Goal: Answer question/provide support: Share knowledge or assist other users

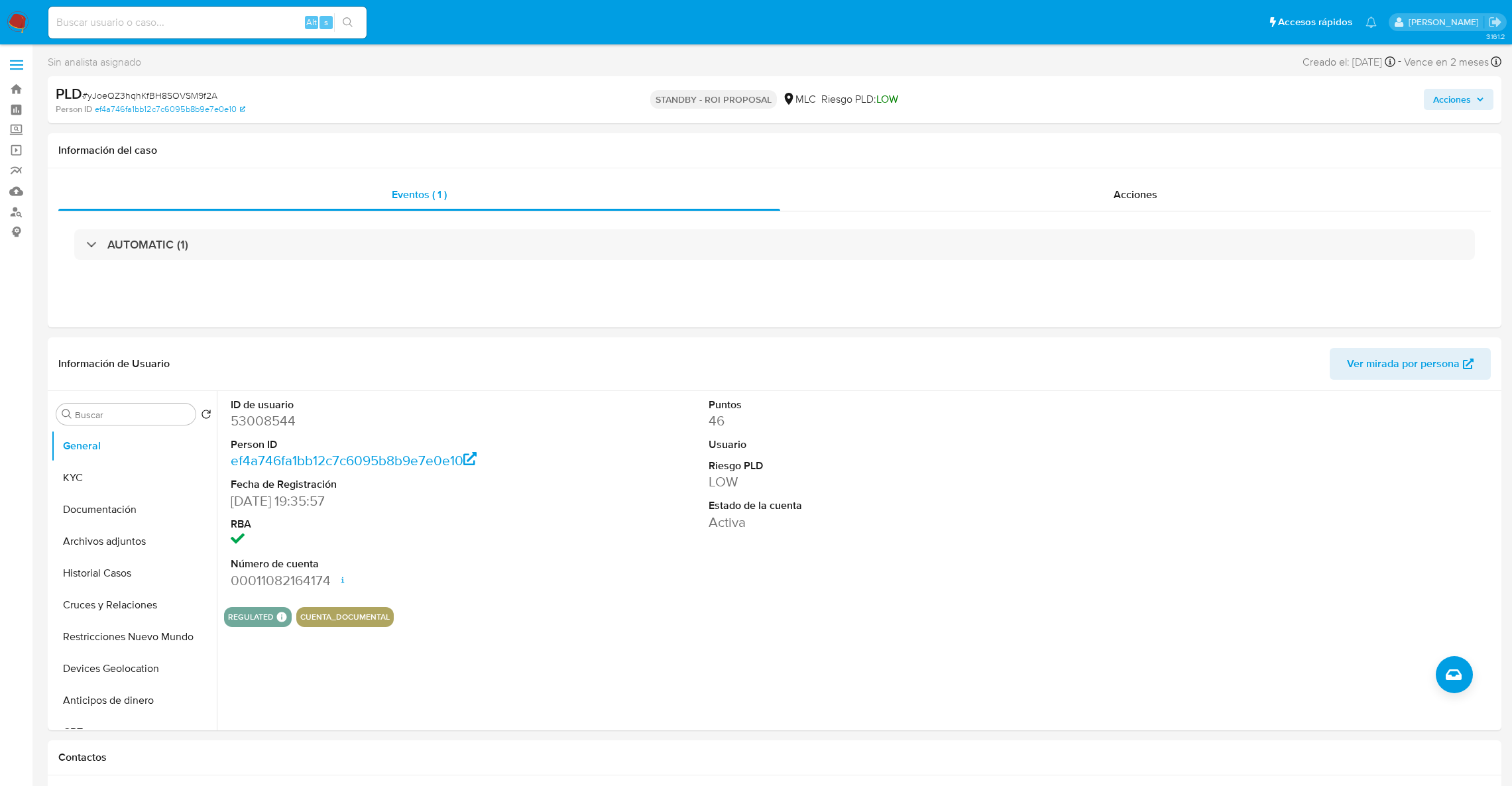
select select "10"
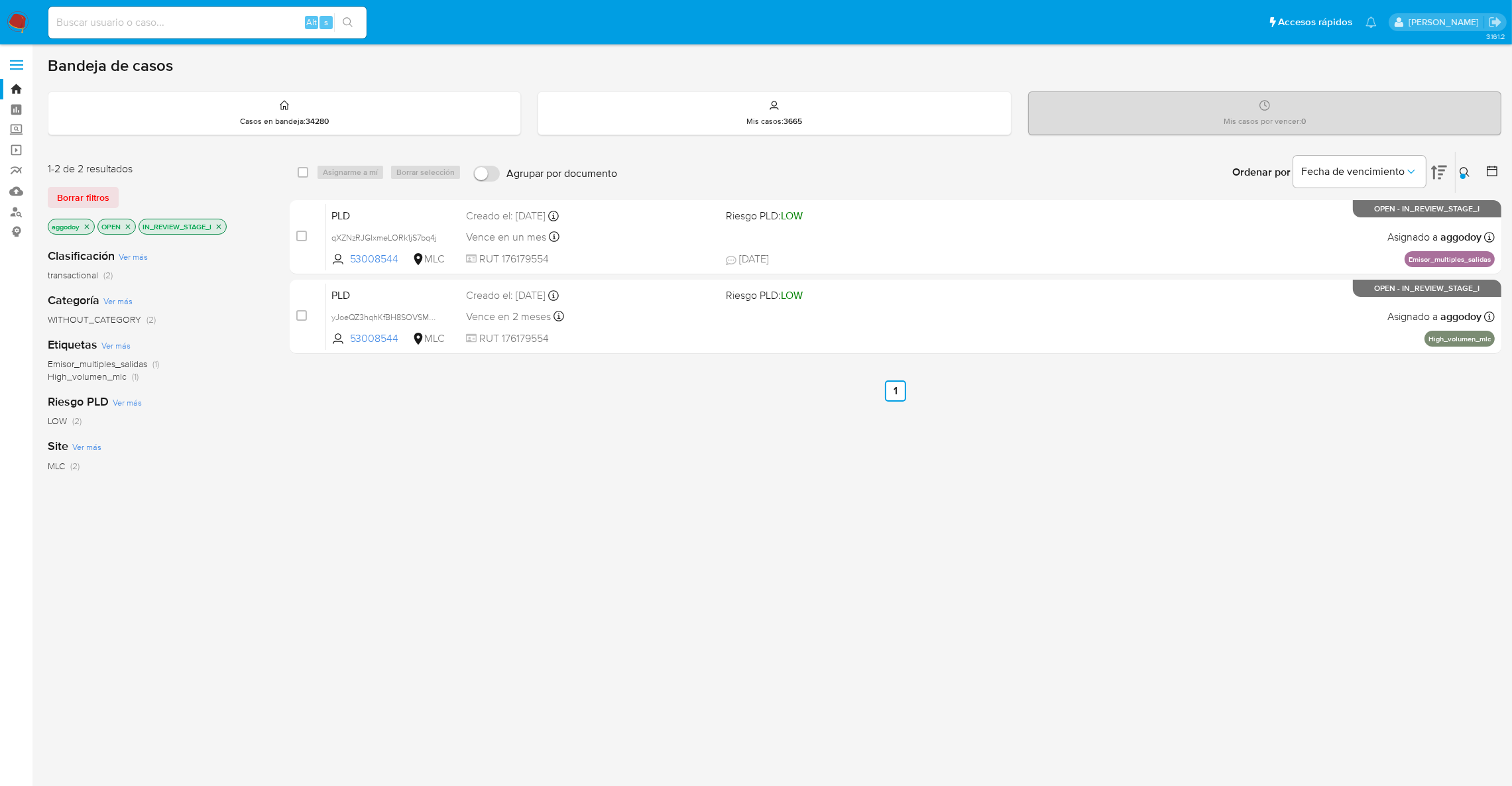
click at [1476, 173] on button at bounding box center [1466, 172] width 22 height 16
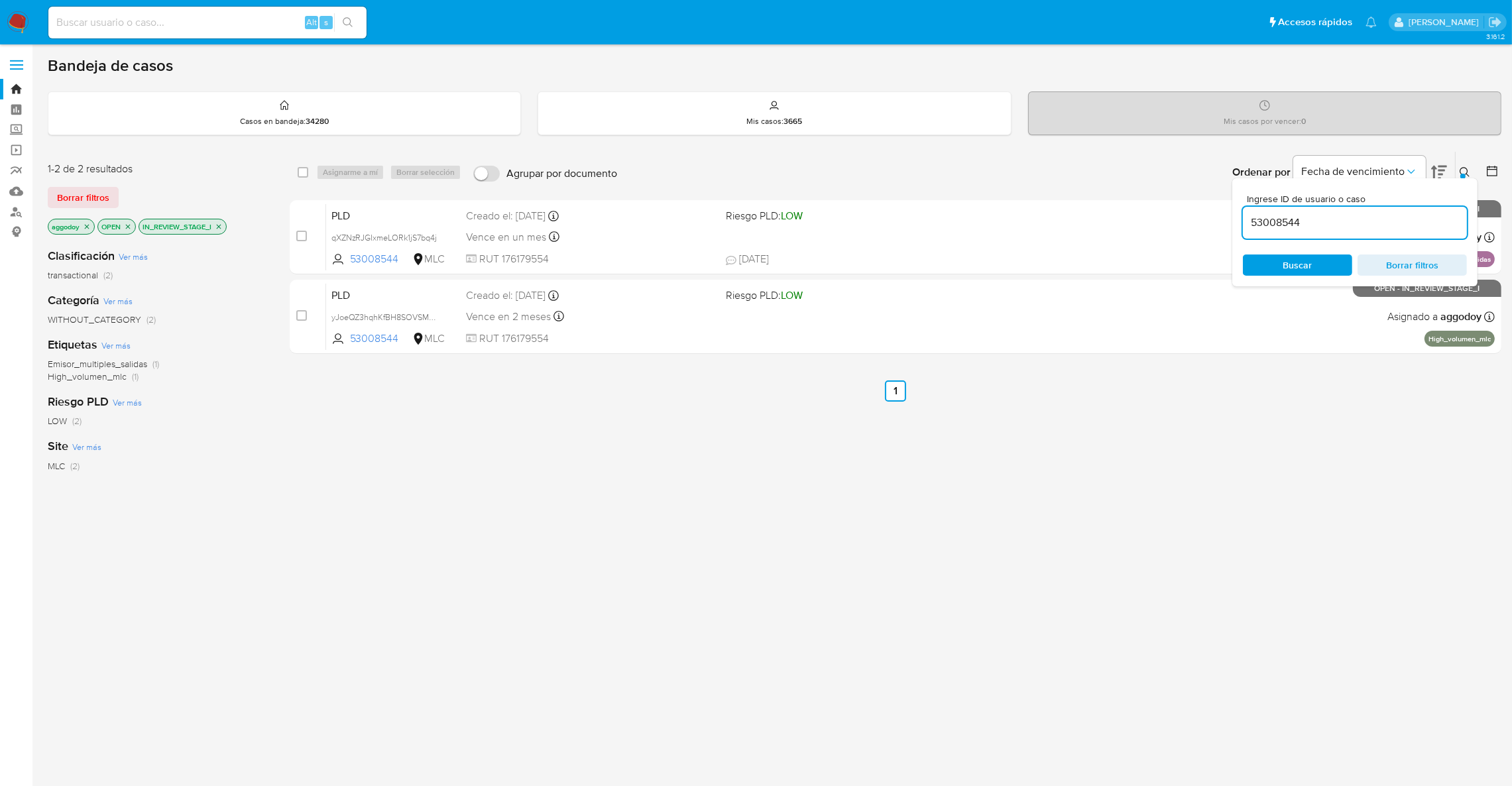
click at [1331, 221] on input "53008544" at bounding box center [1355, 222] width 224 height 17
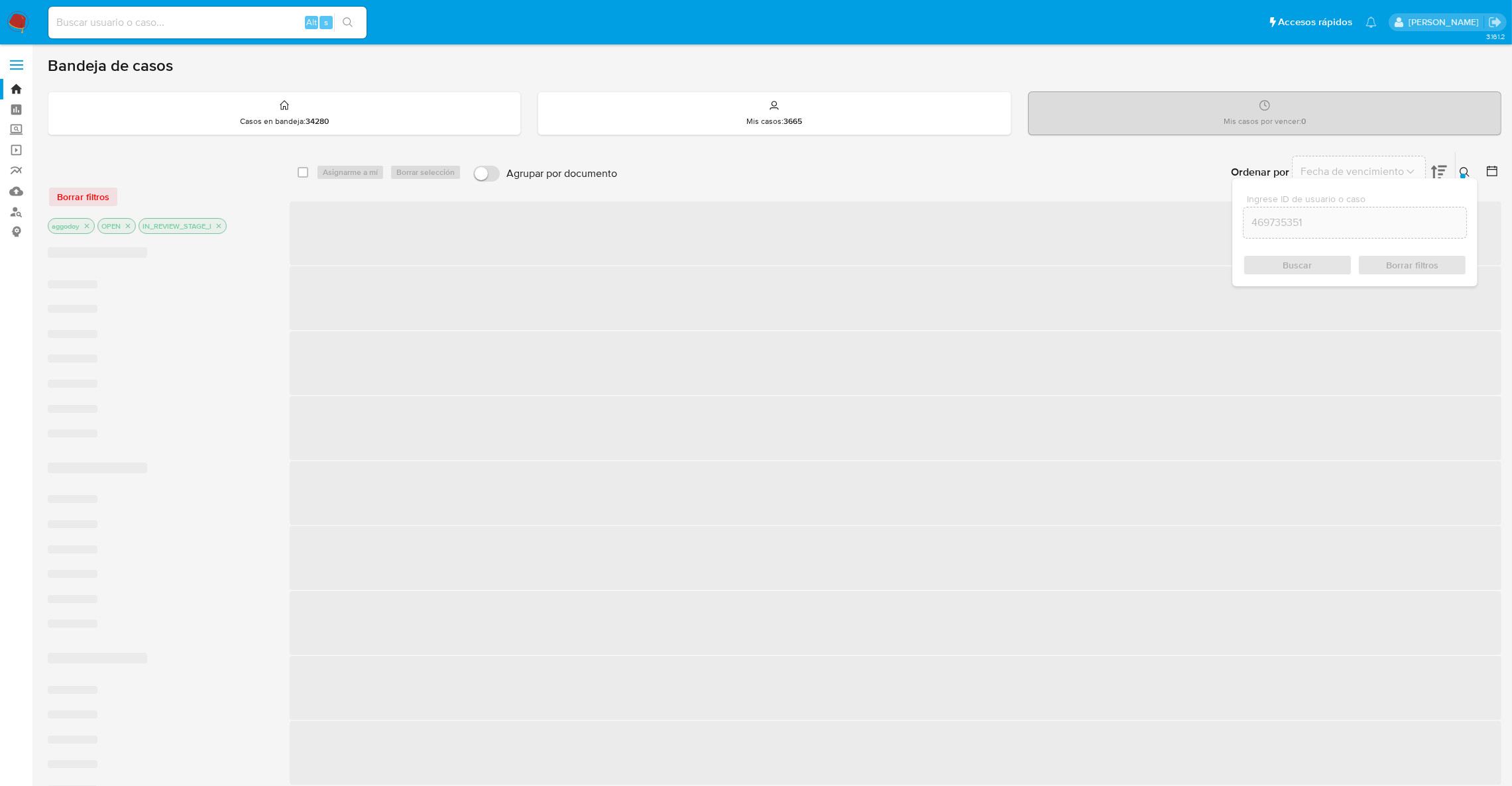
click at [1463, 181] on div "Ingrese ID de usuario o caso 469735351 Buscar Borrar filtros" at bounding box center [1355, 232] width 245 height 108
click at [1467, 174] on button at bounding box center [1466, 172] width 22 height 16
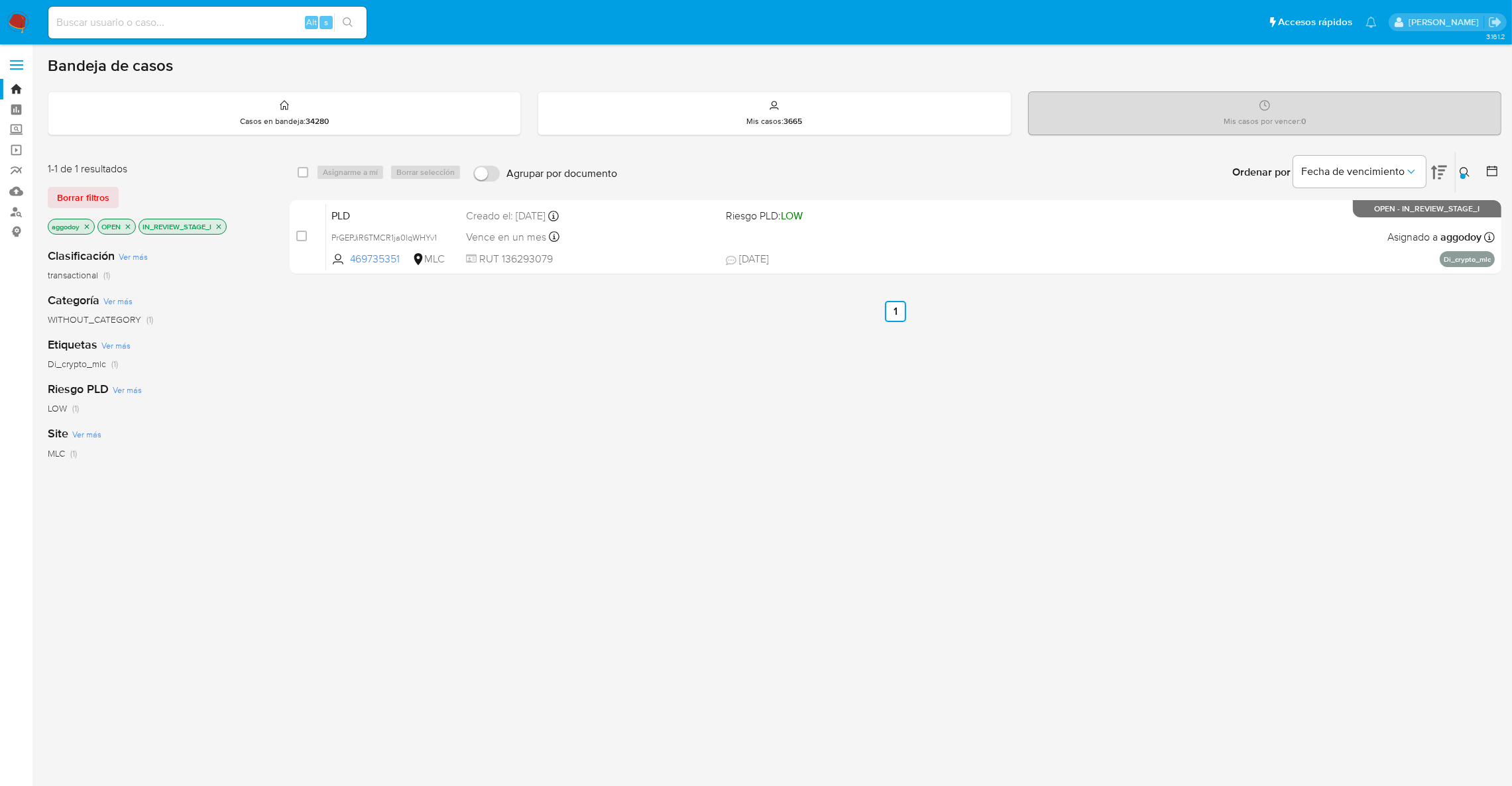
click at [227, 221] on div "IN_REVIEW_STAGE_I" at bounding box center [183, 226] width 88 height 16
click at [223, 226] on icon "close-filter" at bounding box center [218, 226] width 8 height 8
click at [125, 225] on icon "close-filter" at bounding box center [127, 226] width 8 height 8
click at [91, 226] on icon "close-filter" at bounding box center [86, 226] width 8 height 8
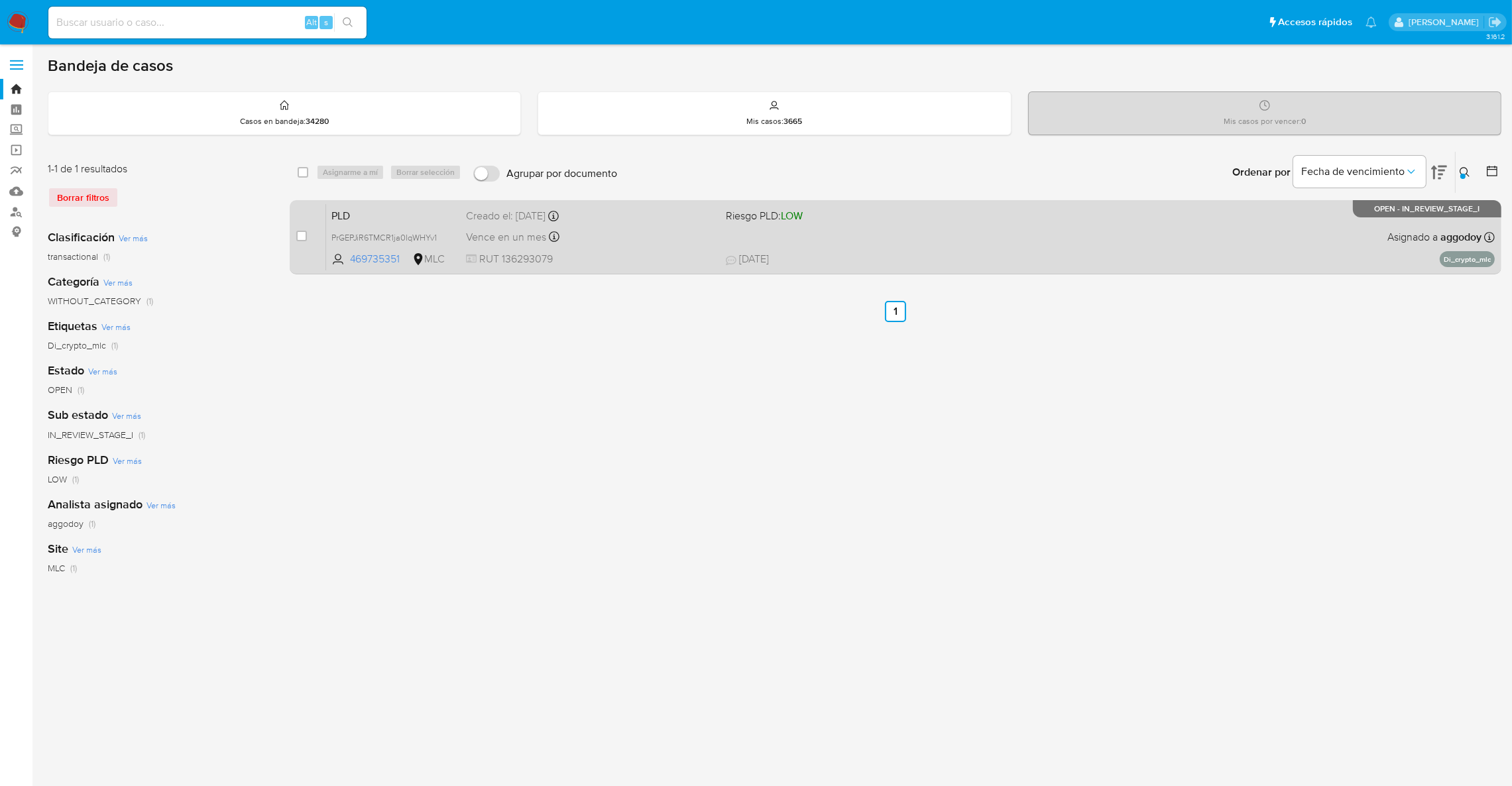
click at [1093, 253] on span "20/08/2025 20/08/2025 14:41" at bounding box center [980, 259] width 509 height 15
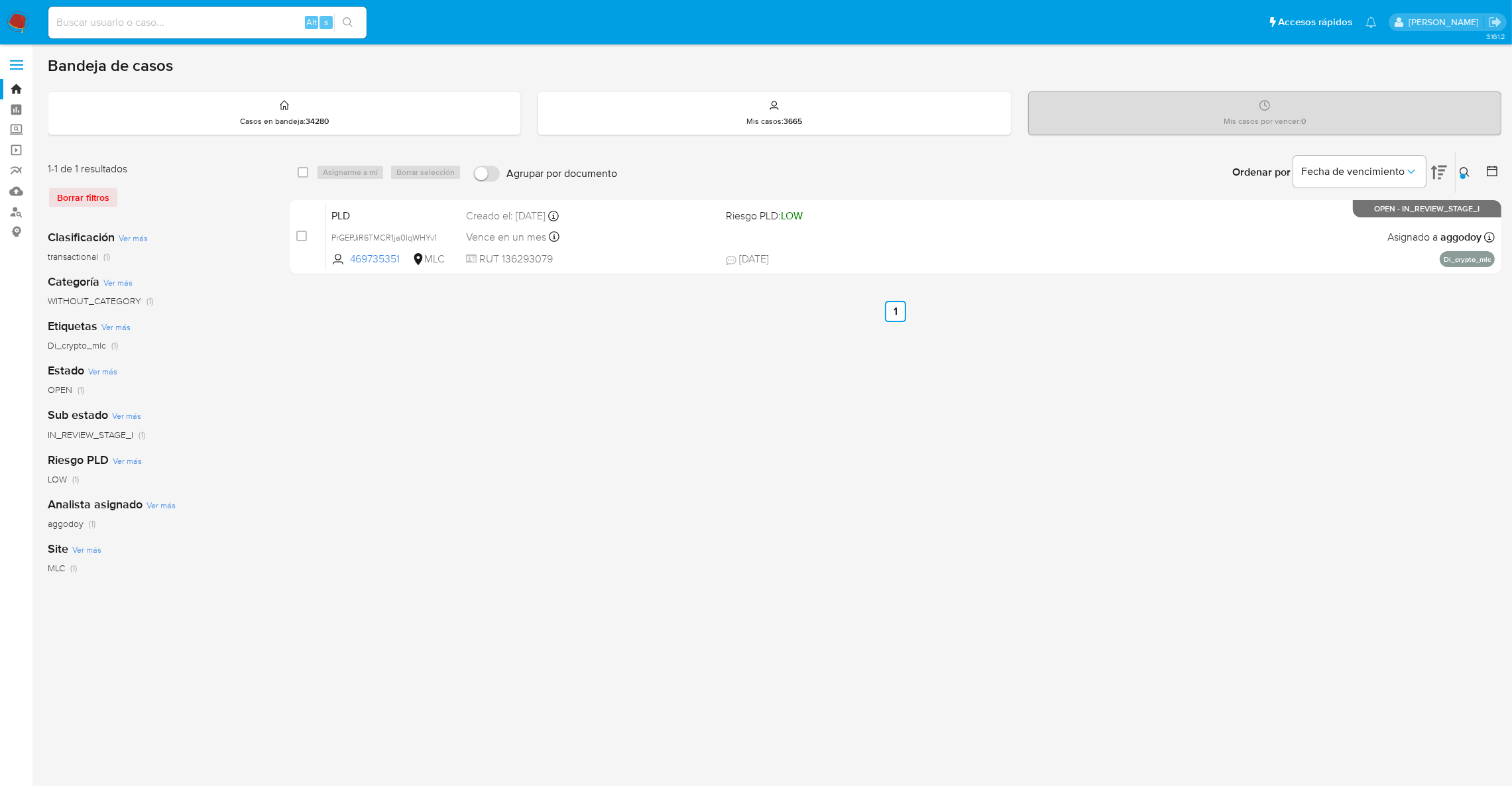
click at [595, 157] on div "select-all-cases-checkbox Asignarme a mí Borrar selección Agrupar por documento…" at bounding box center [896, 172] width 1212 height 41
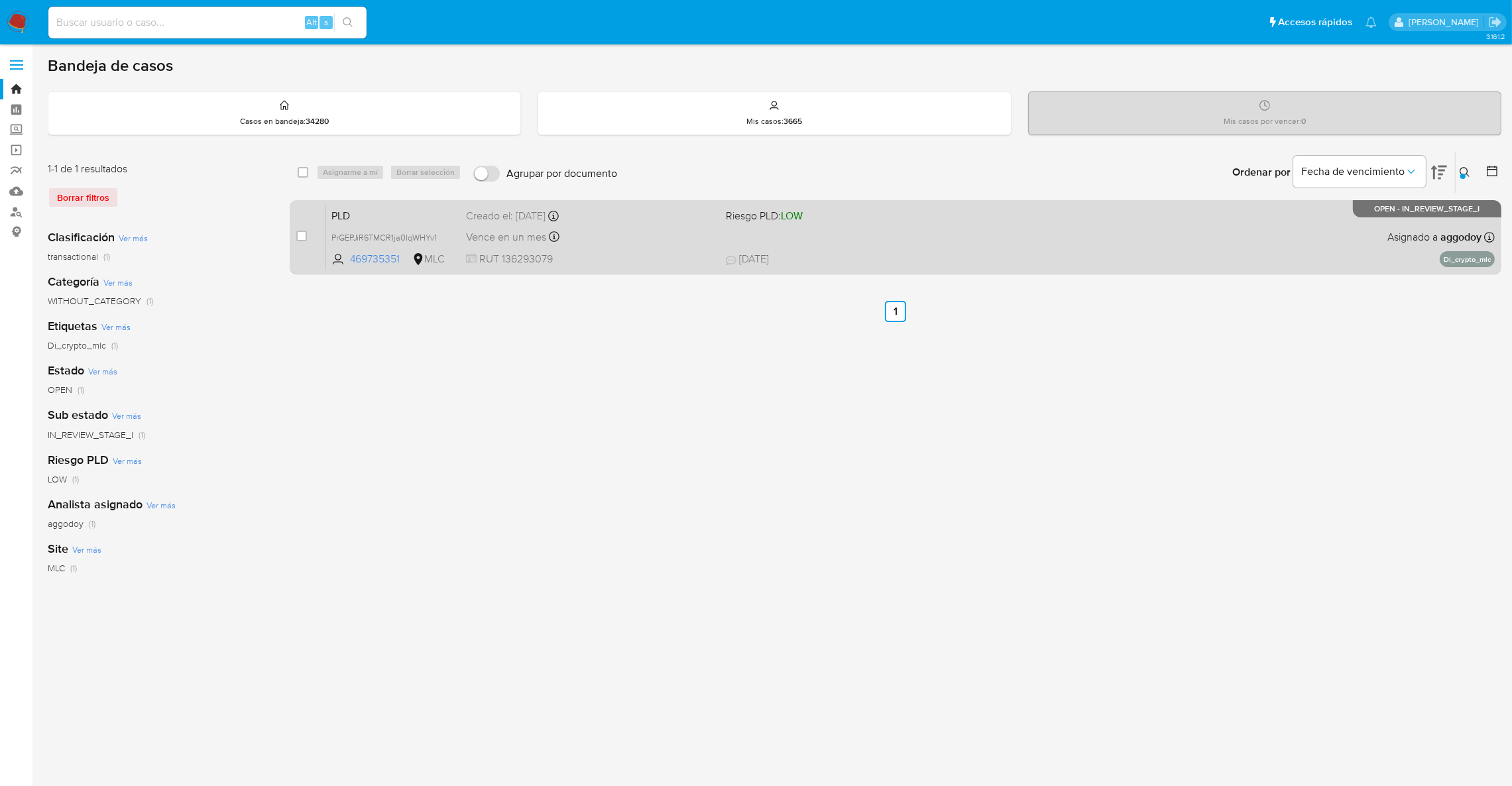
click at [595, 203] on div "PLD PrGEPJiR6TMCR1ja0IqWHYv1 469735351 MLC Riesgo PLD: LOW Creado el: 12/08/202…" at bounding box center [911, 237] width 1168 height 67
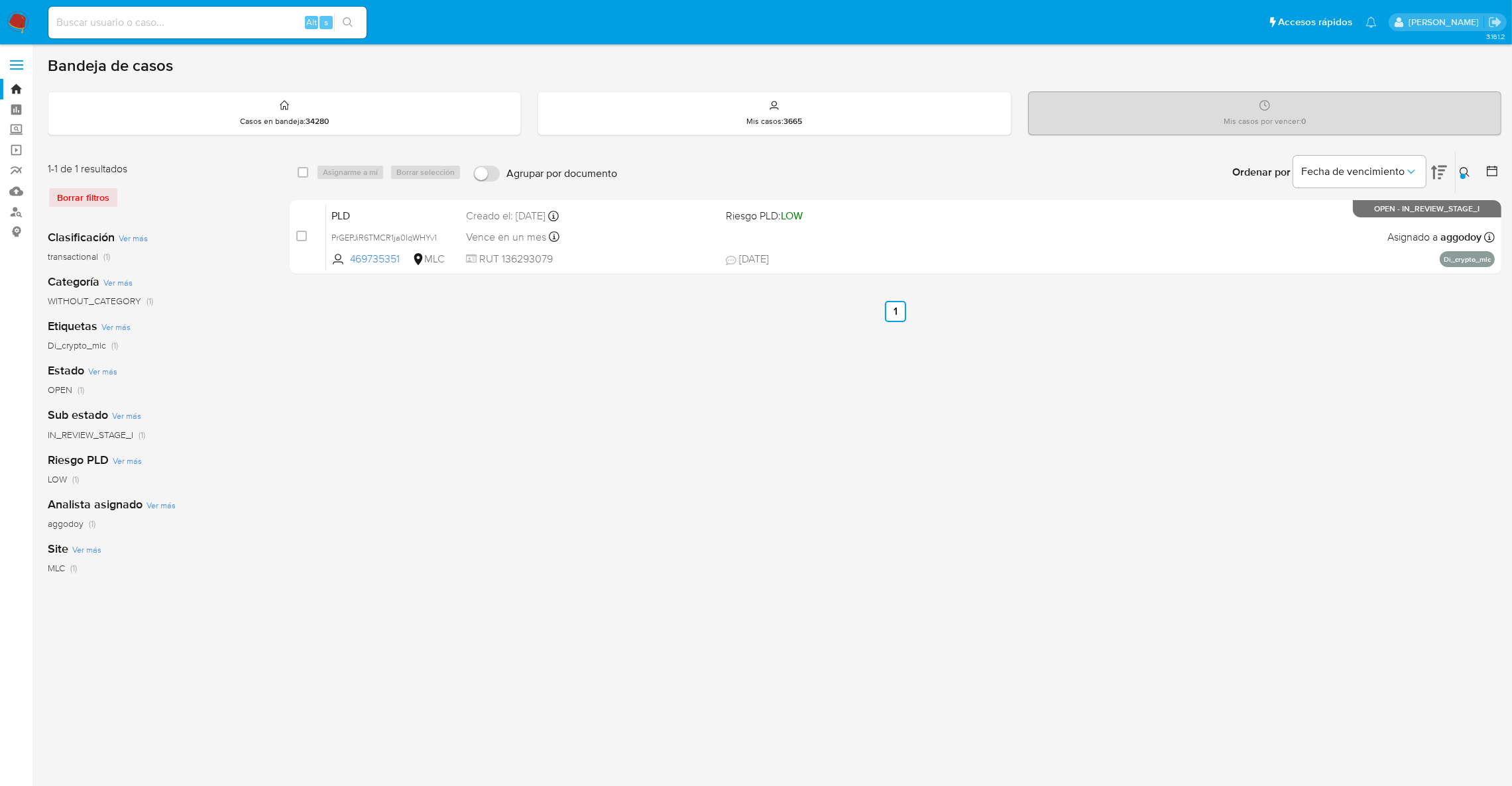
click at [1473, 174] on button at bounding box center [1466, 172] width 22 height 16
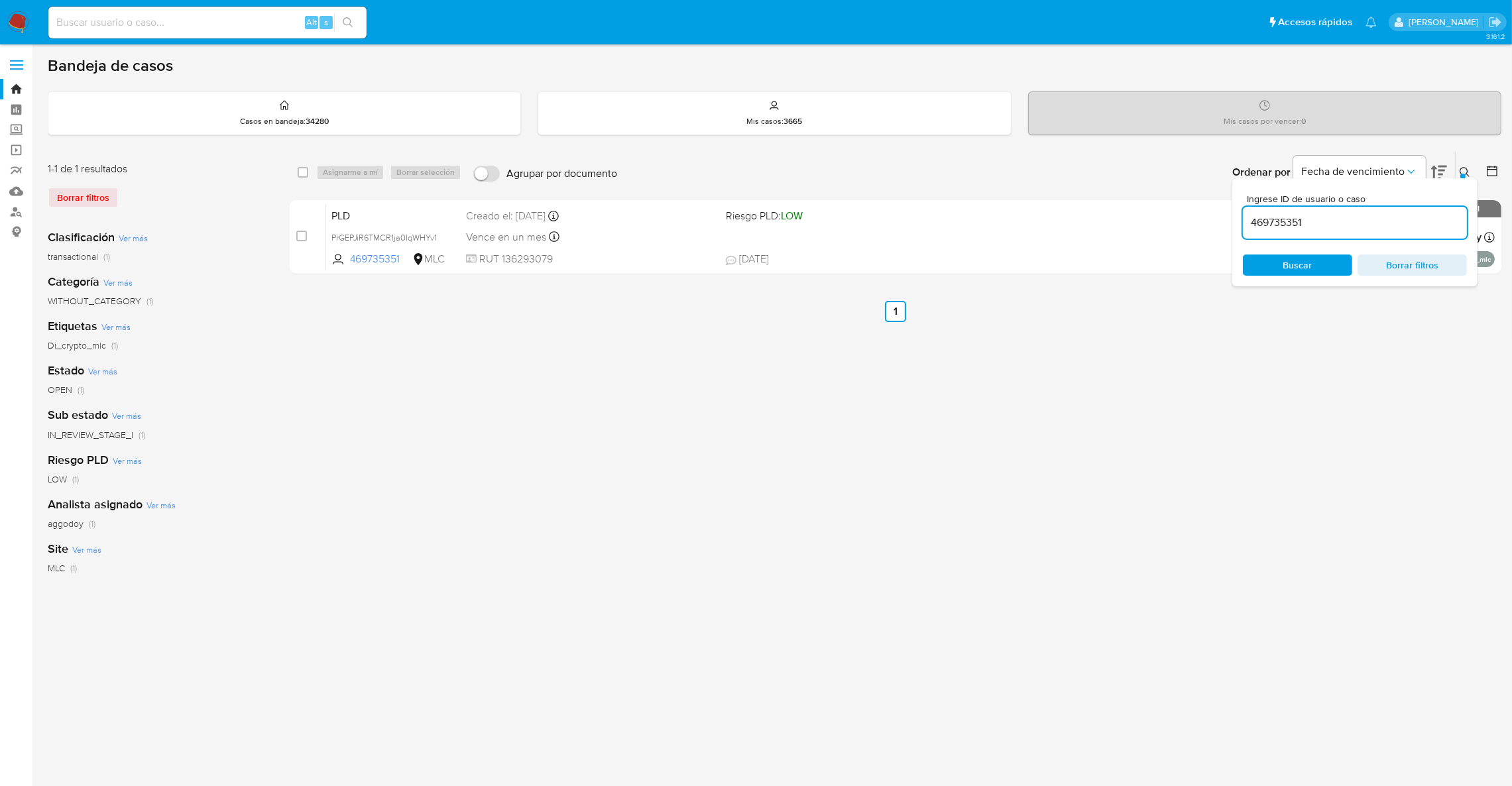
click at [1469, 174] on icon at bounding box center [1465, 172] width 10 height 10
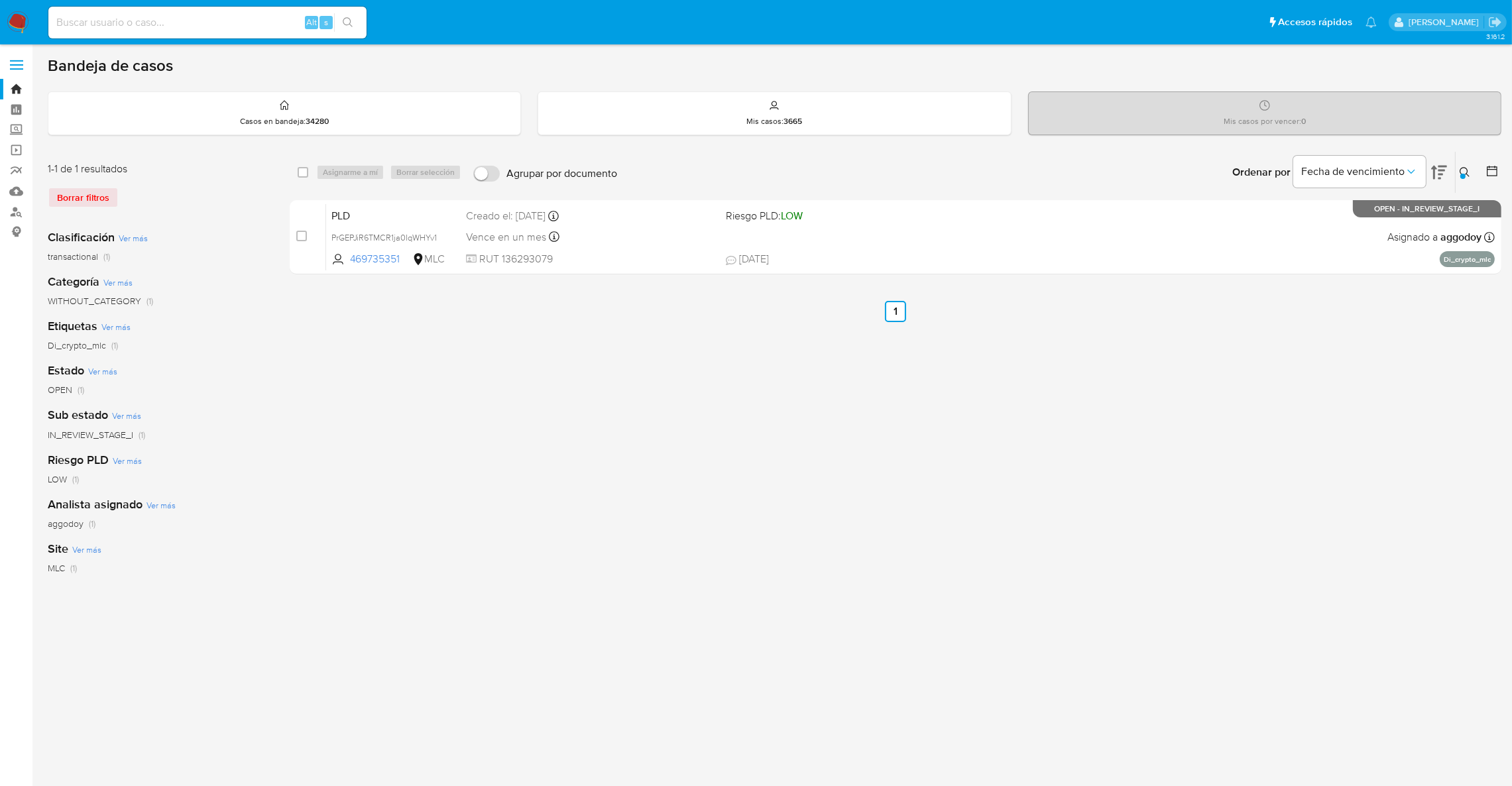
click at [1469, 174] on icon at bounding box center [1465, 172] width 10 height 10
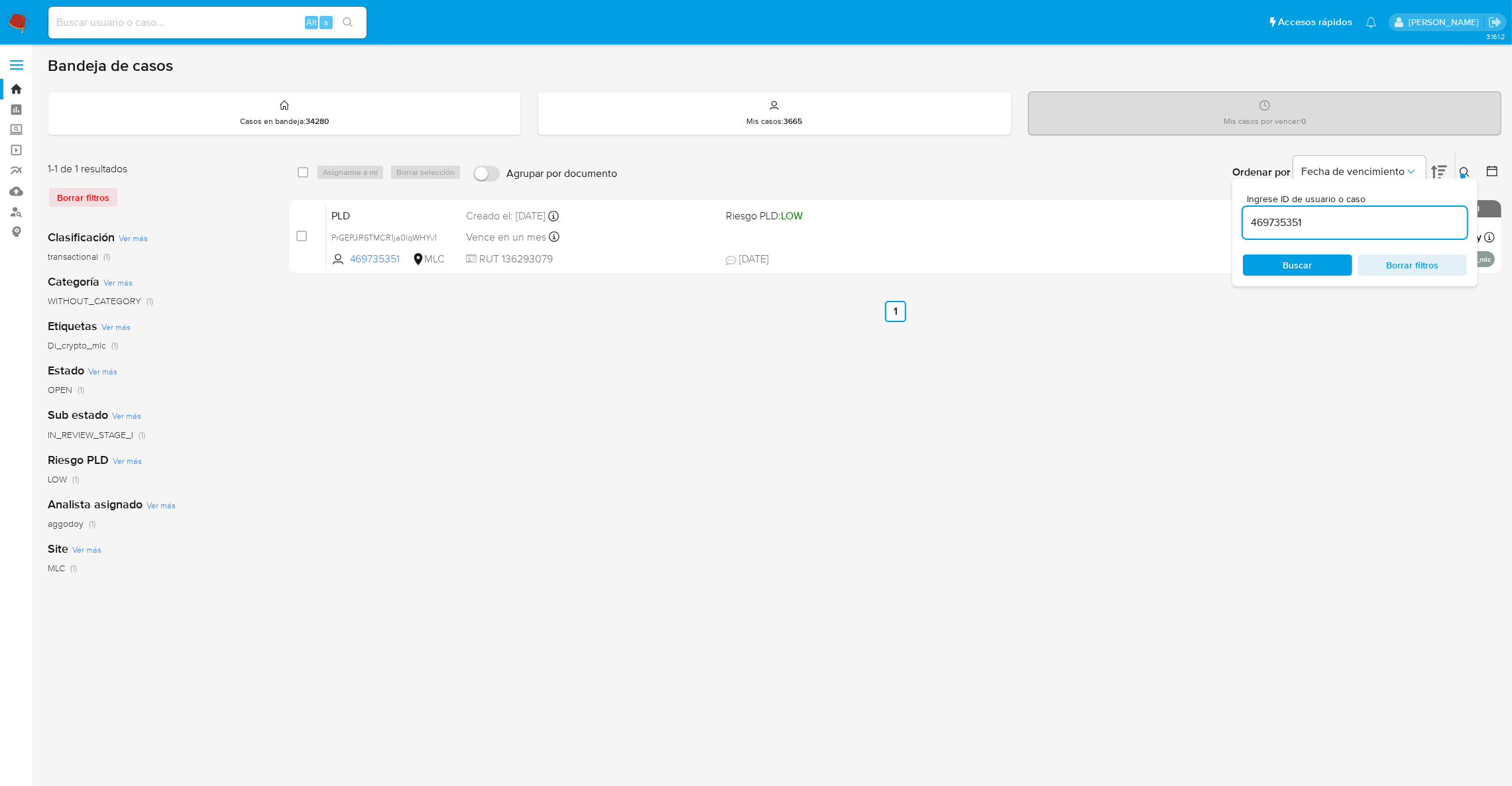
click at [1418, 211] on div "469735351" at bounding box center [1355, 223] width 224 height 32
click at [1405, 215] on input "469735351" at bounding box center [1355, 222] width 224 height 17
paste input "583878139"
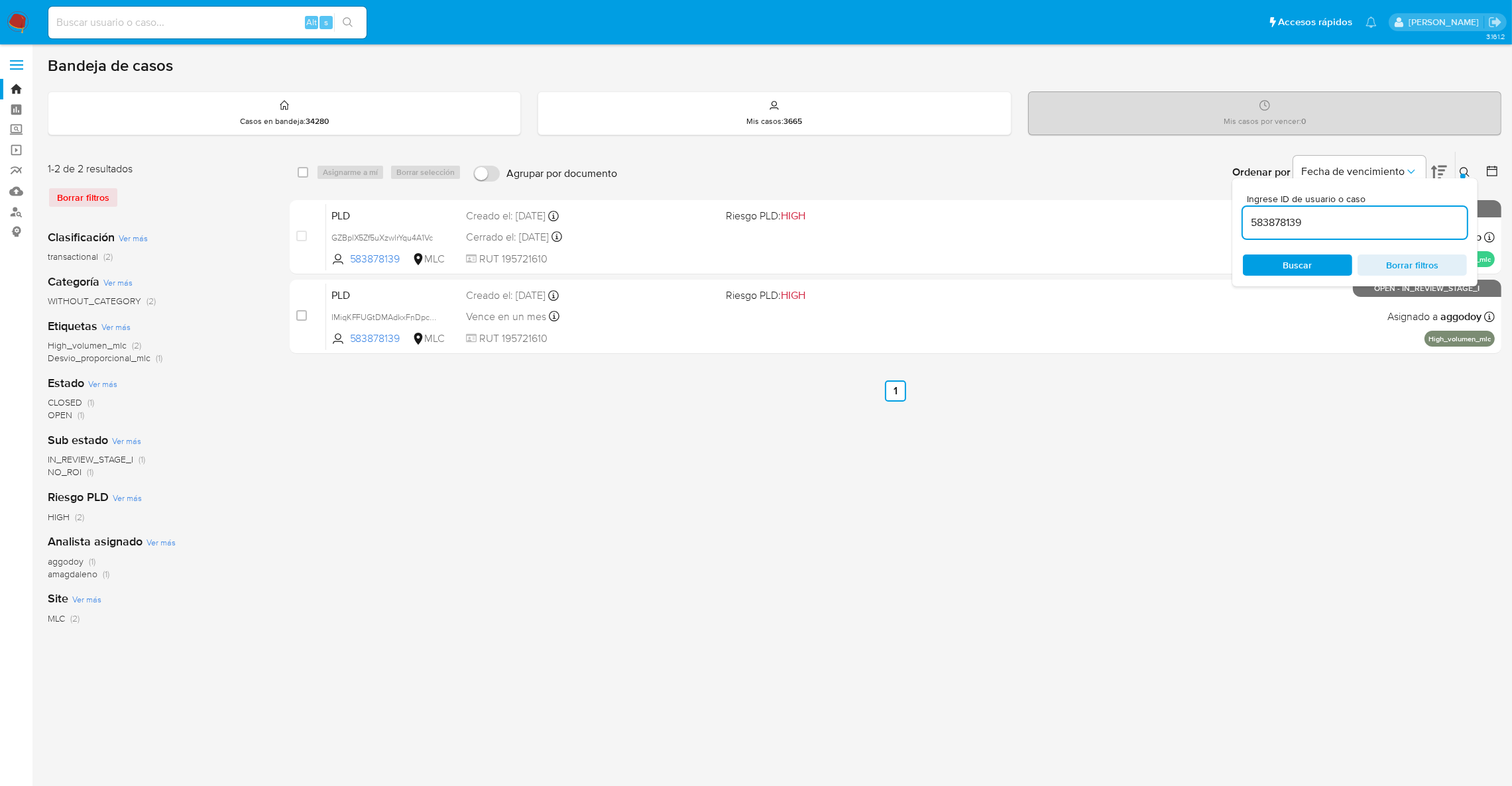
click at [1478, 170] on div at bounding box center [1490, 172] width 24 height 41
click at [1464, 171] on icon at bounding box center [1465, 172] width 10 height 10
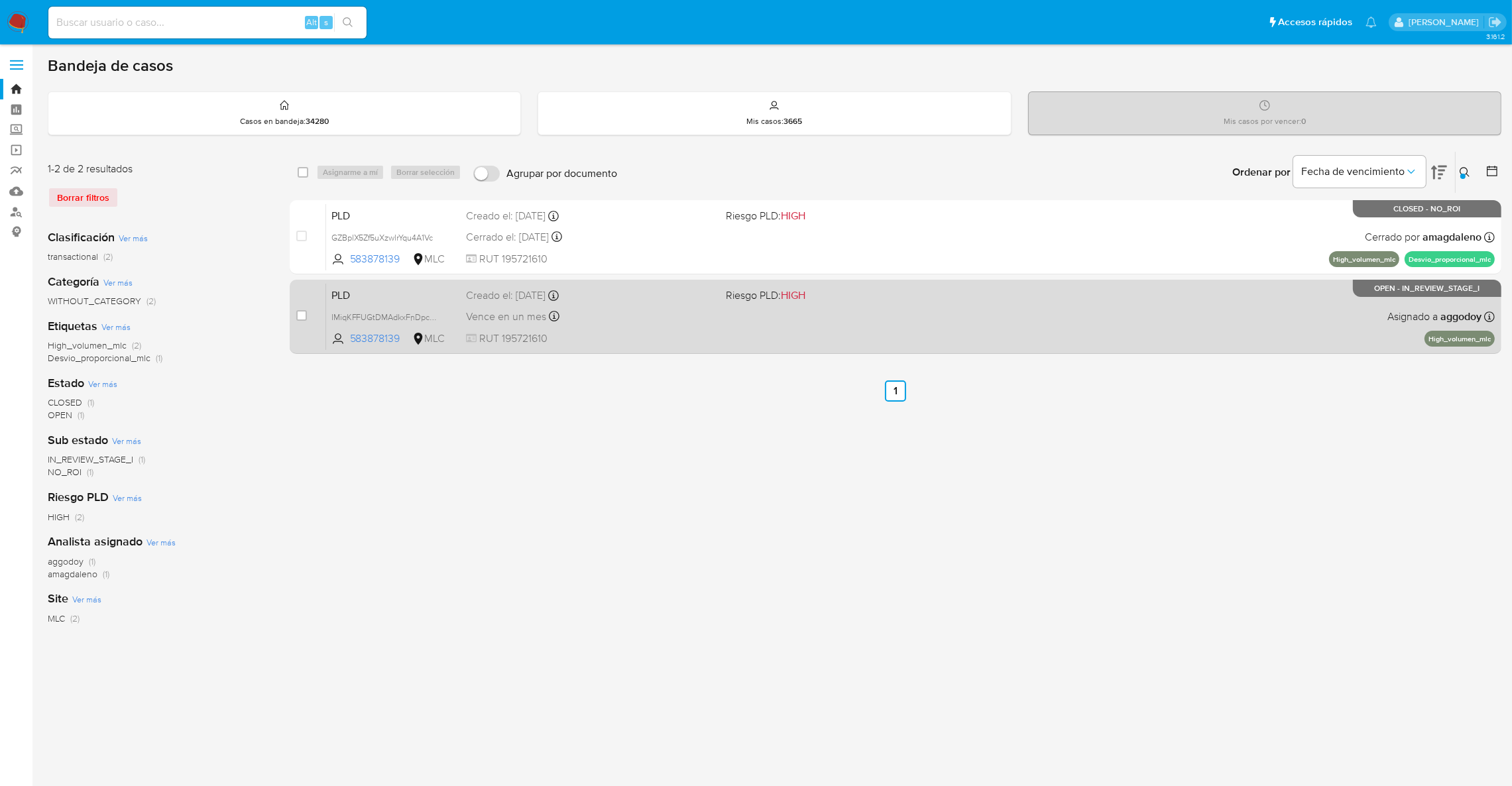
click at [778, 332] on div "PLD IMiqKFFUGtDMAdkxFnDpct9h 583878139 MLC Riesgo PLD: HIGH Creado el: 12/08/20…" at bounding box center [911, 317] width 1168 height 67
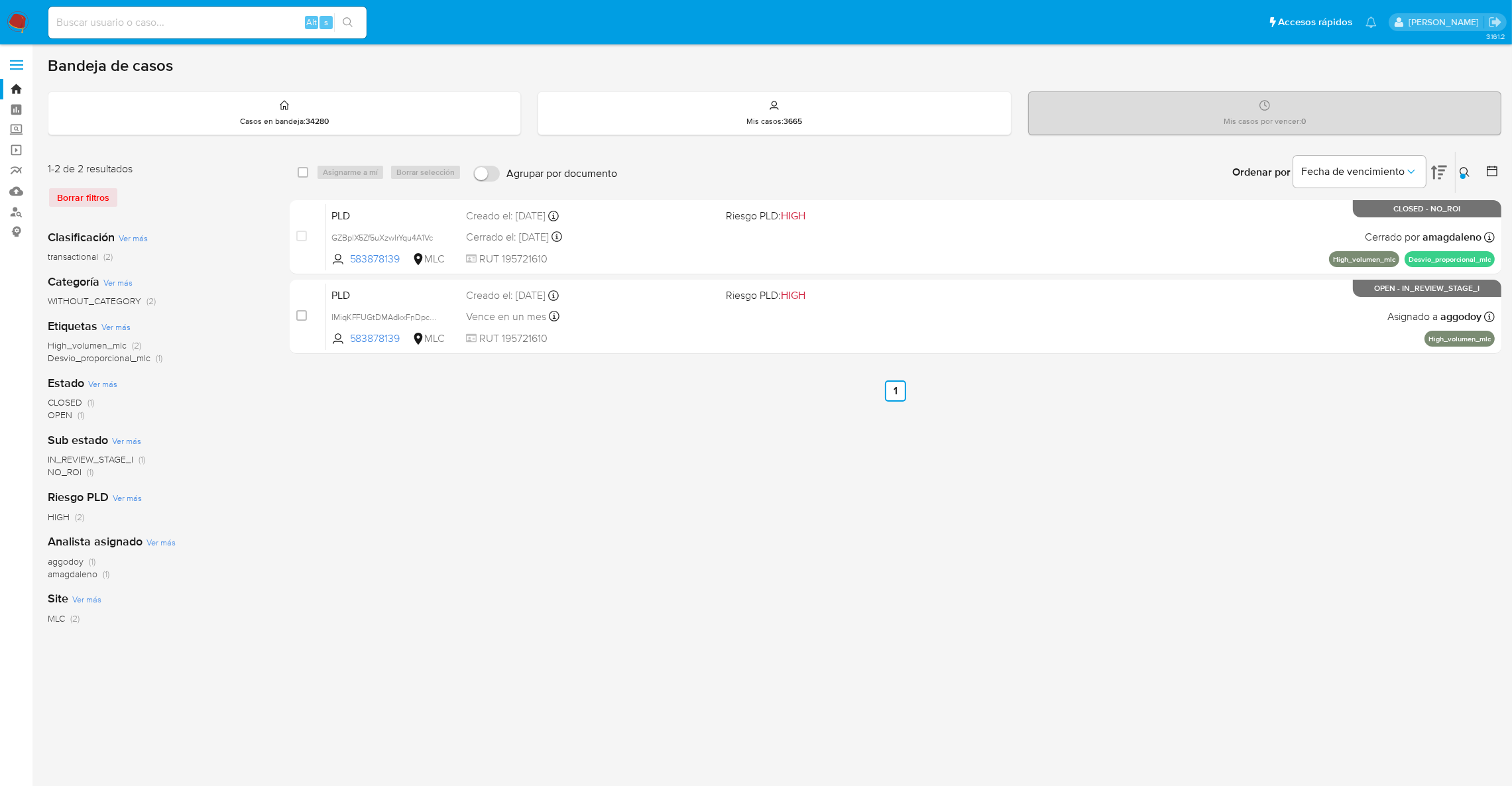
click at [1469, 184] on div "Ingrese ID de usuario o caso 583878139 Buscar Borrar filtros" at bounding box center [1466, 172] width 22 height 41
click at [1469, 177] on icon at bounding box center [1465, 172] width 10 height 10
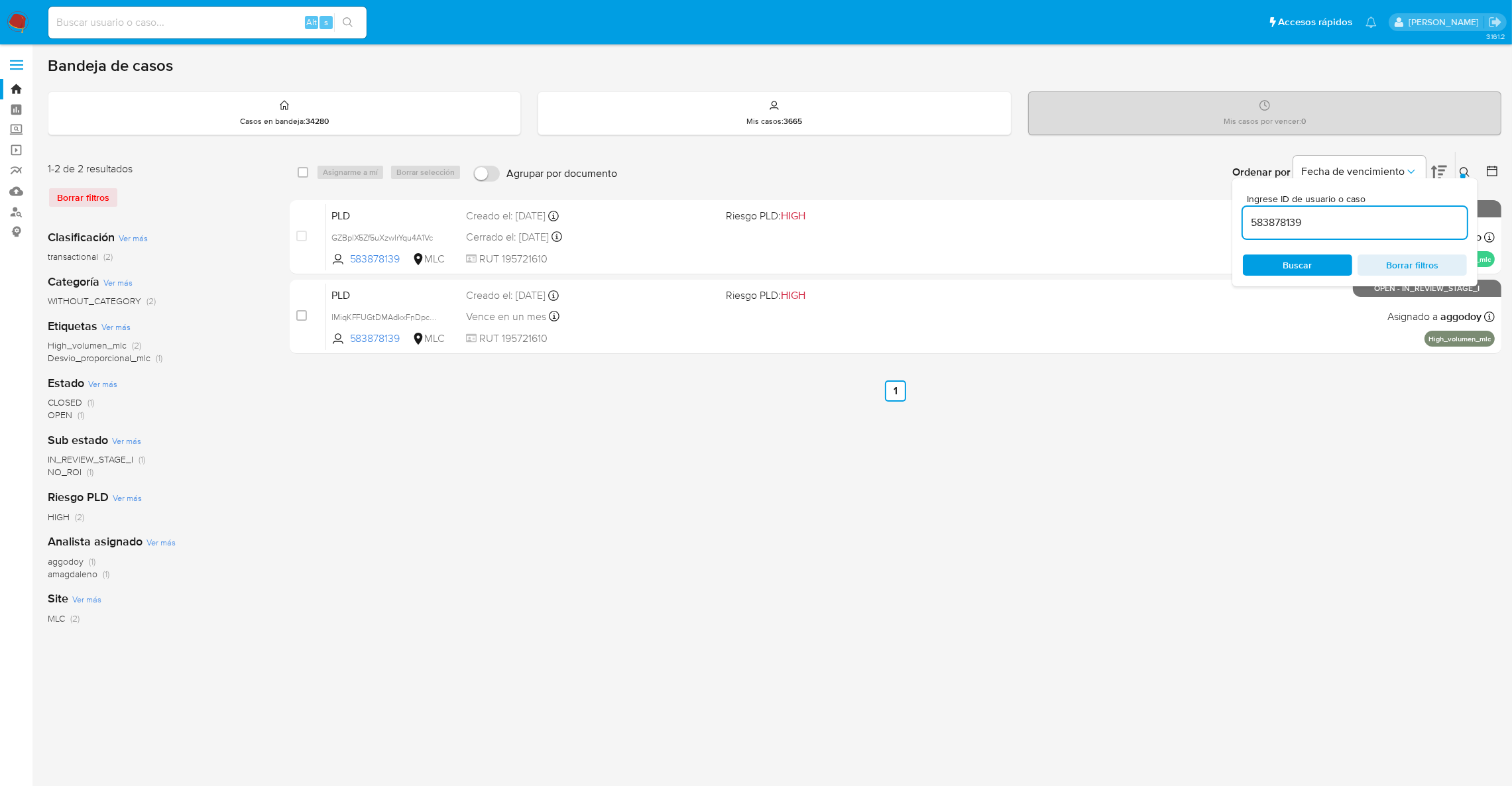
click at [1389, 238] on div "Ingrese ID de usuario o caso 583878139 Buscar Borrar filtros" at bounding box center [1355, 232] width 245 height 108
click at [1371, 228] on input "583878139" at bounding box center [1355, 222] width 224 height 17
paste input "824287254"
type input "824287254"
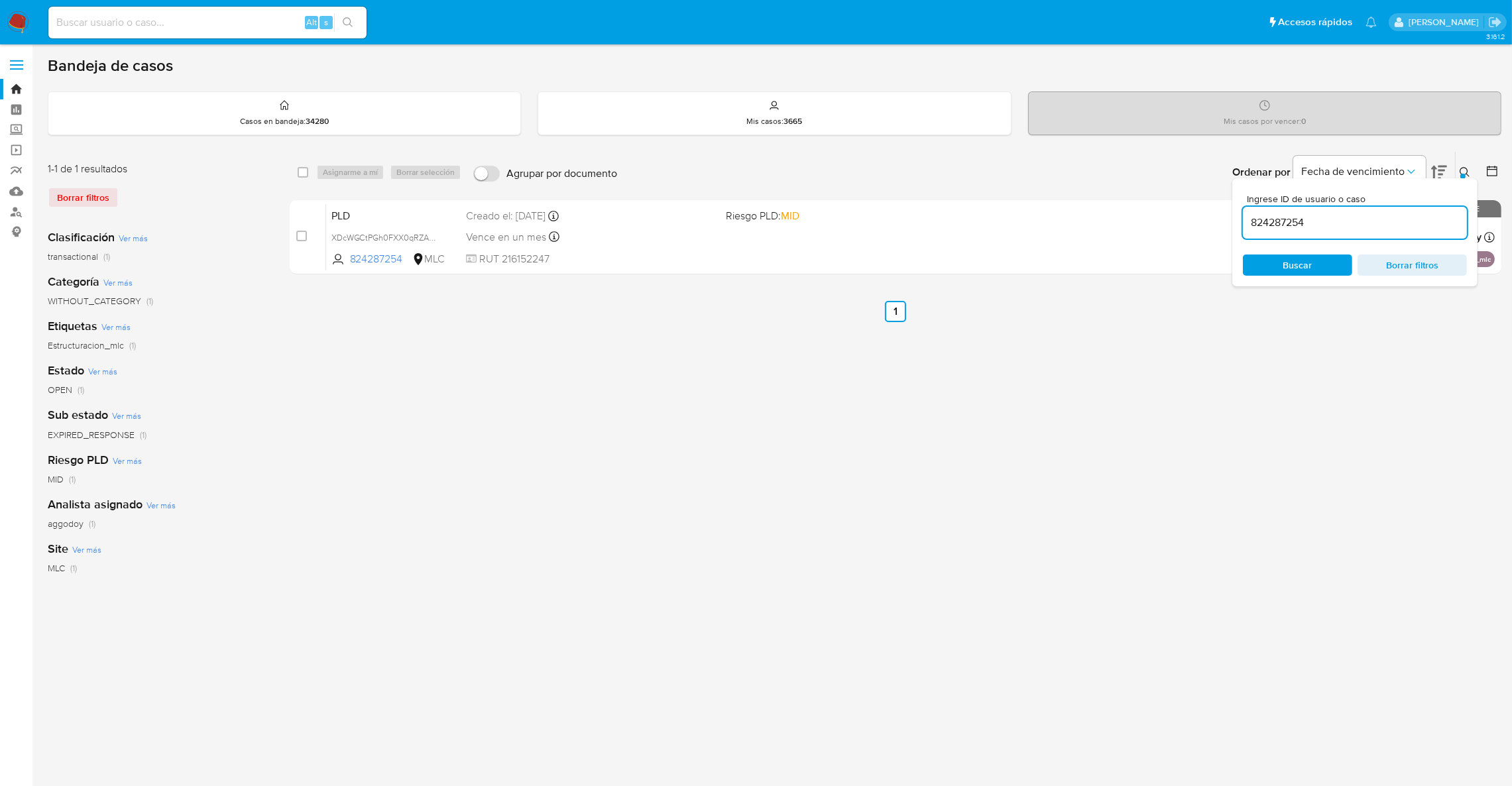
click at [1463, 171] on icon at bounding box center [1465, 172] width 10 height 10
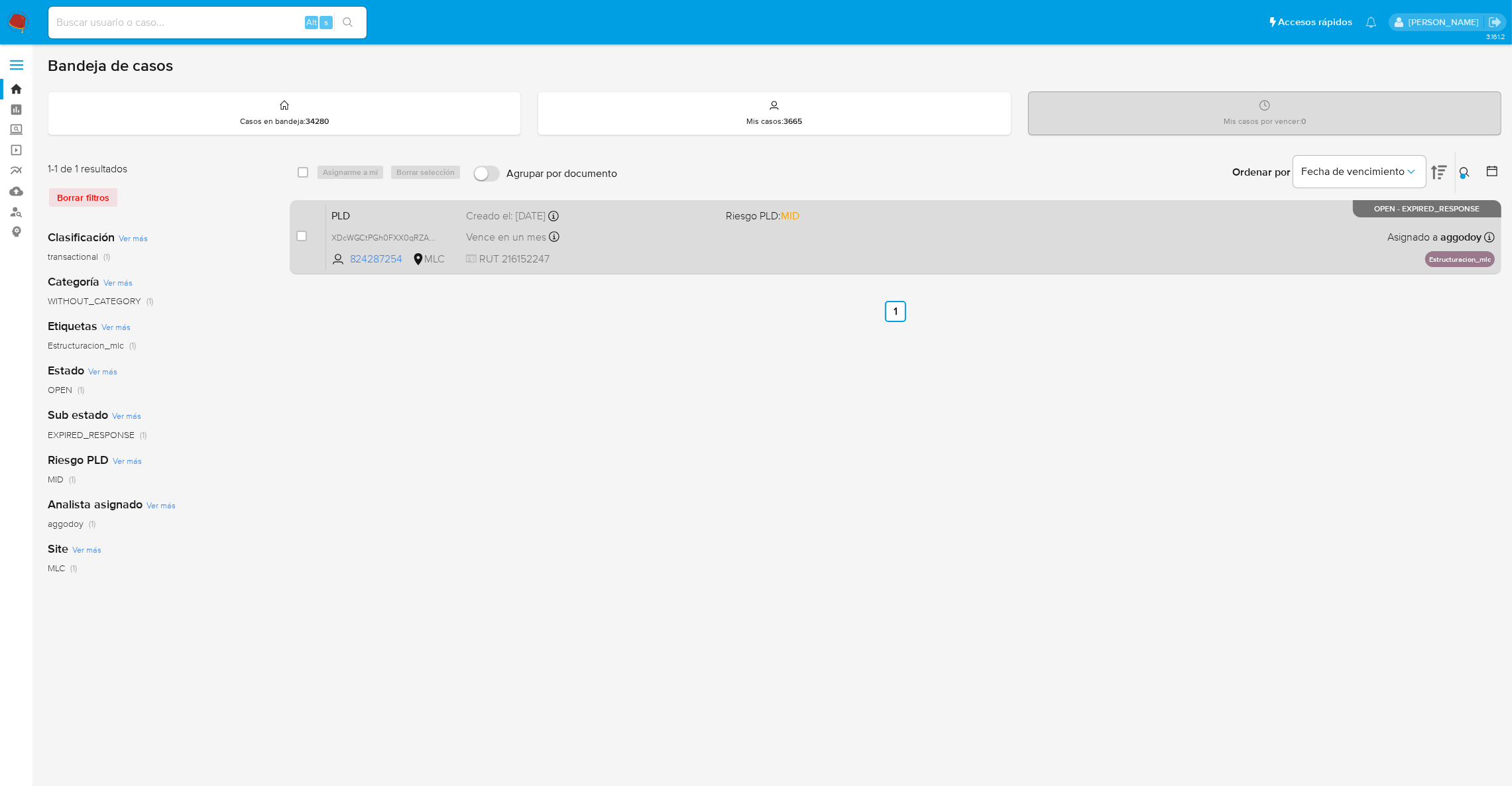
click at [758, 214] on span "Riesgo PLD: MID" at bounding box center [762, 215] width 74 height 15
click at [303, 236] on input "checkbox" at bounding box center [302, 236] width 10 height 10
checkbox input "true"
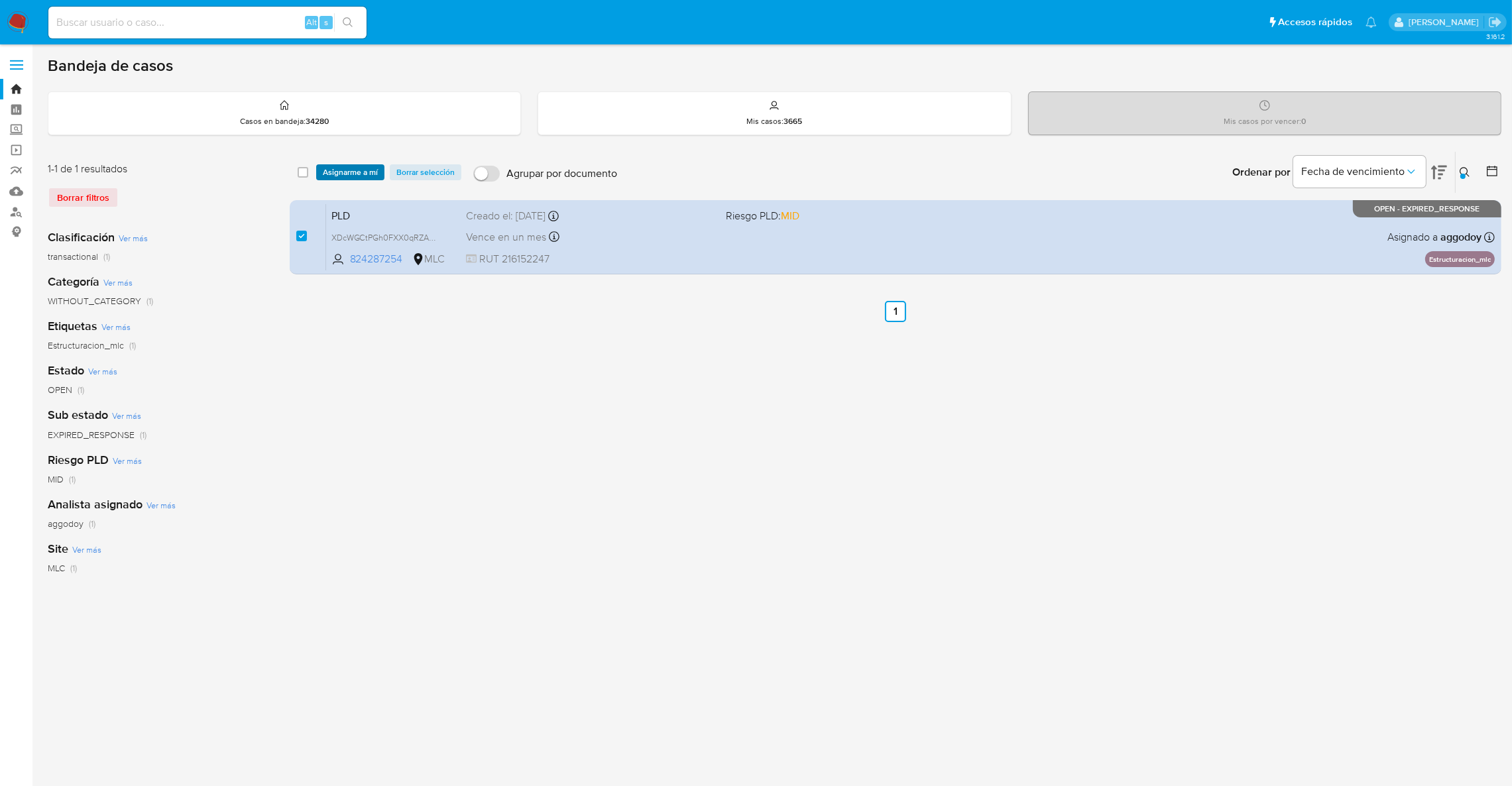
click at [331, 177] on span "Asignarme a mí" at bounding box center [350, 172] width 55 height 13
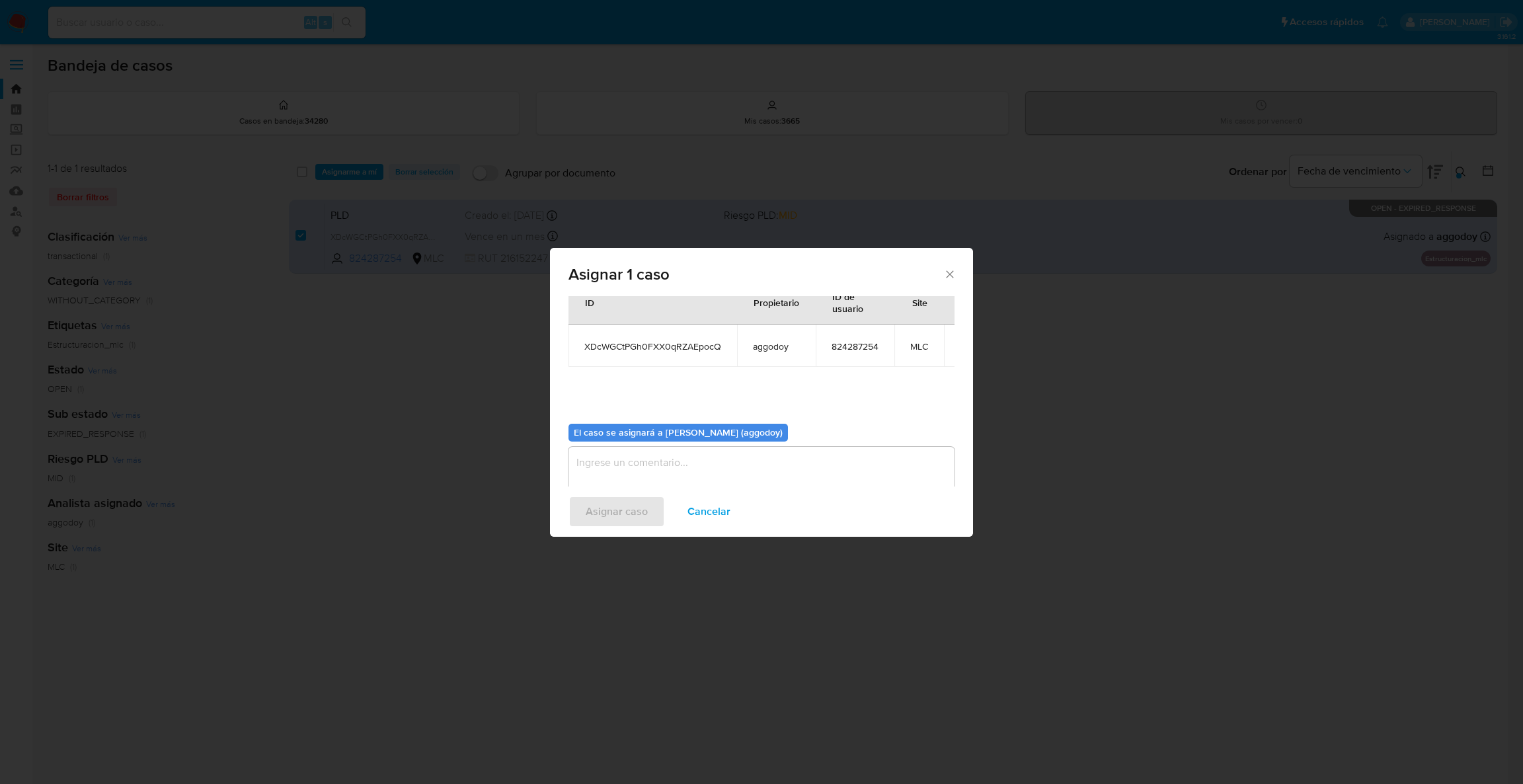
scroll to position [82, 0]
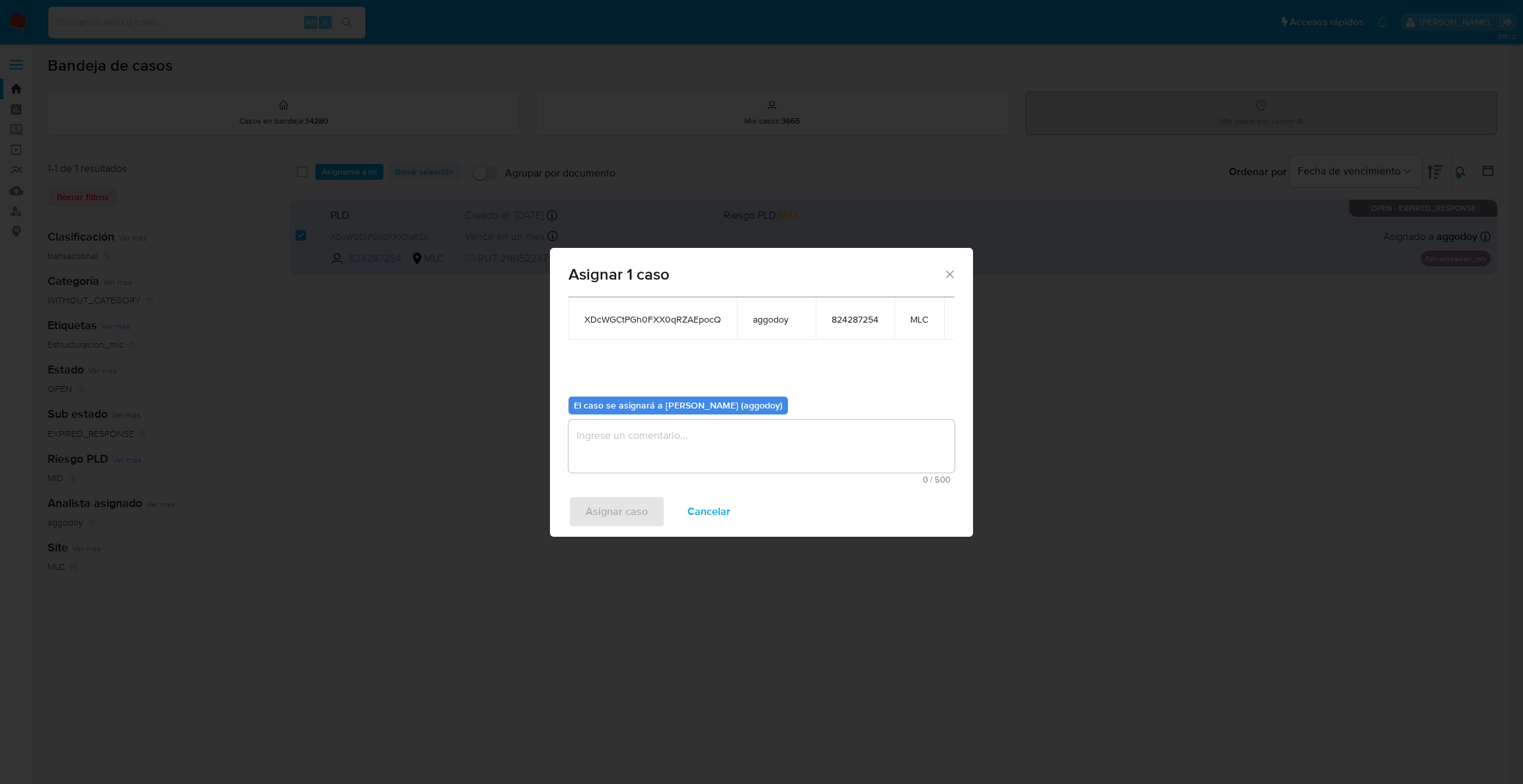
click at [679, 420] on textarea "assign-modal" at bounding box center [761, 446] width 386 height 53
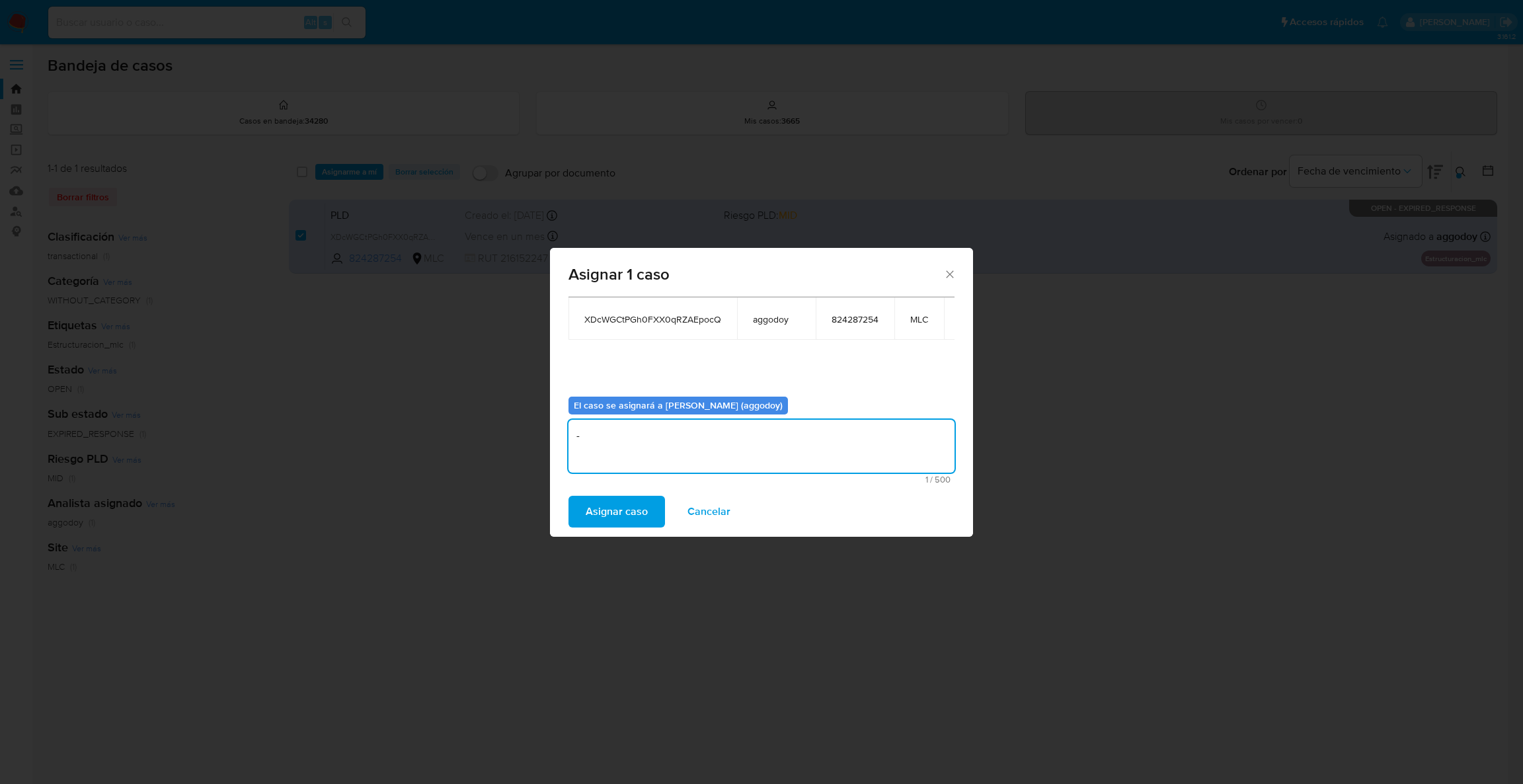
type textarea "-"
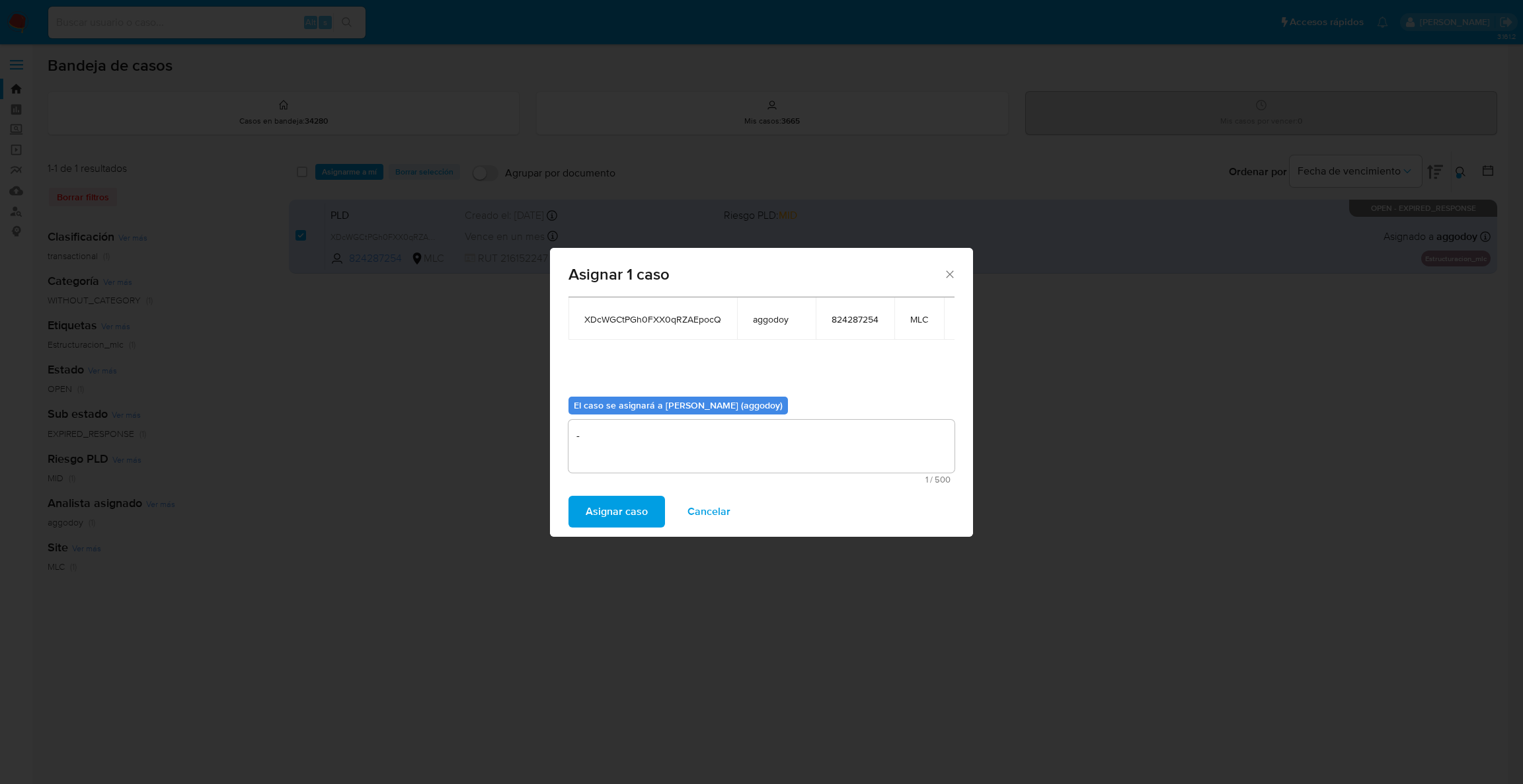
click at [641, 530] on div "Asignar caso Cancelar" at bounding box center [761, 512] width 423 height 51
drag, startPoint x: 633, startPoint y: 515, endPoint x: 879, endPoint y: 44, distance: 531.4
click at [632, 514] on span "Asignar caso" at bounding box center [617, 511] width 62 height 29
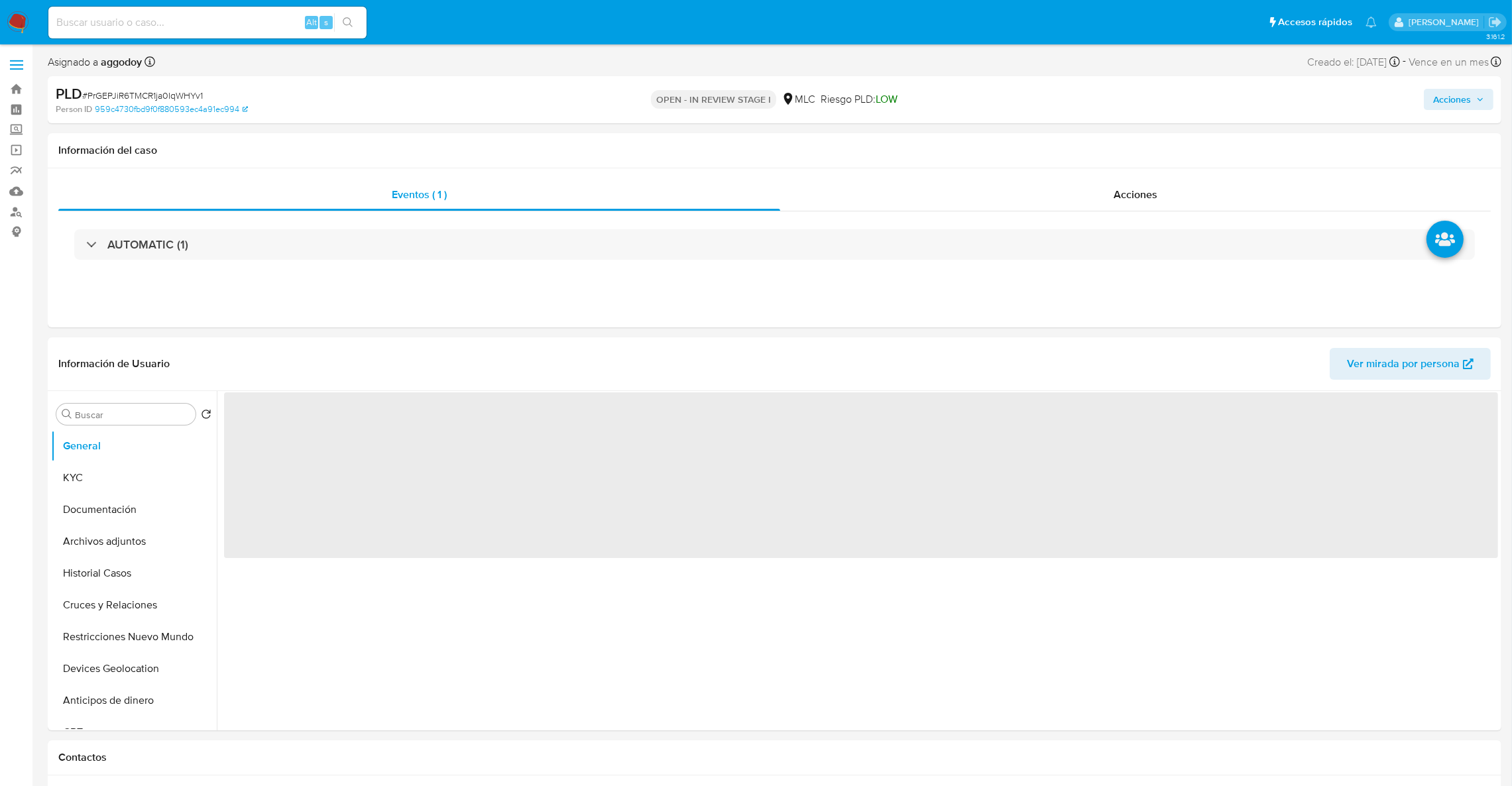
select select "10"
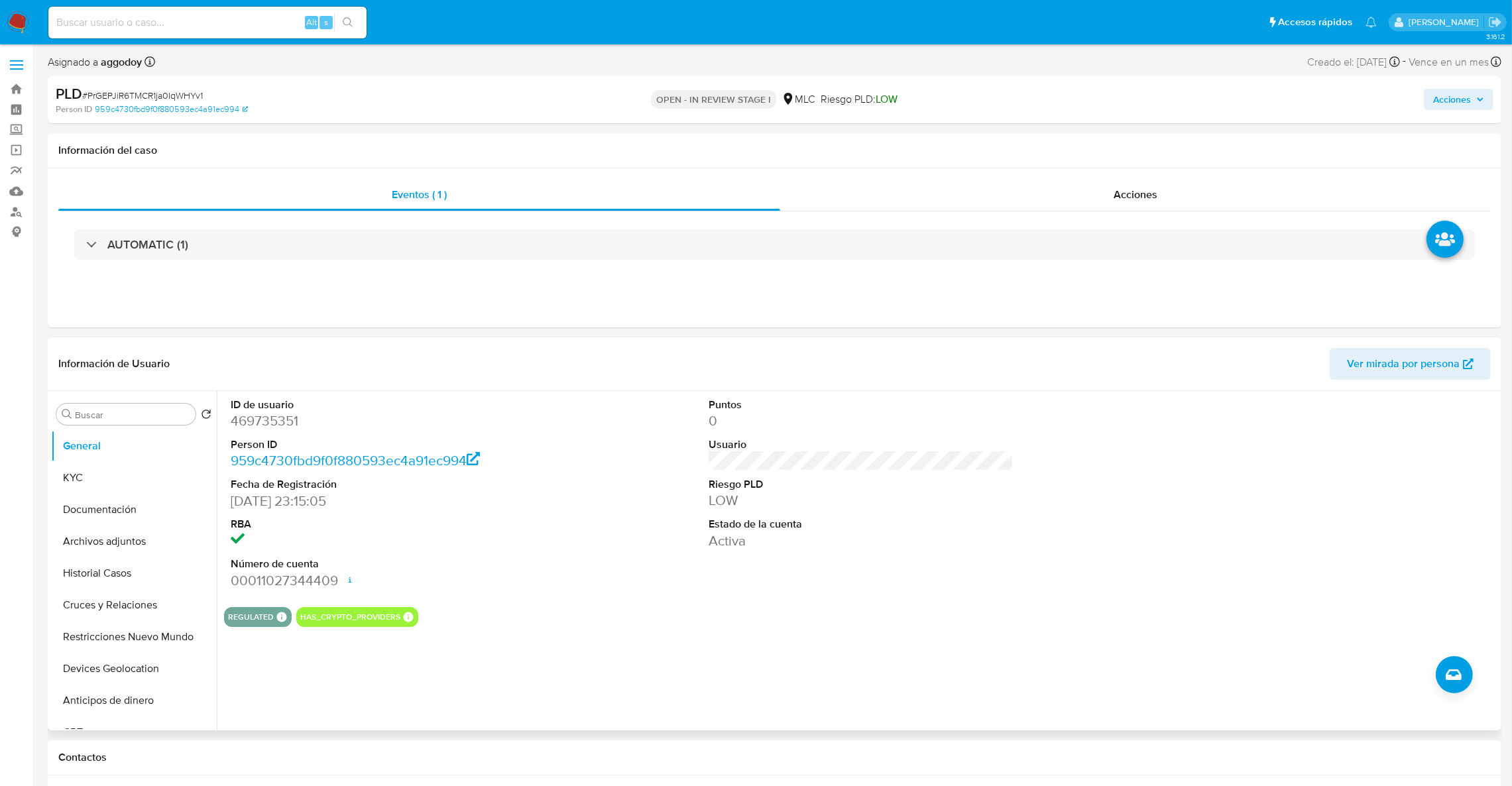
click at [256, 411] on dd "469735351" at bounding box center [384, 420] width 306 height 19
copy dd "469735351"
click at [110, 533] on button "Archivos adjuntos" at bounding box center [128, 541] width 155 height 32
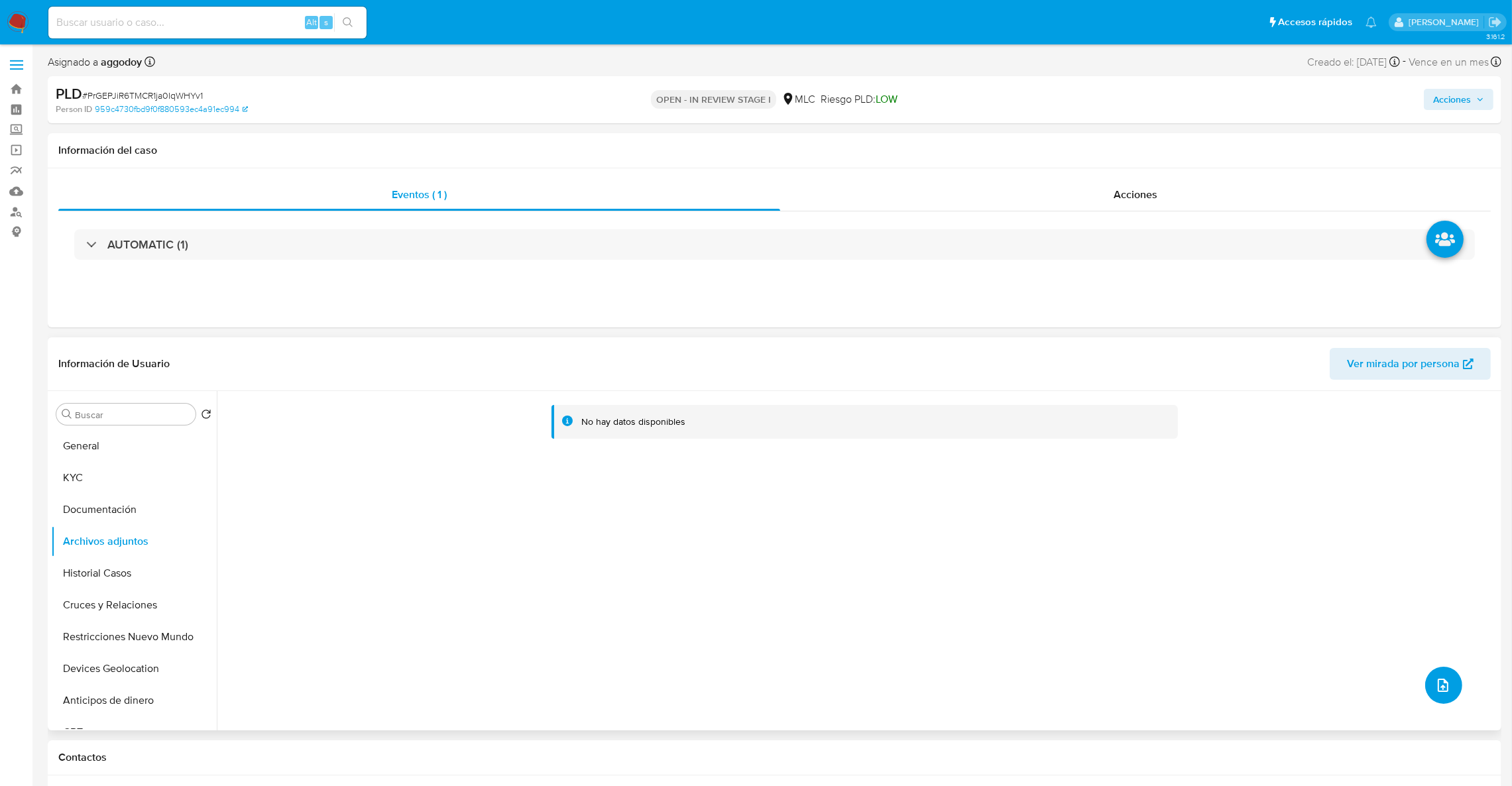
click at [1437, 689] on icon "upload-file" at bounding box center [1443, 685] width 10 height 13
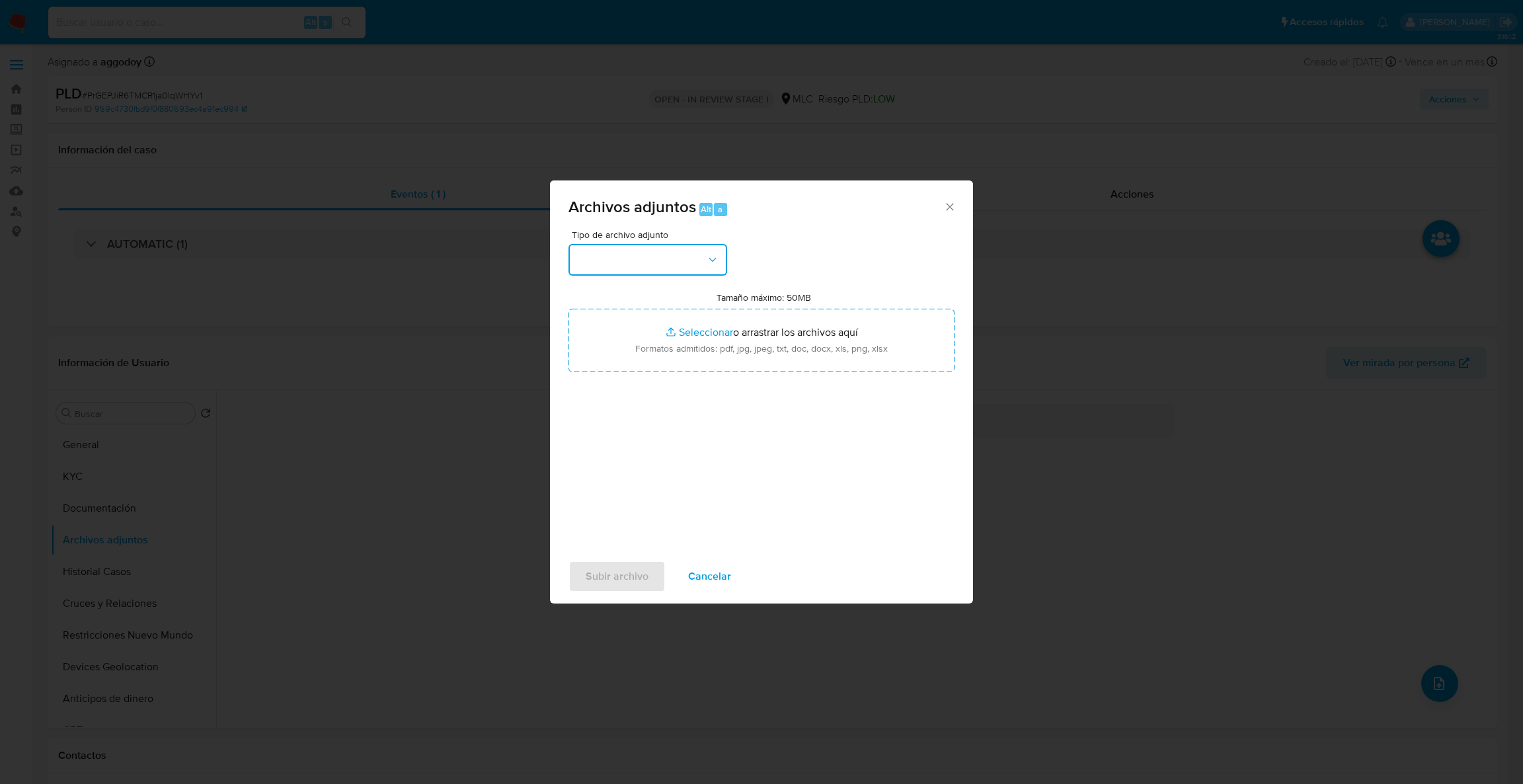
click at [693, 262] on button "button" at bounding box center [647, 259] width 158 height 32
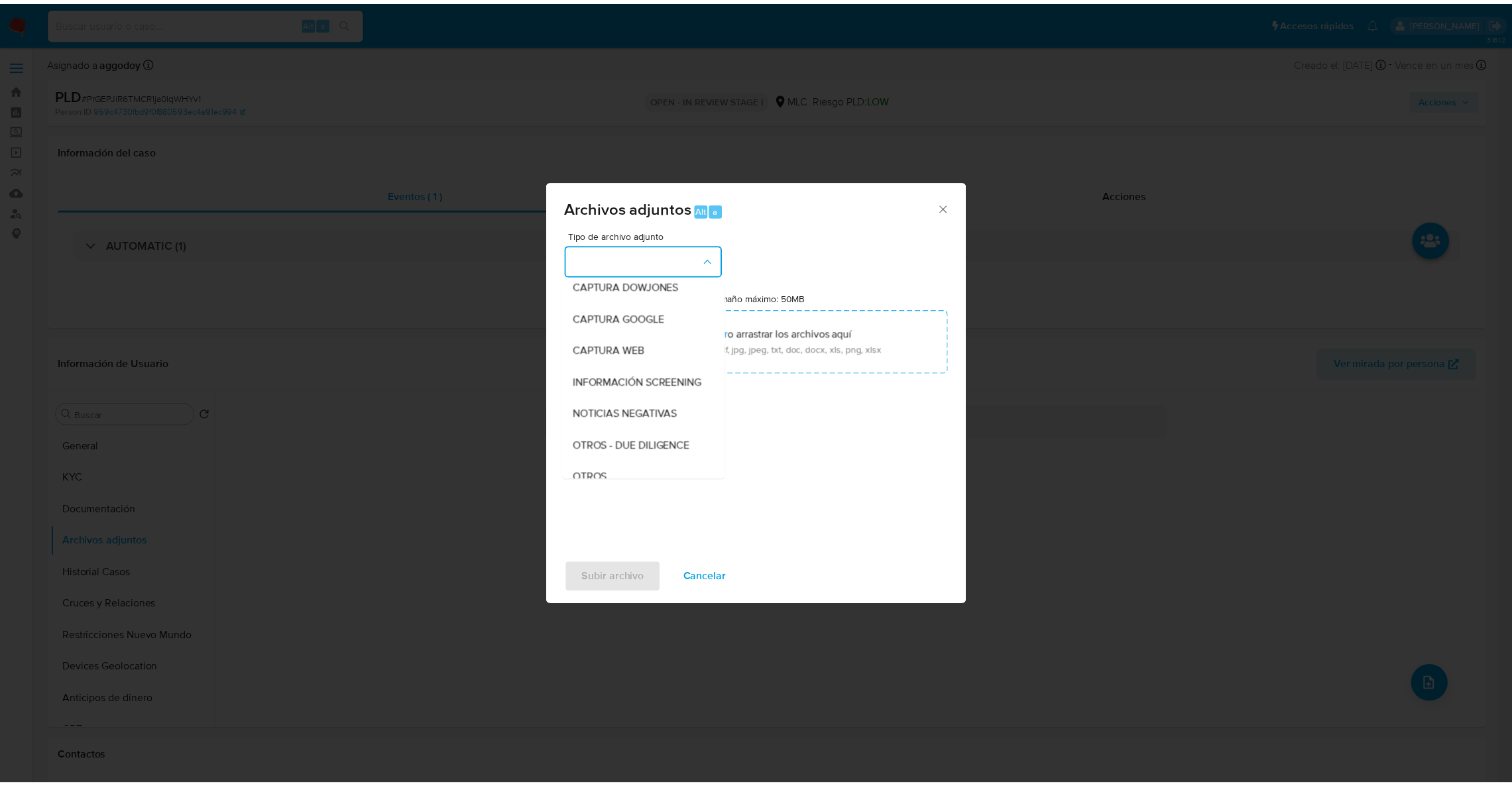
scroll to position [93, 0]
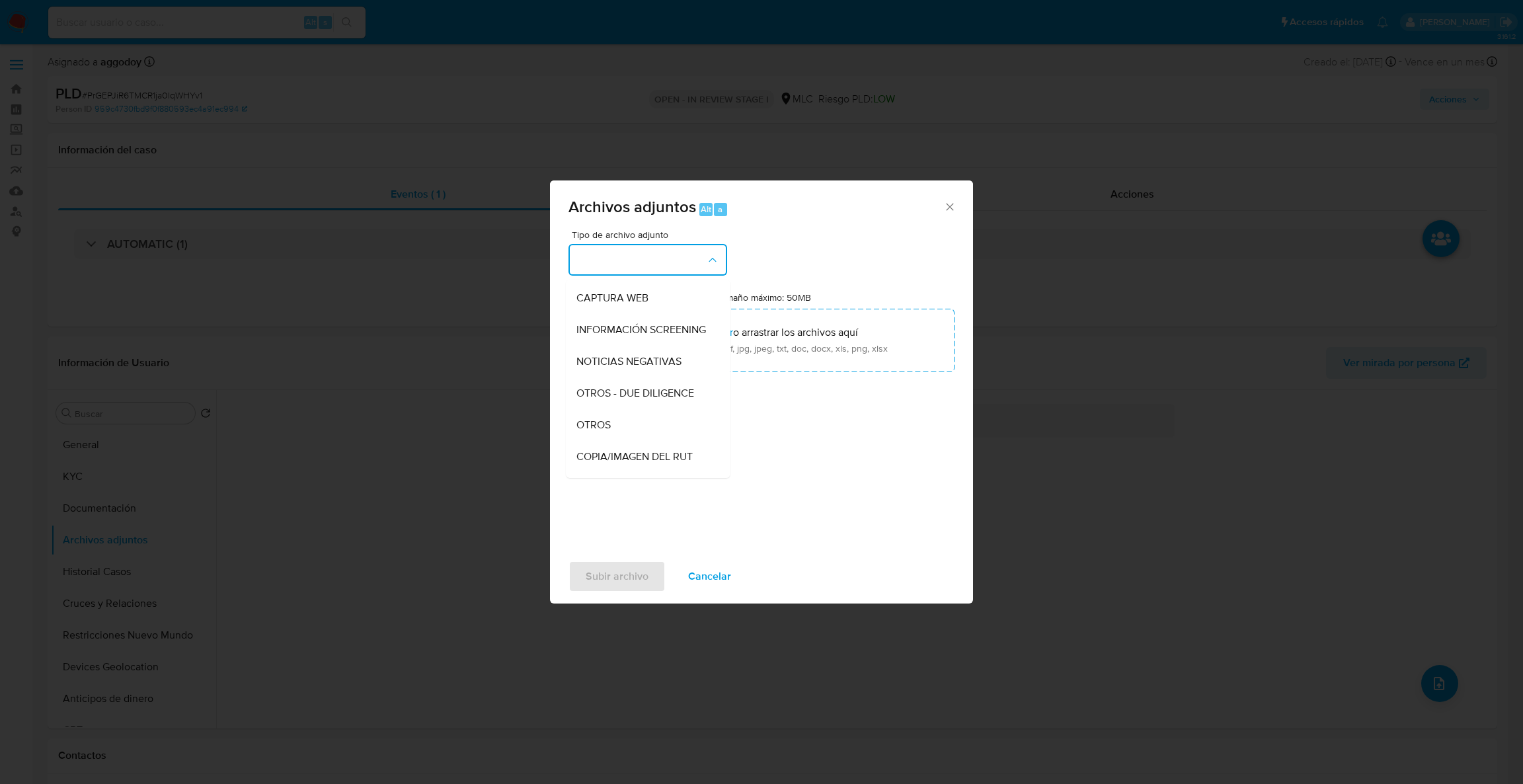
drag, startPoint x: 590, startPoint y: 444, endPoint x: 638, endPoint y: 380, distance: 80.0
click at [592, 432] on span "OTROS" at bounding box center [594, 425] width 34 height 13
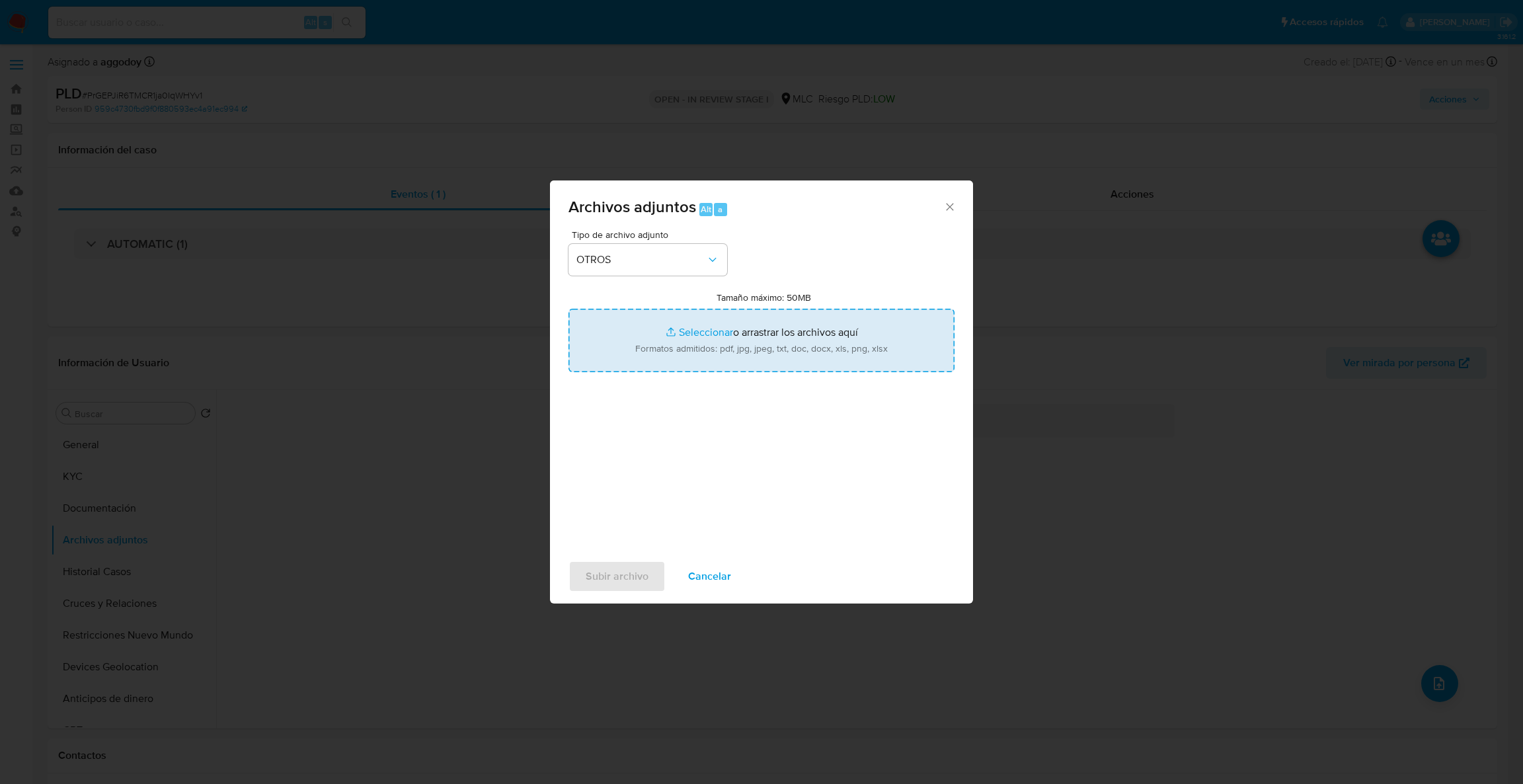
click at [651, 366] on input "Tamaño máximo: 50MB Seleccionar archivos" at bounding box center [761, 340] width 386 height 63
click at [862, 372] on input "Tamaño máximo: 50MB Seleccionar archivos" at bounding box center [761, 340] width 386 height 63
type input "C:\fakepath\469735351Movimientos.xlsx"
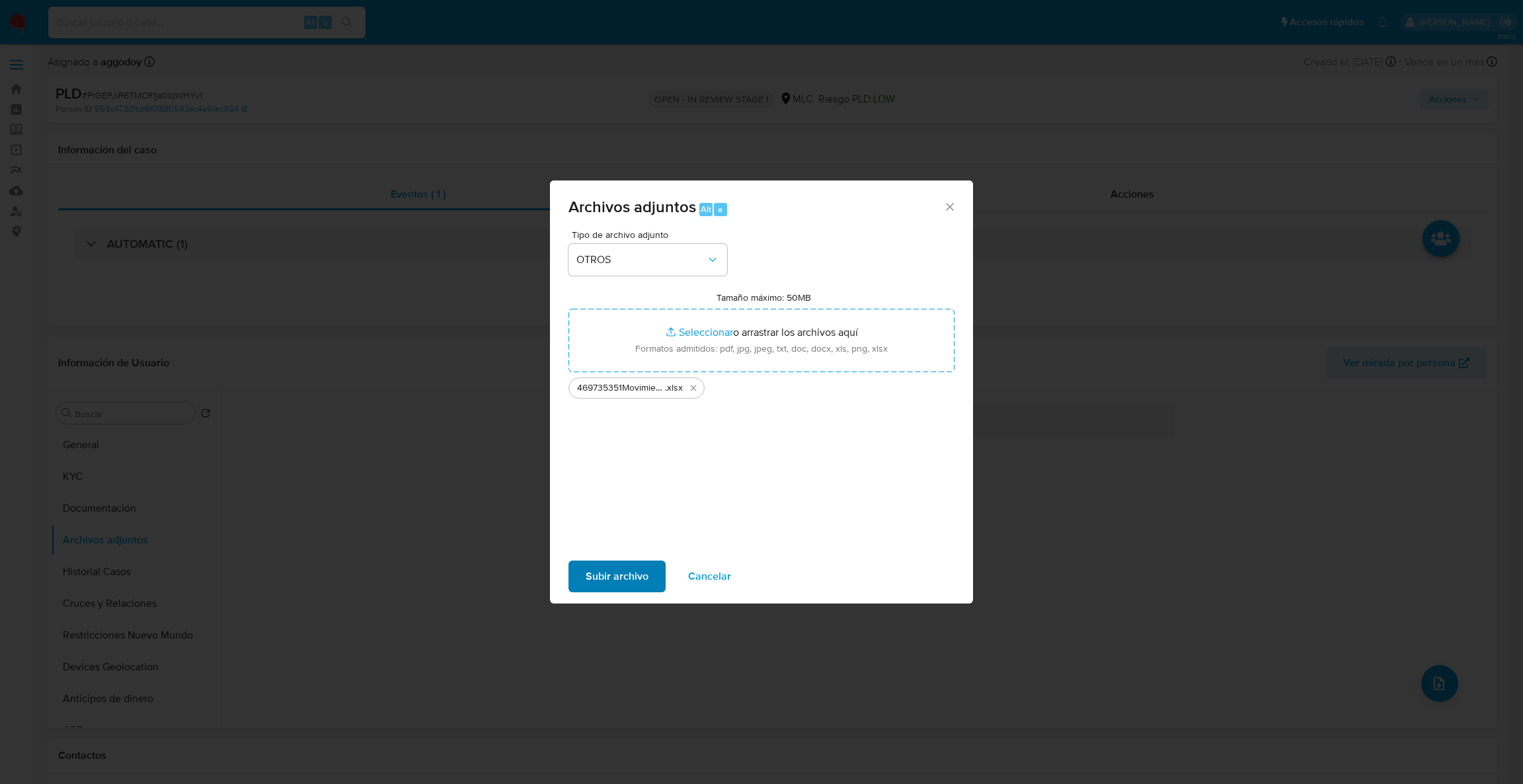
click at [601, 591] on div "Subir archivo Cancelar" at bounding box center [761, 577] width 423 height 51
click at [595, 574] on span "Subir archivo" at bounding box center [617, 576] width 63 height 29
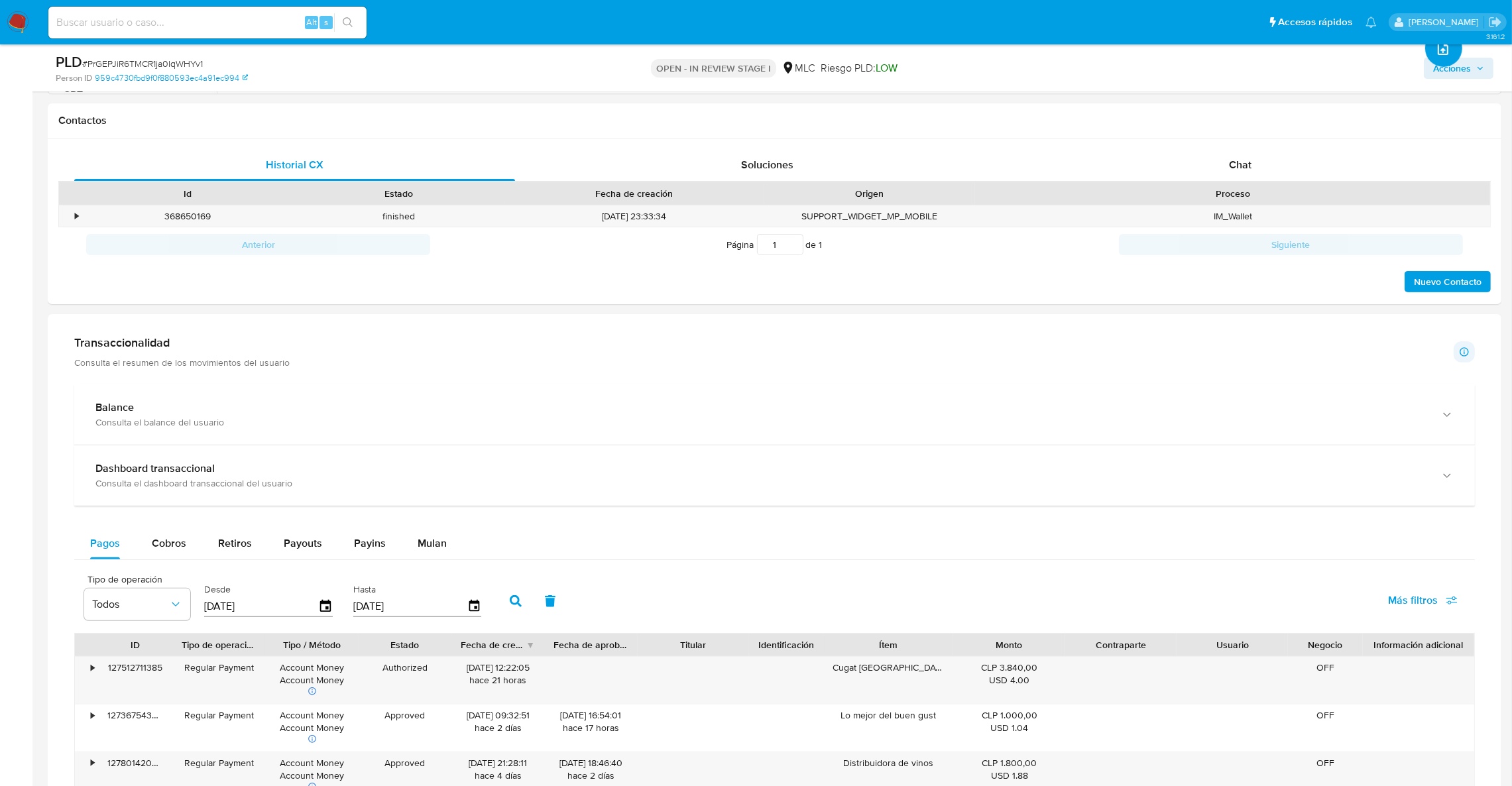
scroll to position [596, 0]
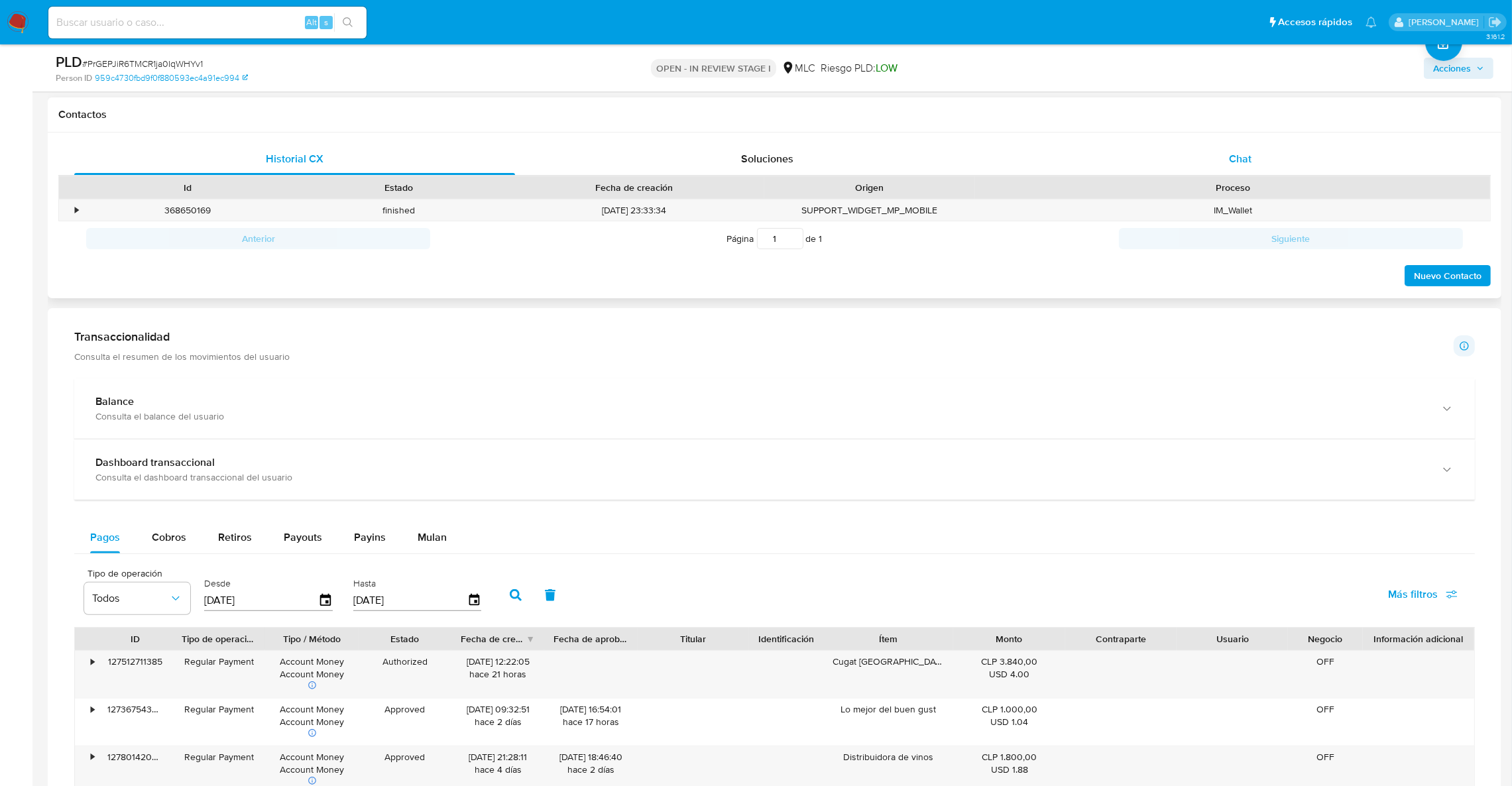
click at [1243, 153] on span "Chat" at bounding box center [1240, 159] width 22 height 15
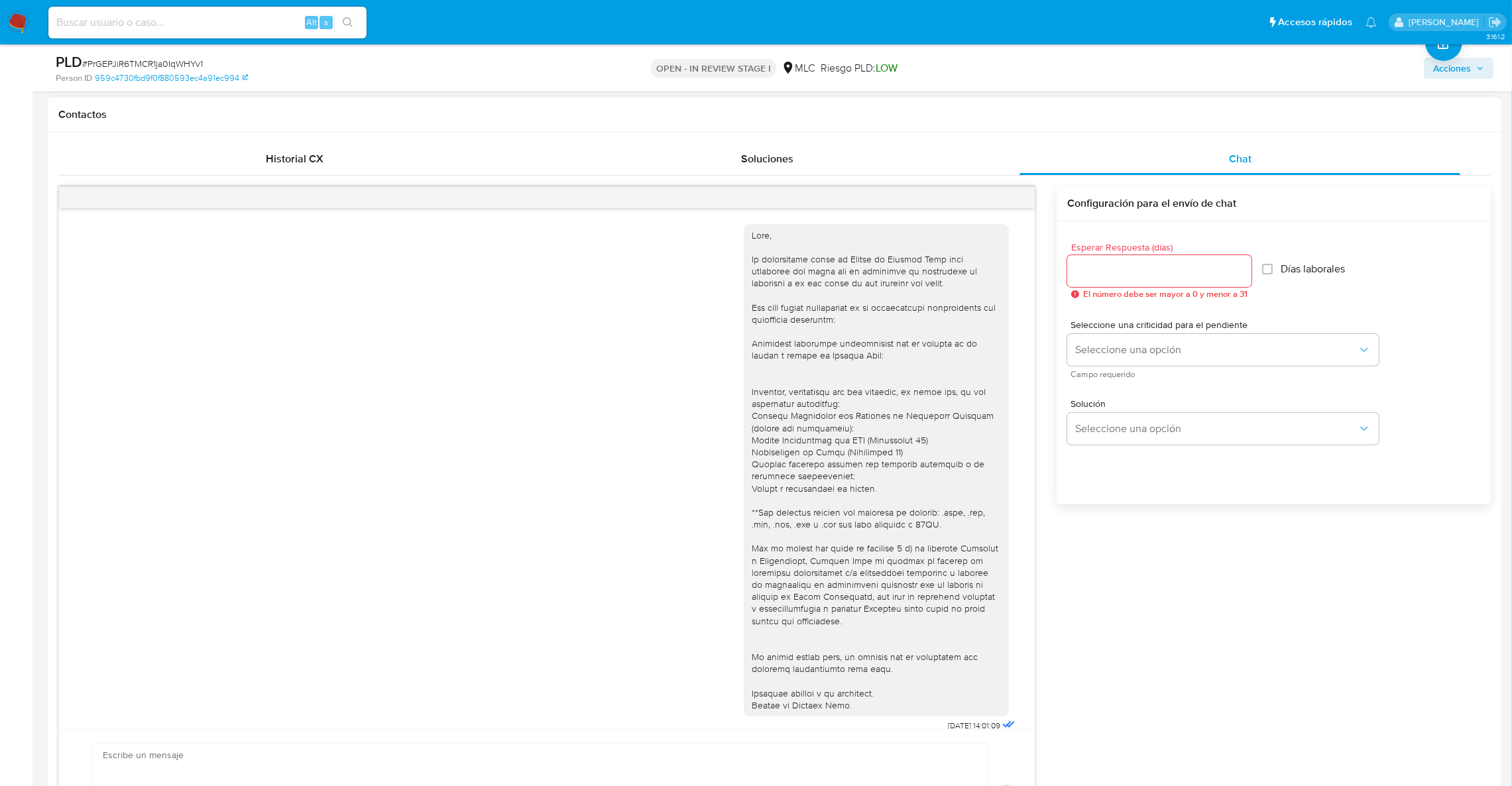
scroll to position [626, 0]
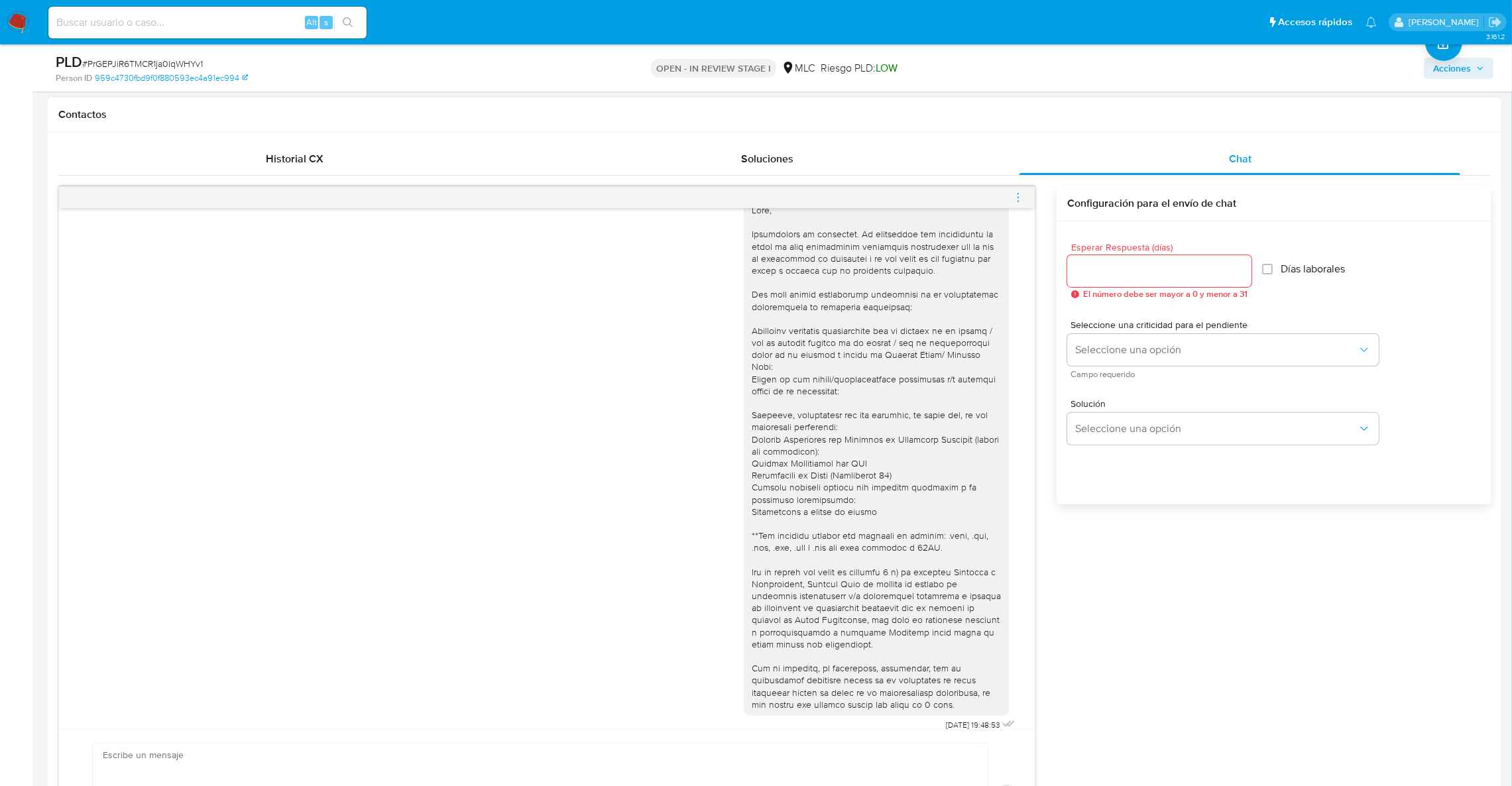
click at [1148, 540] on div "18/08/2025 14:01:09 Hola buenas tardes 20/08/2025 17:41:34 Tengo dudas al pedid…" at bounding box center [774, 524] width 1432 height 676
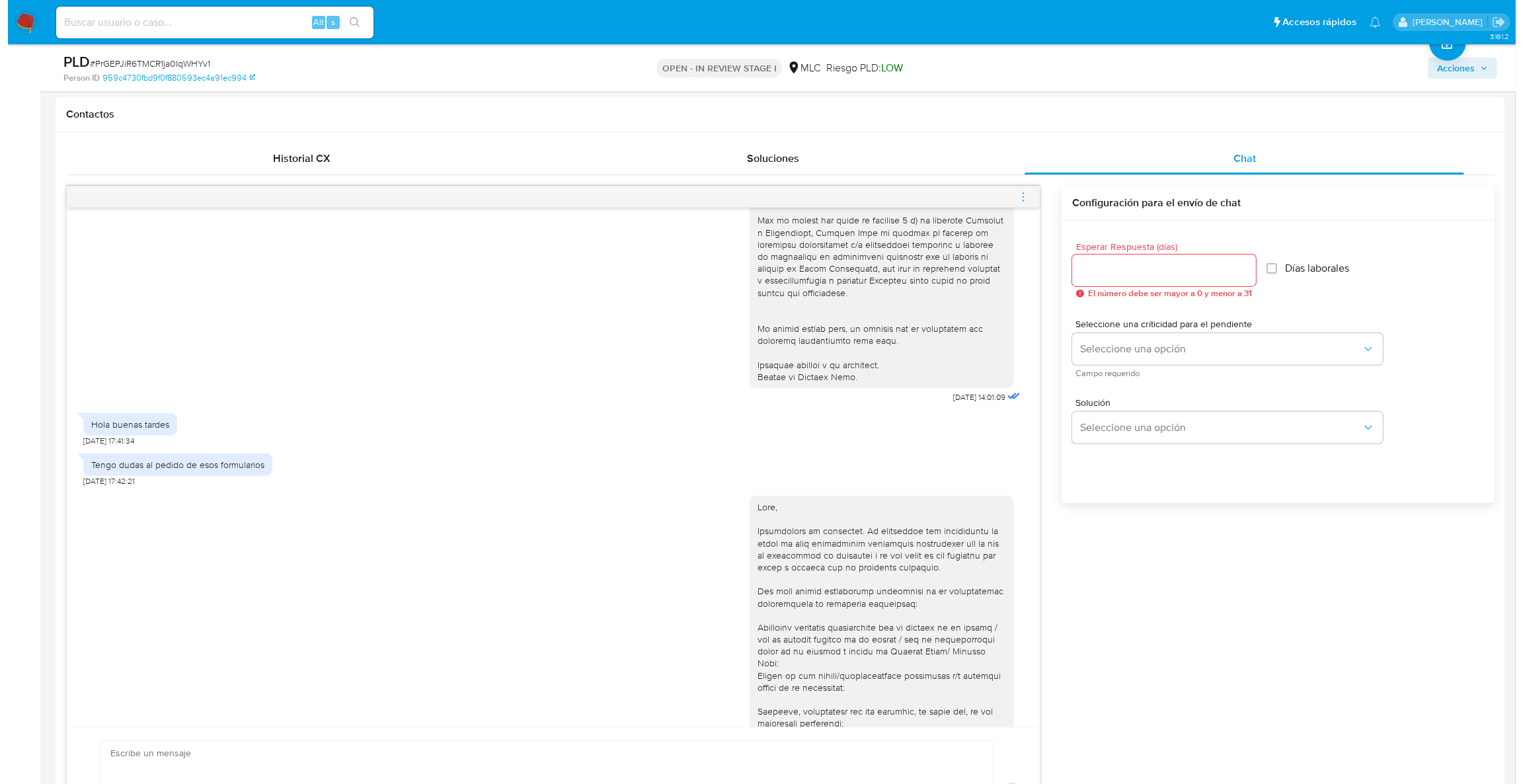
scroll to position [198, 0]
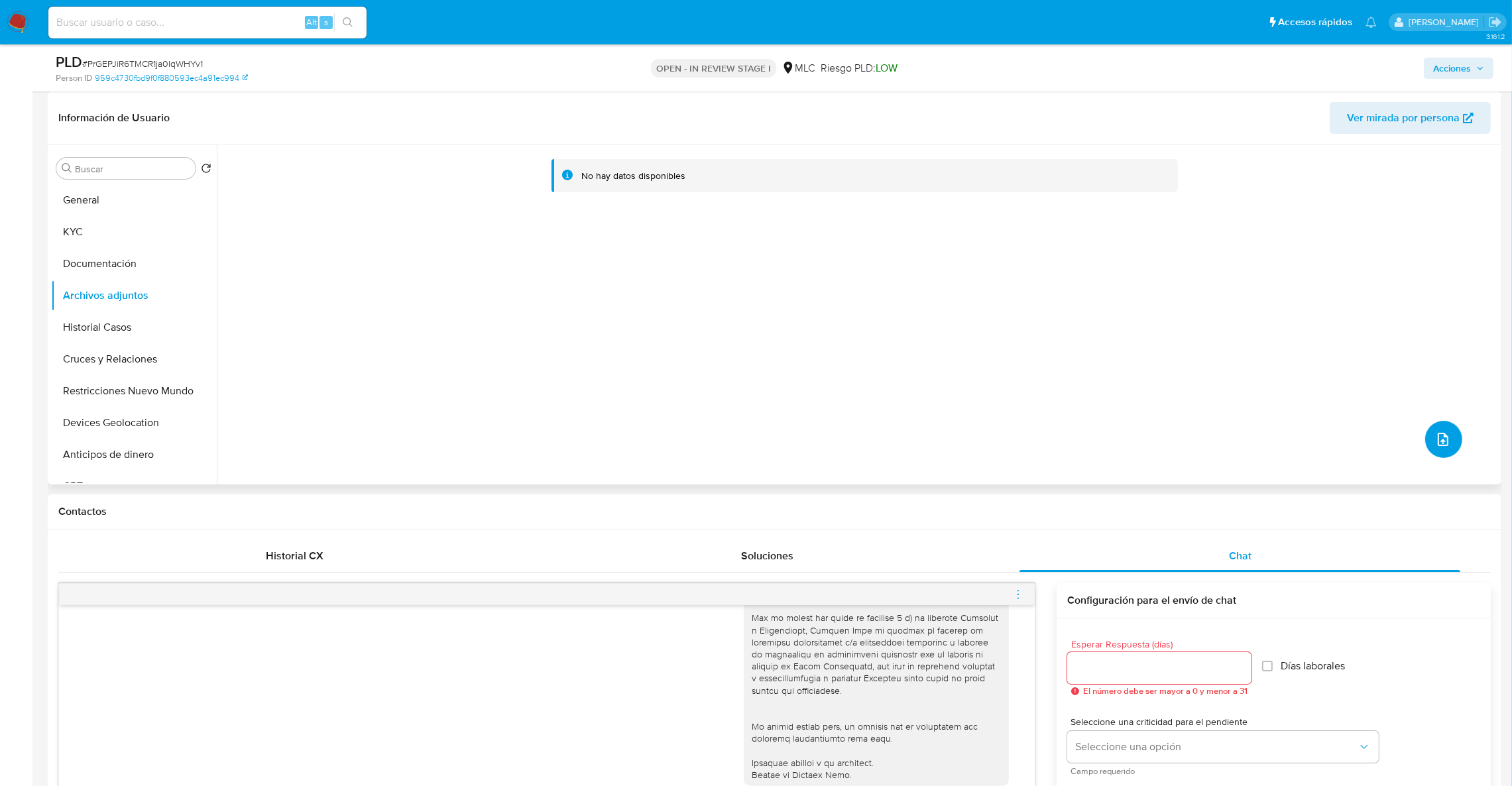
click at [1435, 440] on icon "upload-file" at bounding box center [1443, 439] width 16 height 16
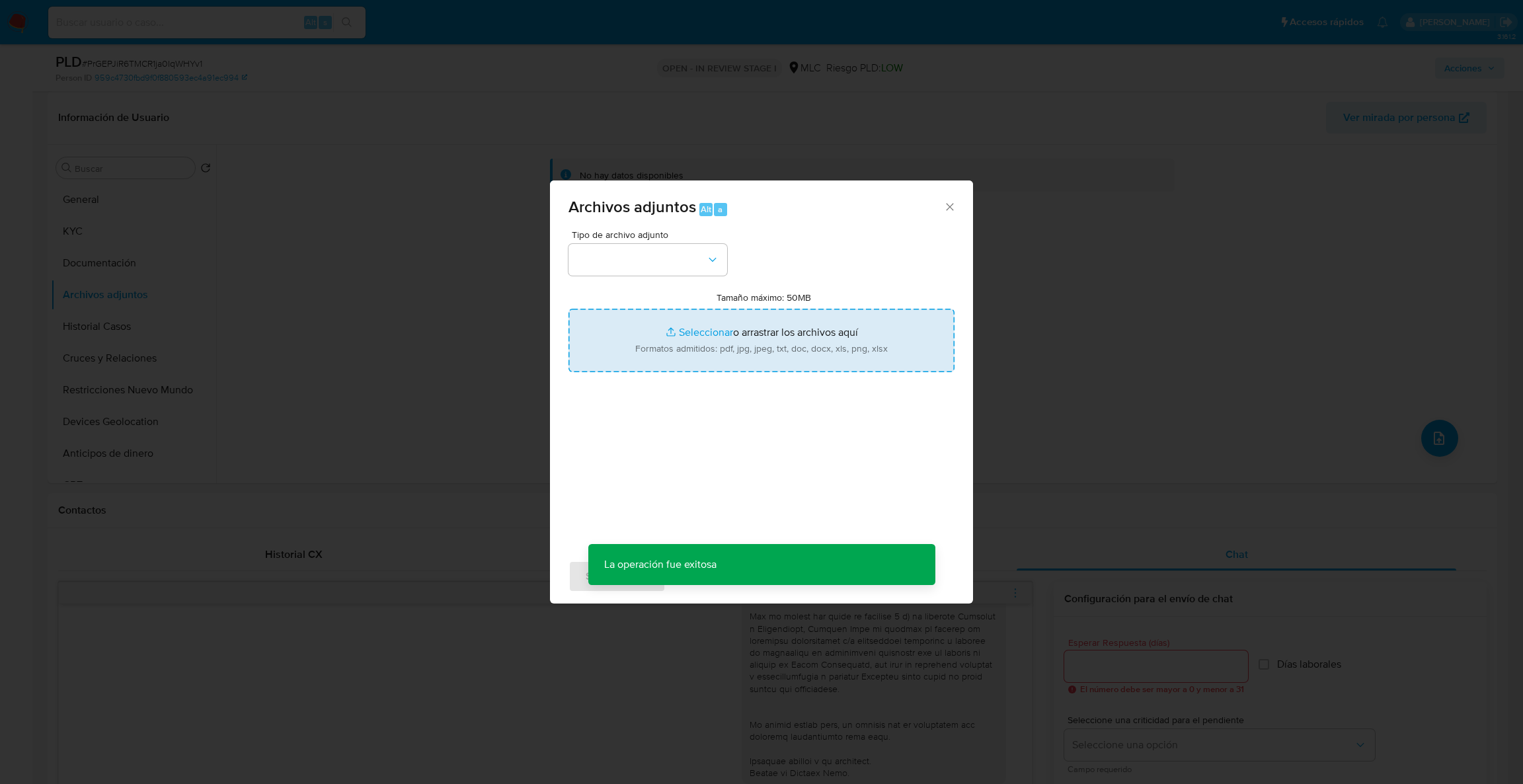
click at [736, 368] on input "Tamaño máximo: 50MB Seleccionar archivos" at bounding box center [761, 340] width 386 height 63
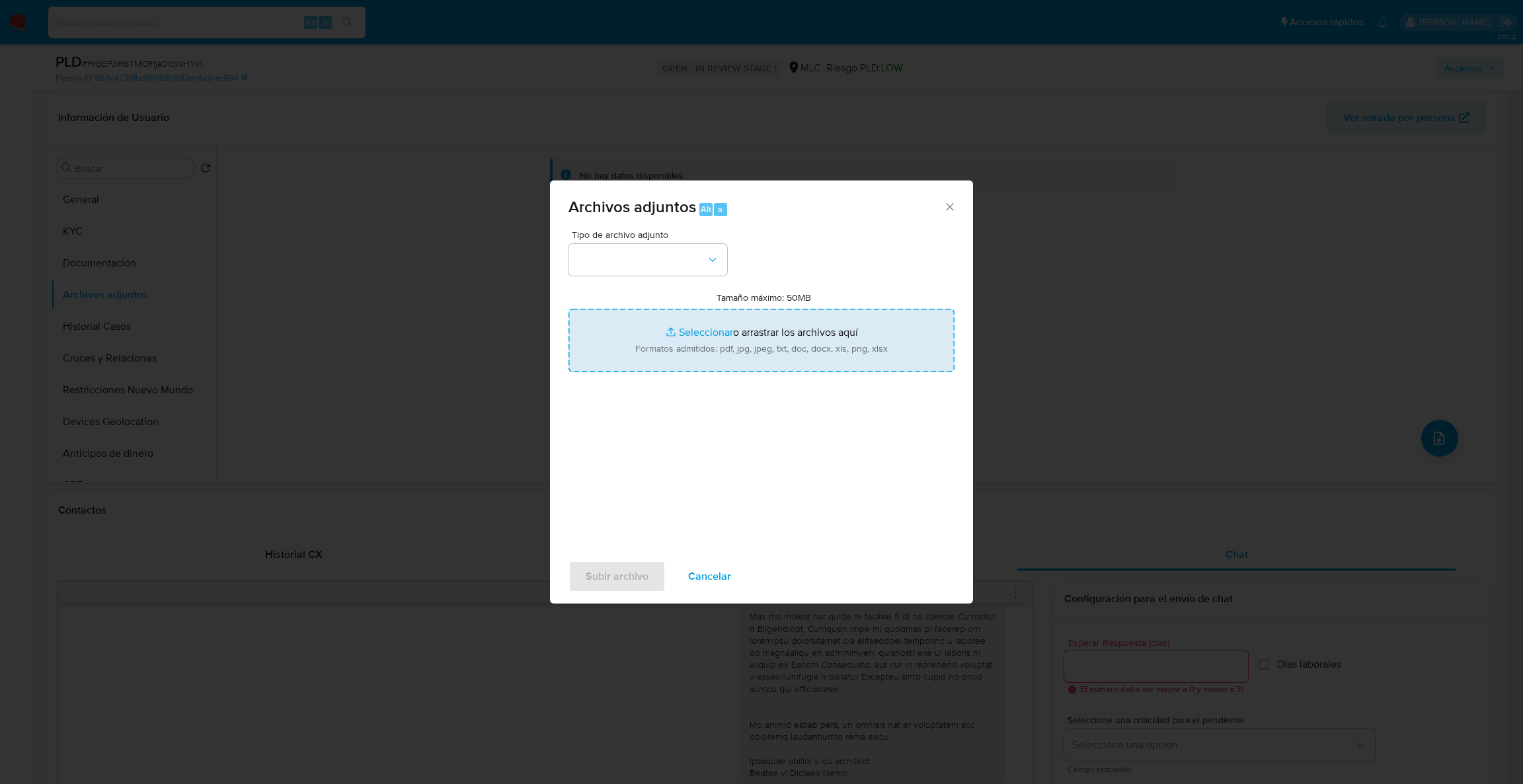
type input "C:\fakepath\Case Log - 469735351.pdf"
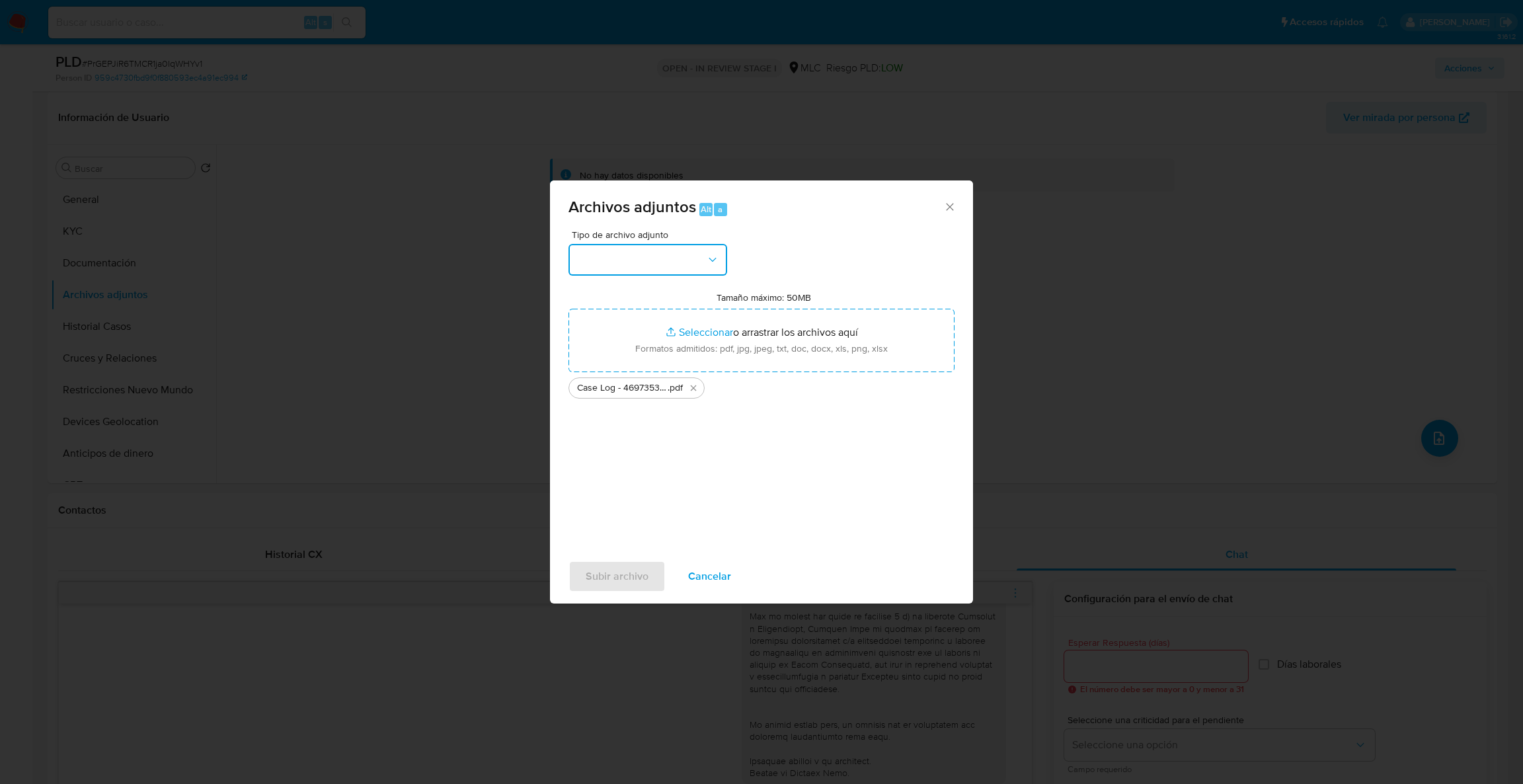
click at [678, 266] on button "button" at bounding box center [647, 259] width 158 height 32
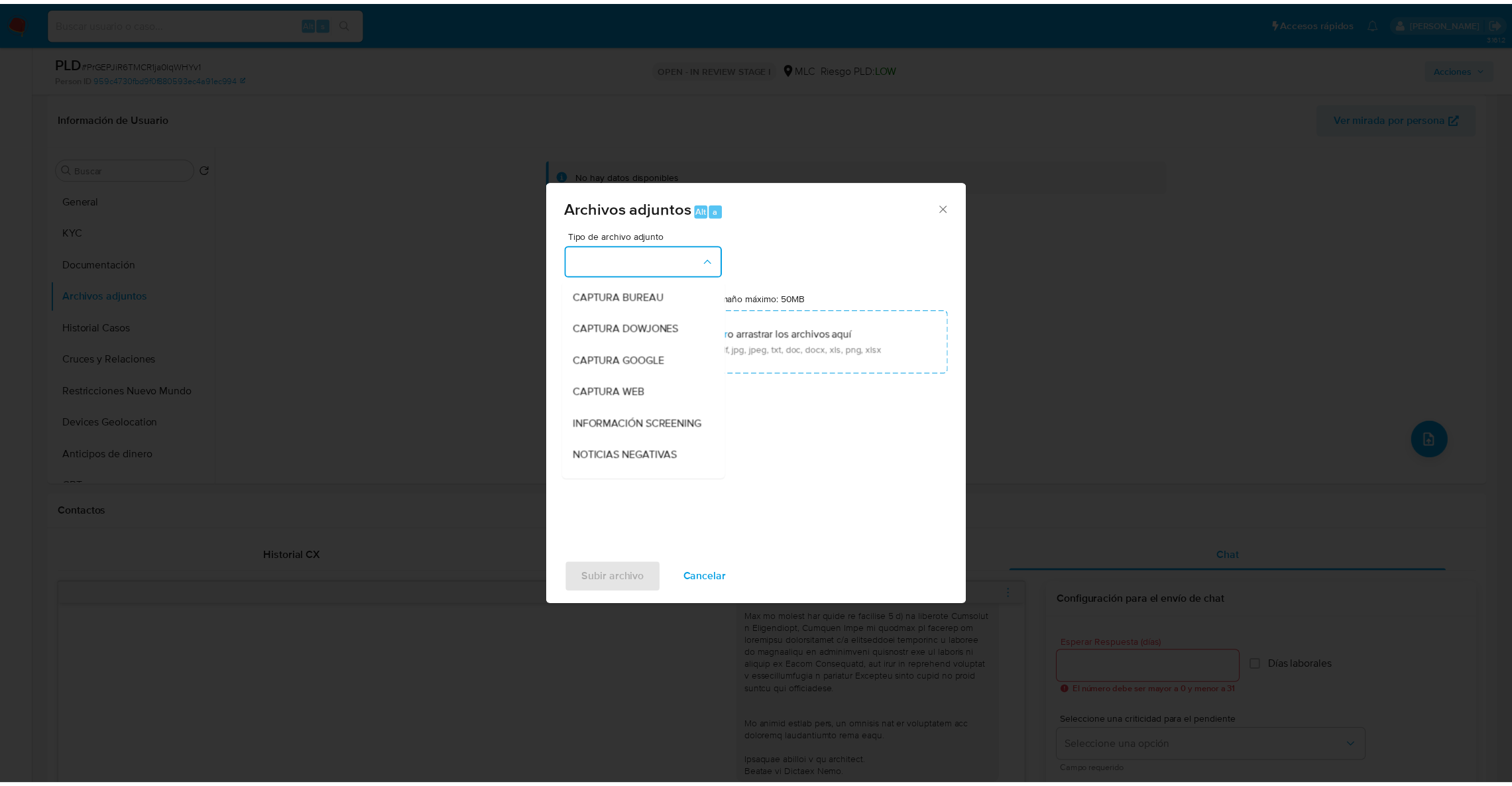
scroll to position [57, 0]
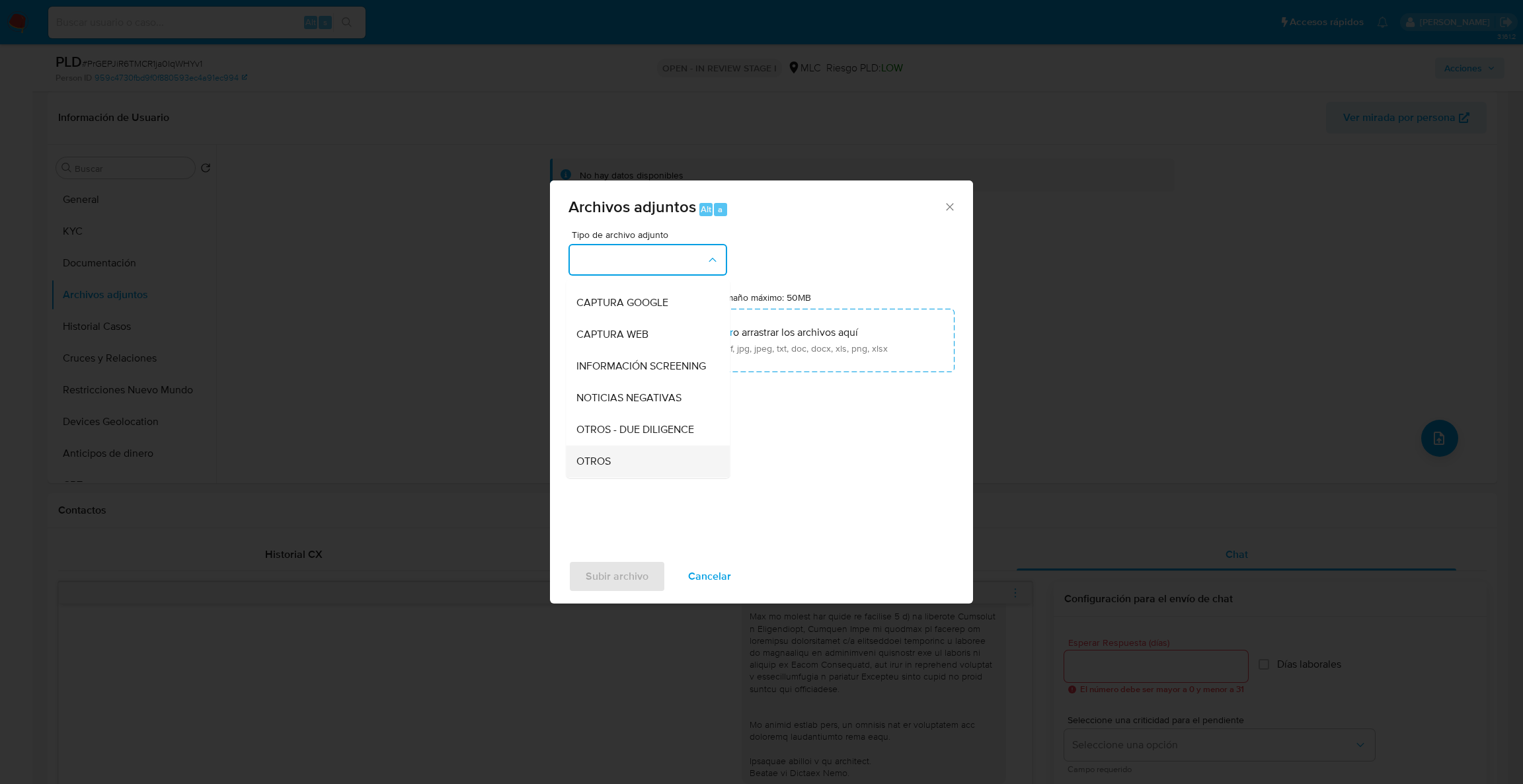
click at [634, 472] on div "OTROS" at bounding box center [644, 461] width 135 height 32
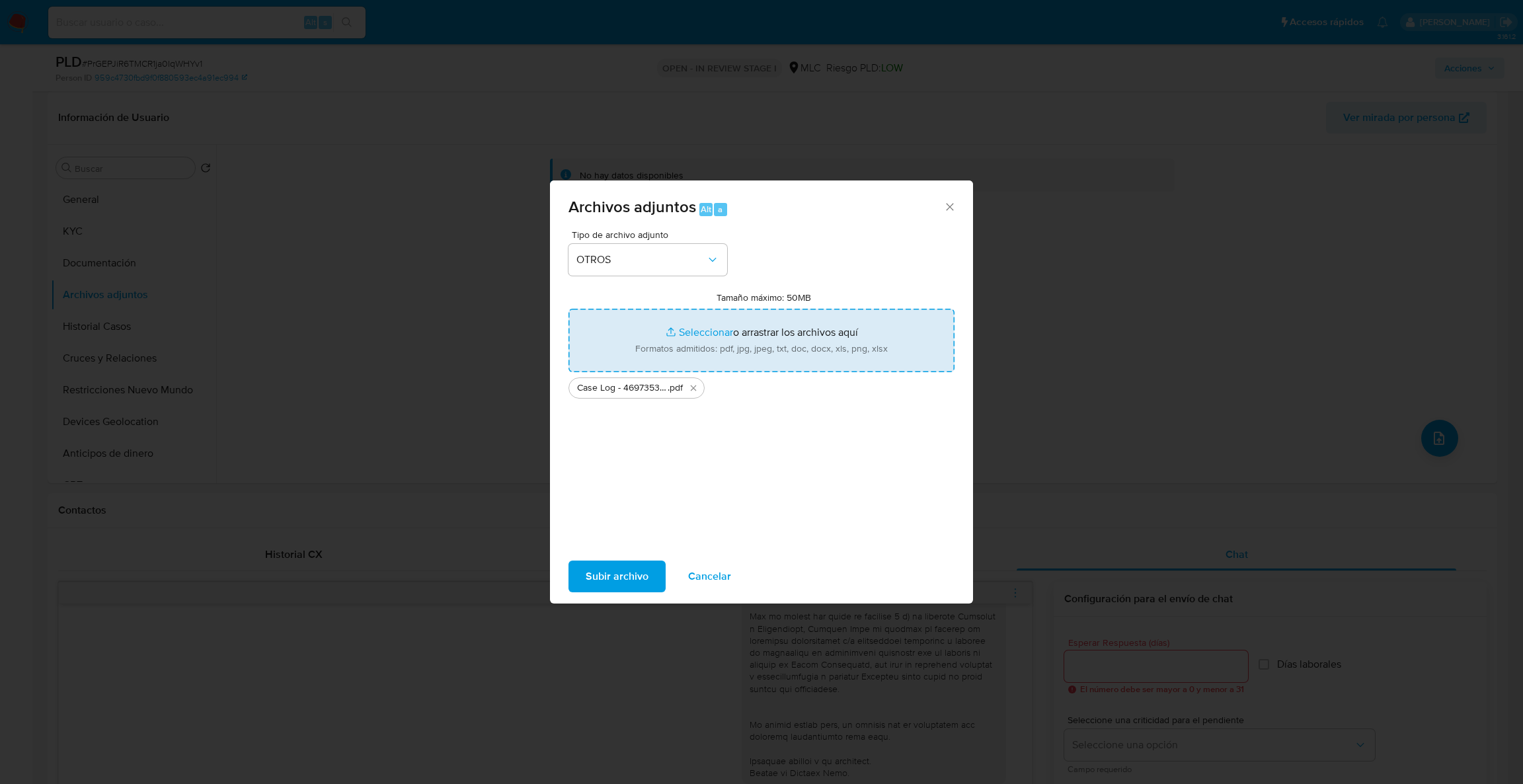
click at [713, 325] on input "Tamaño máximo: 50MB Seleccionar archivos" at bounding box center [761, 340] width 386 height 63
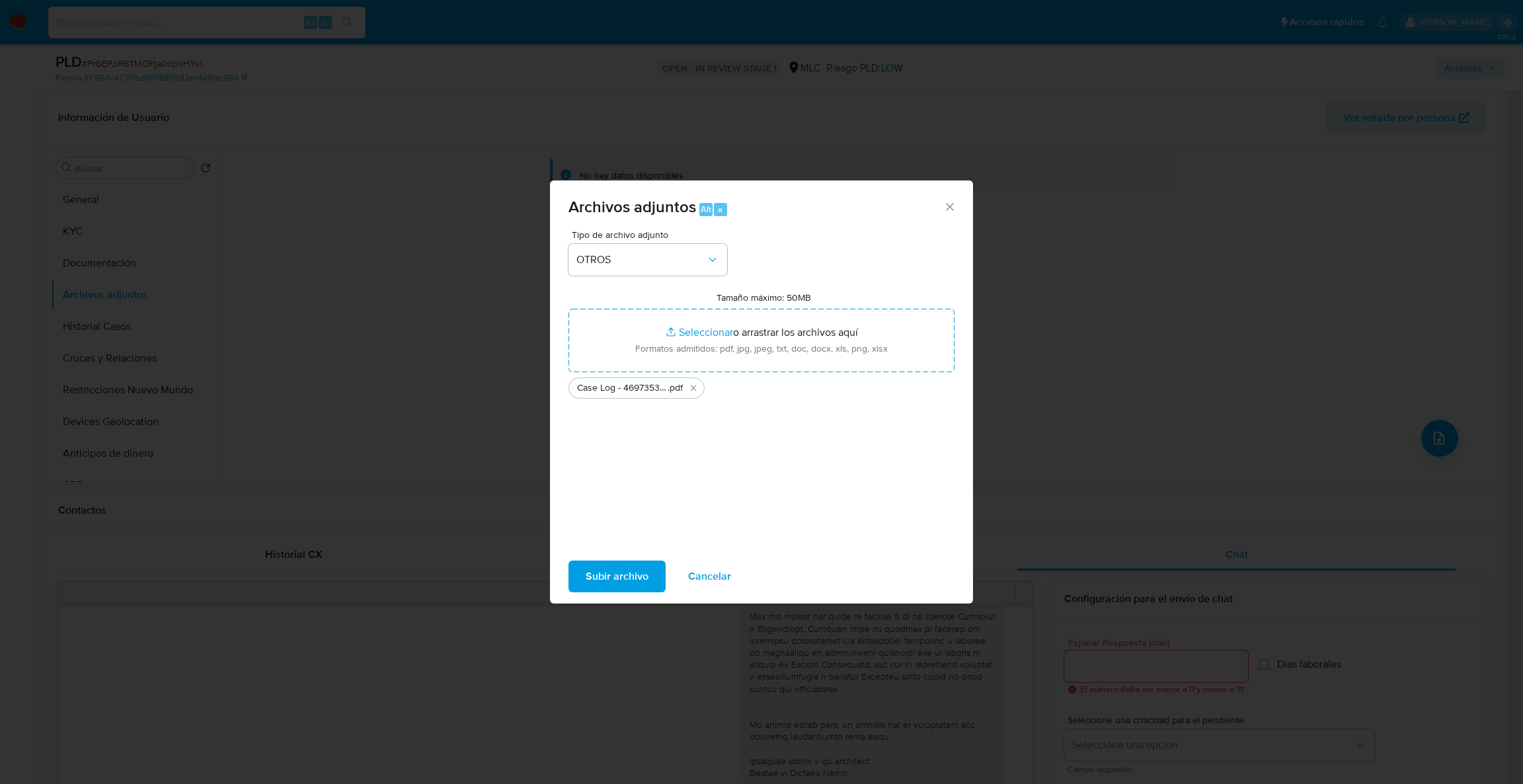
click at [598, 580] on span "Subir archivo" at bounding box center [617, 576] width 63 height 29
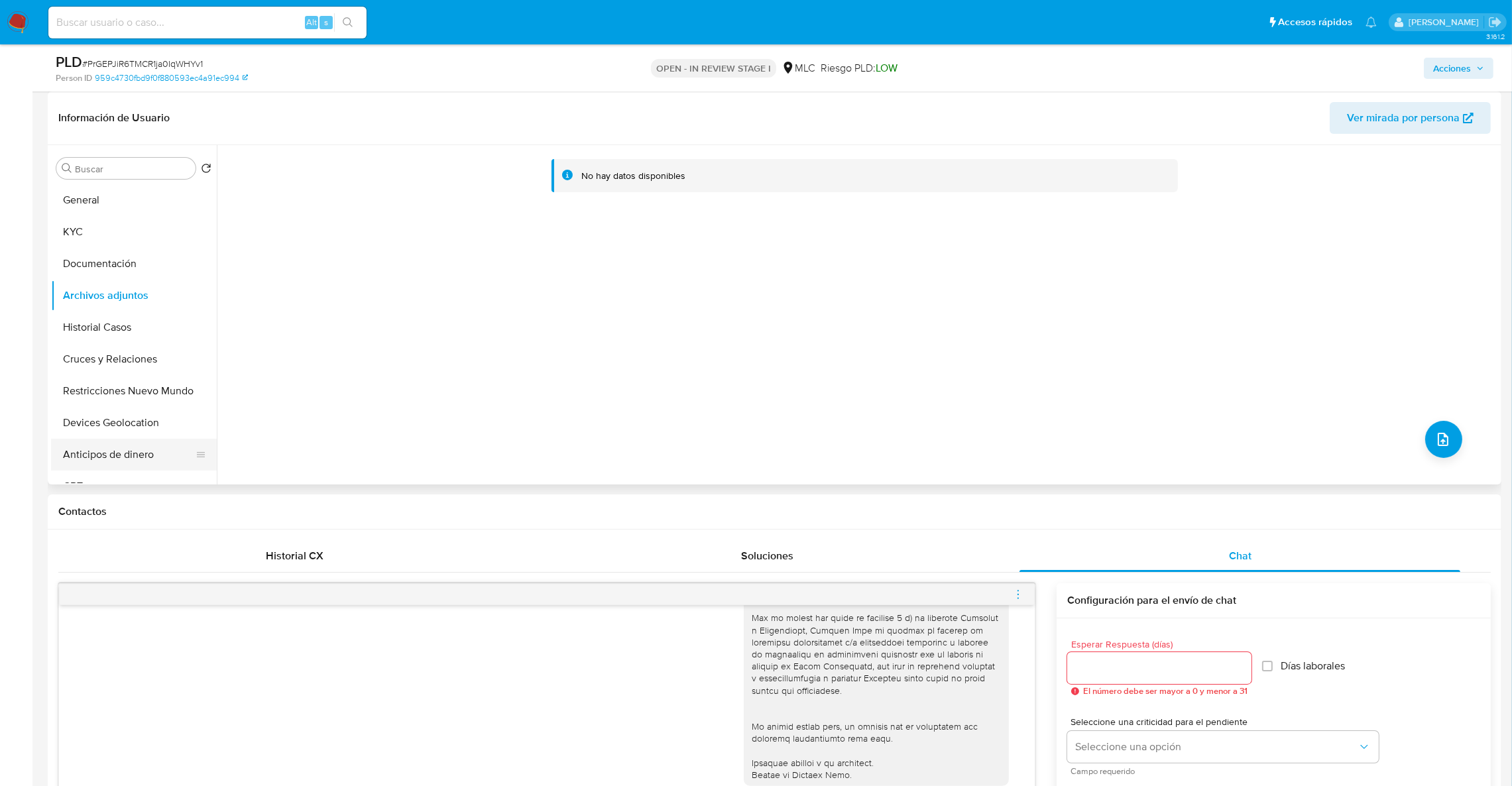
click at [59, 455] on button "Anticipos de dinero" at bounding box center [128, 454] width 155 height 32
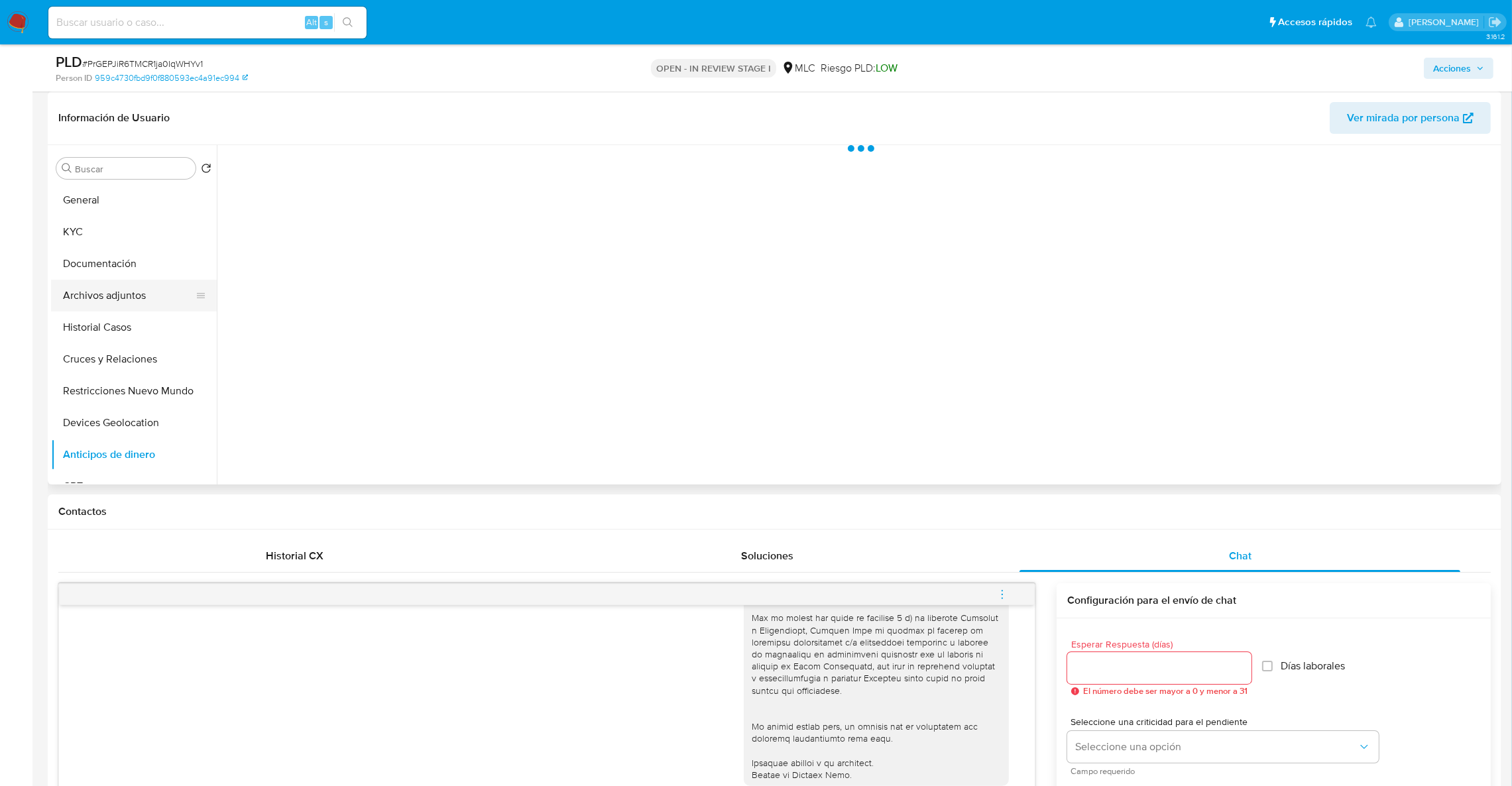
click at [105, 308] on button "Archivos adjuntos" at bounding box center [128, 295] width 155 height 32
click at [1438, 65] on span "Acciones" at bounding box center [1452, 68] width 38 height 21
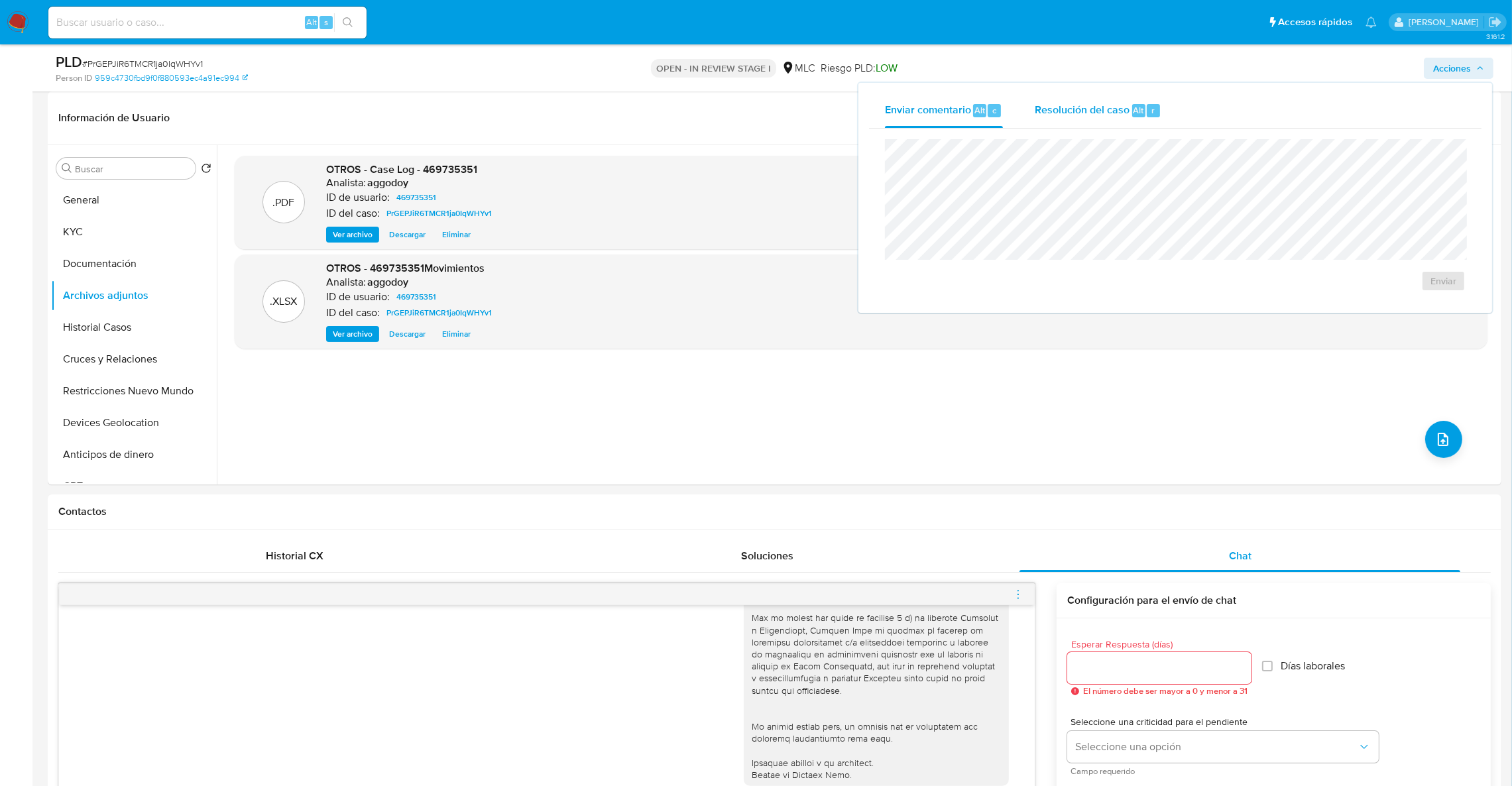
click at [1071, 112] on span "Resolución del caso" at bounding box center [1082, 110] width 95 height 15
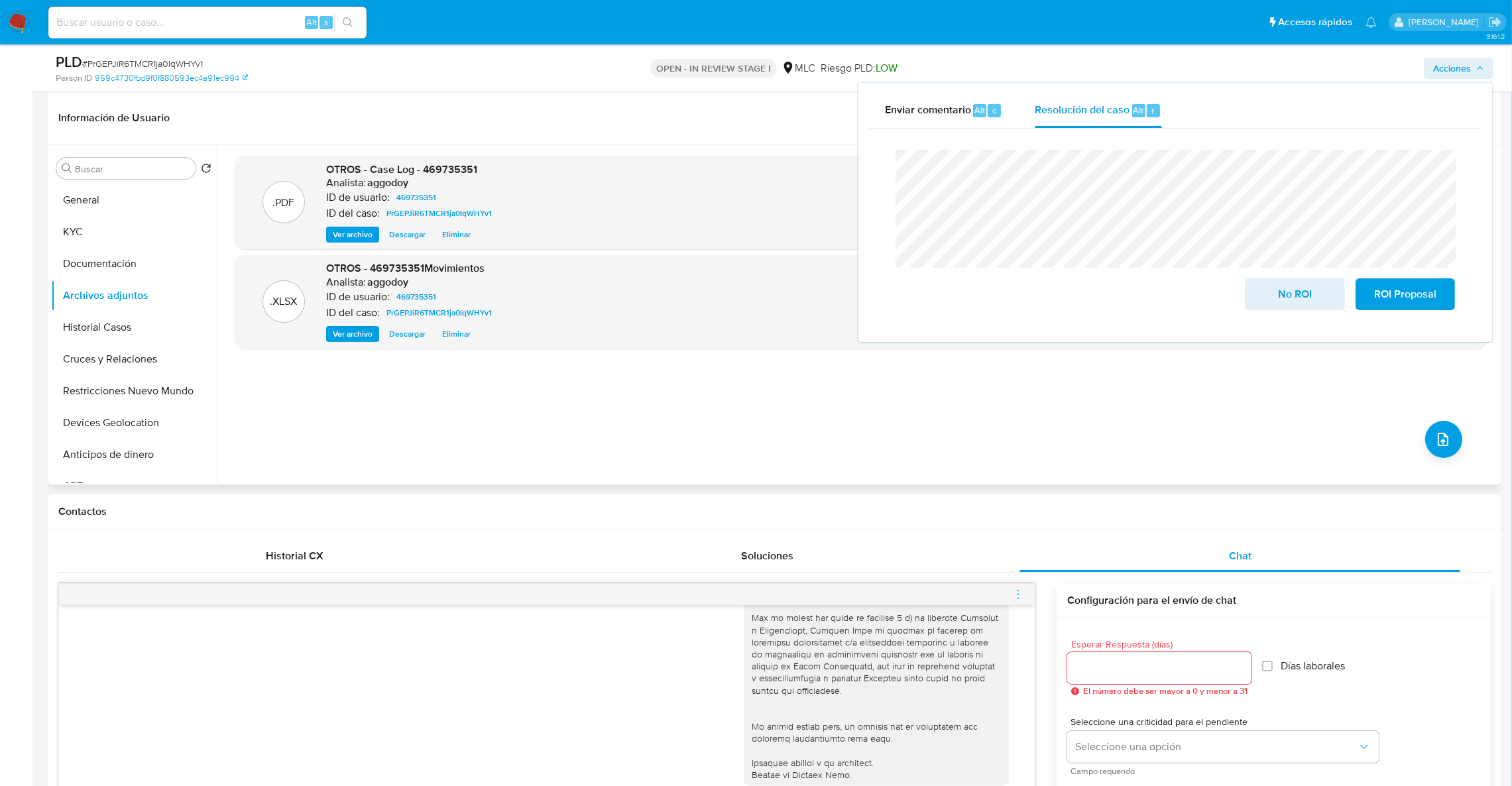
click at [679, 348] on div ".XLSX OTROS - 469735351Movimientos Analista: aggodoy ID de usuario: 469735351 I…" at bounding box center [861, 302] width 1253 height 94
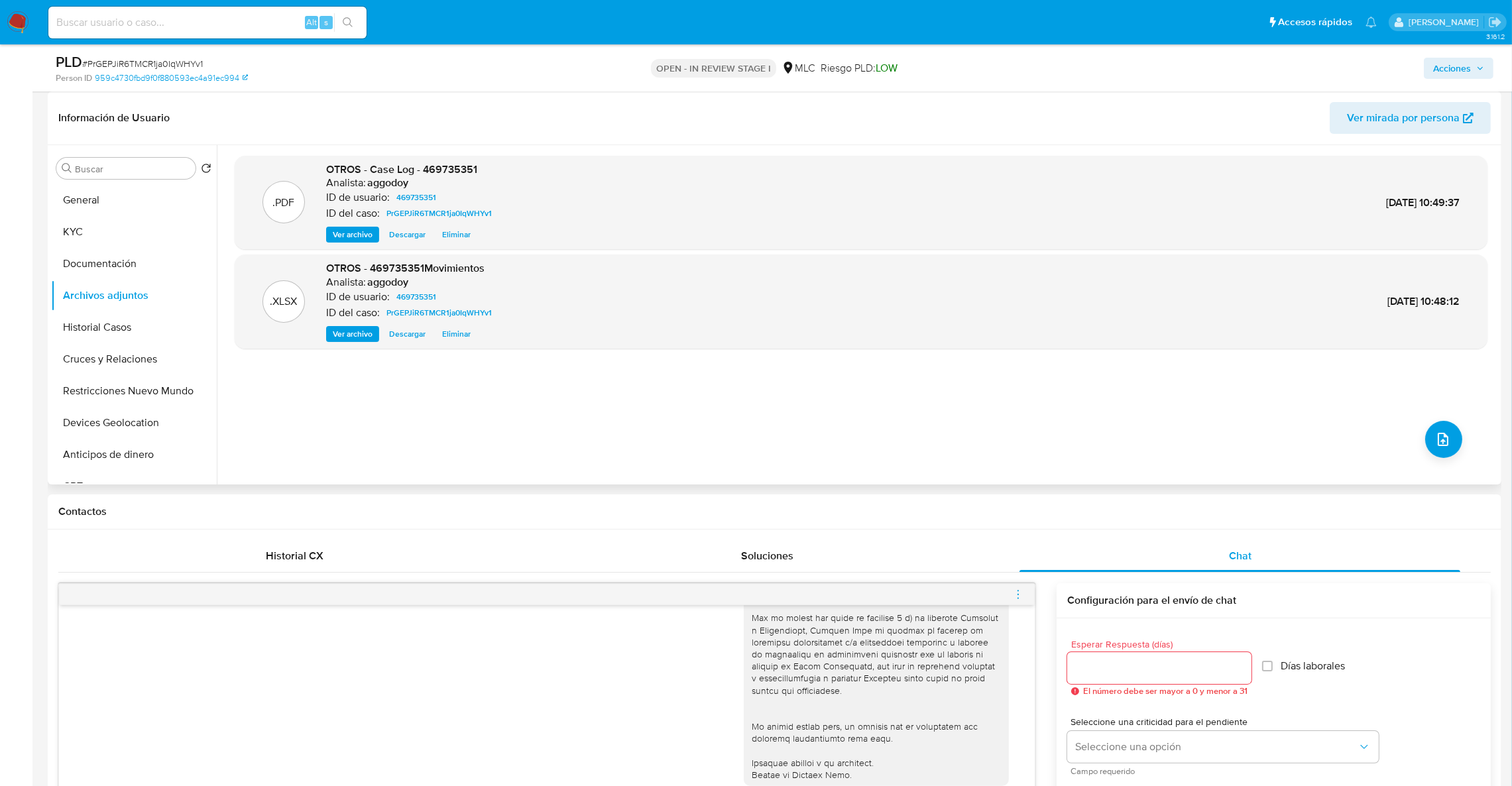
click at [449, 238] on span "Eliminar" at bounding box center [456, 235] width 28 height 13
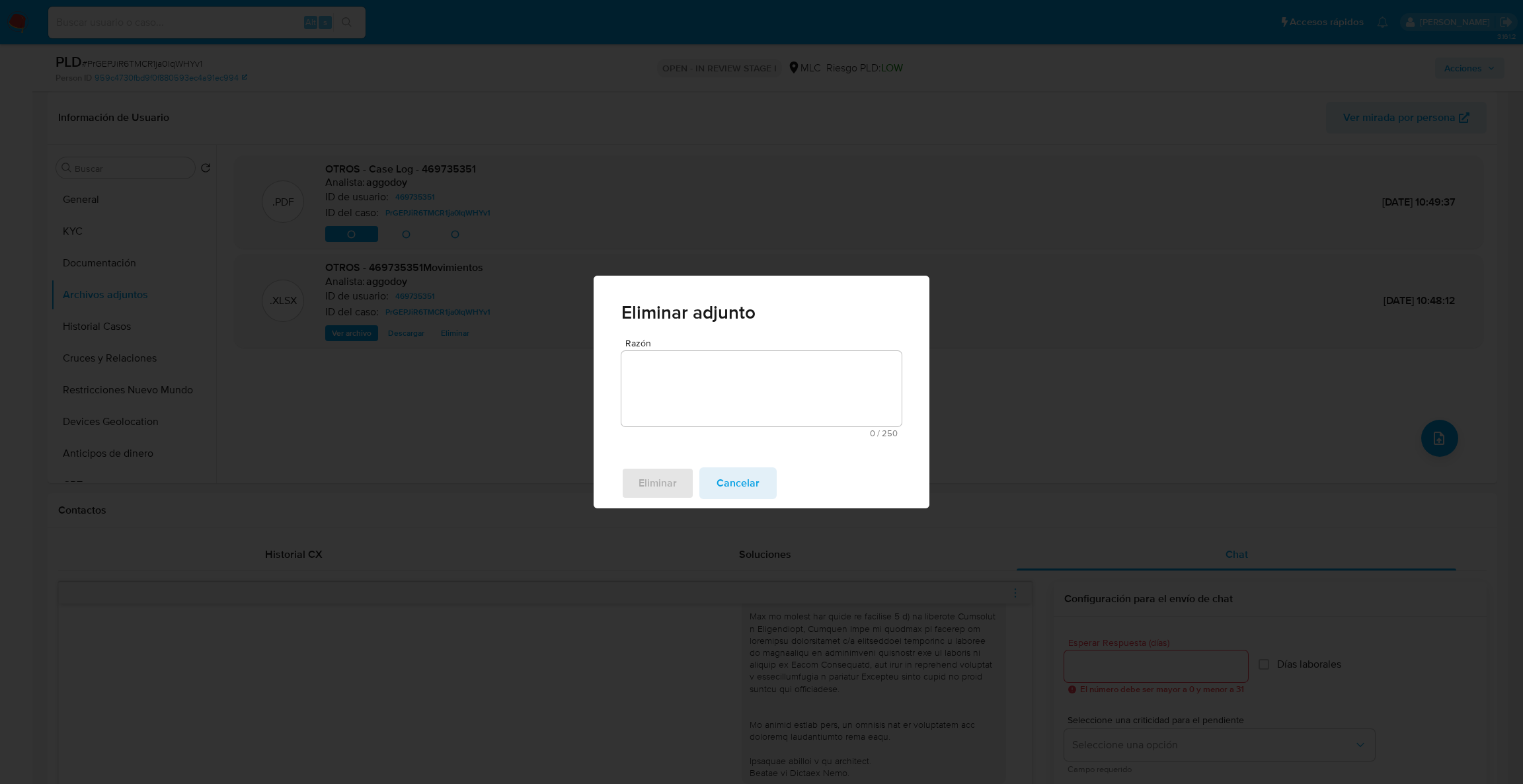
drag, startPoint x: 743, startPoint y: 487, endPoint x: 734, endPoint y: 470, distance: 19.2
click at [734, 470] on span "Cancelar" at bounding box center [738, 483] width 43 height 29
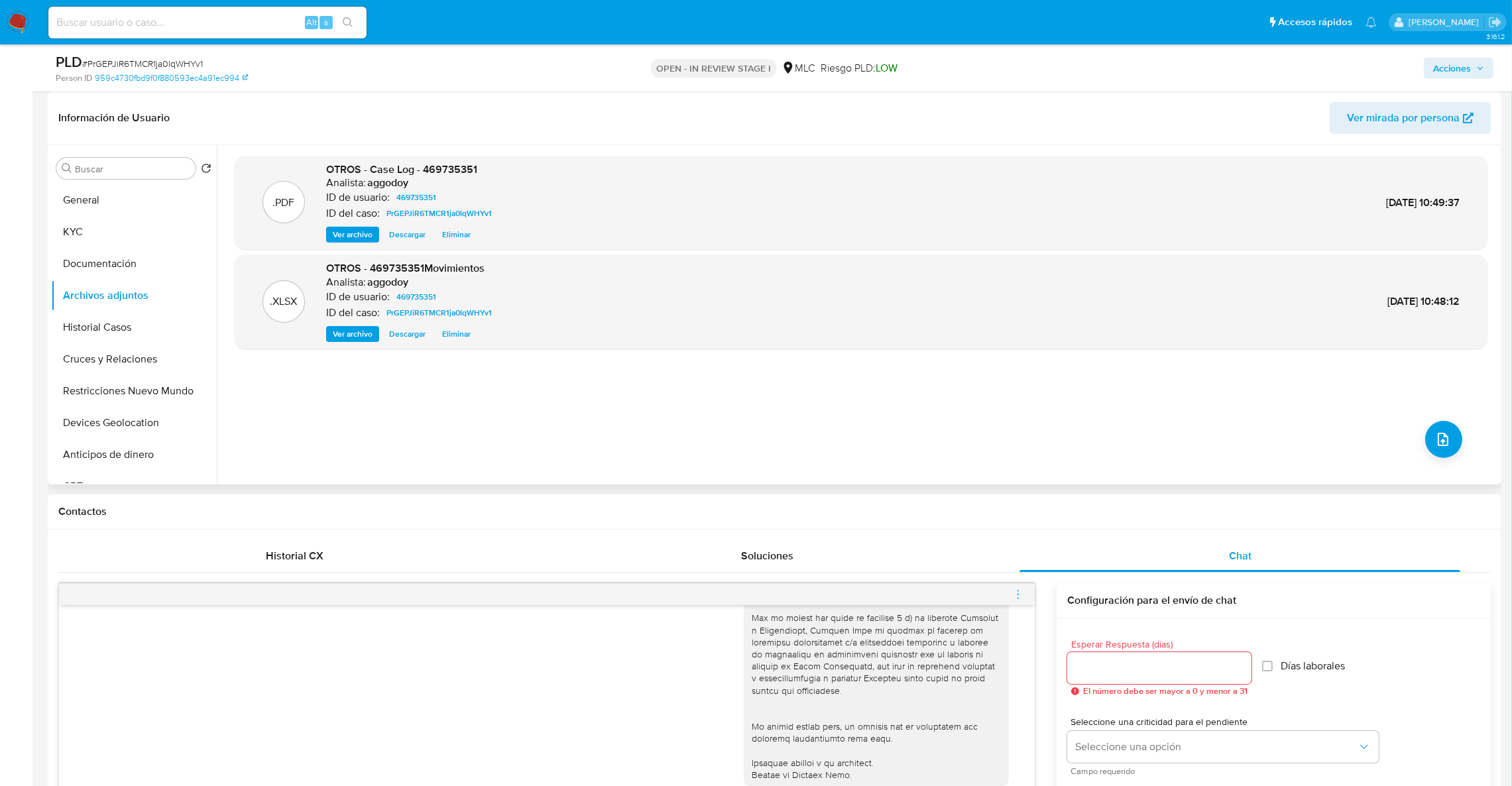
click at [467, 238] on span "Eliminar" at bounding box center [456, 235] width 28 height 13
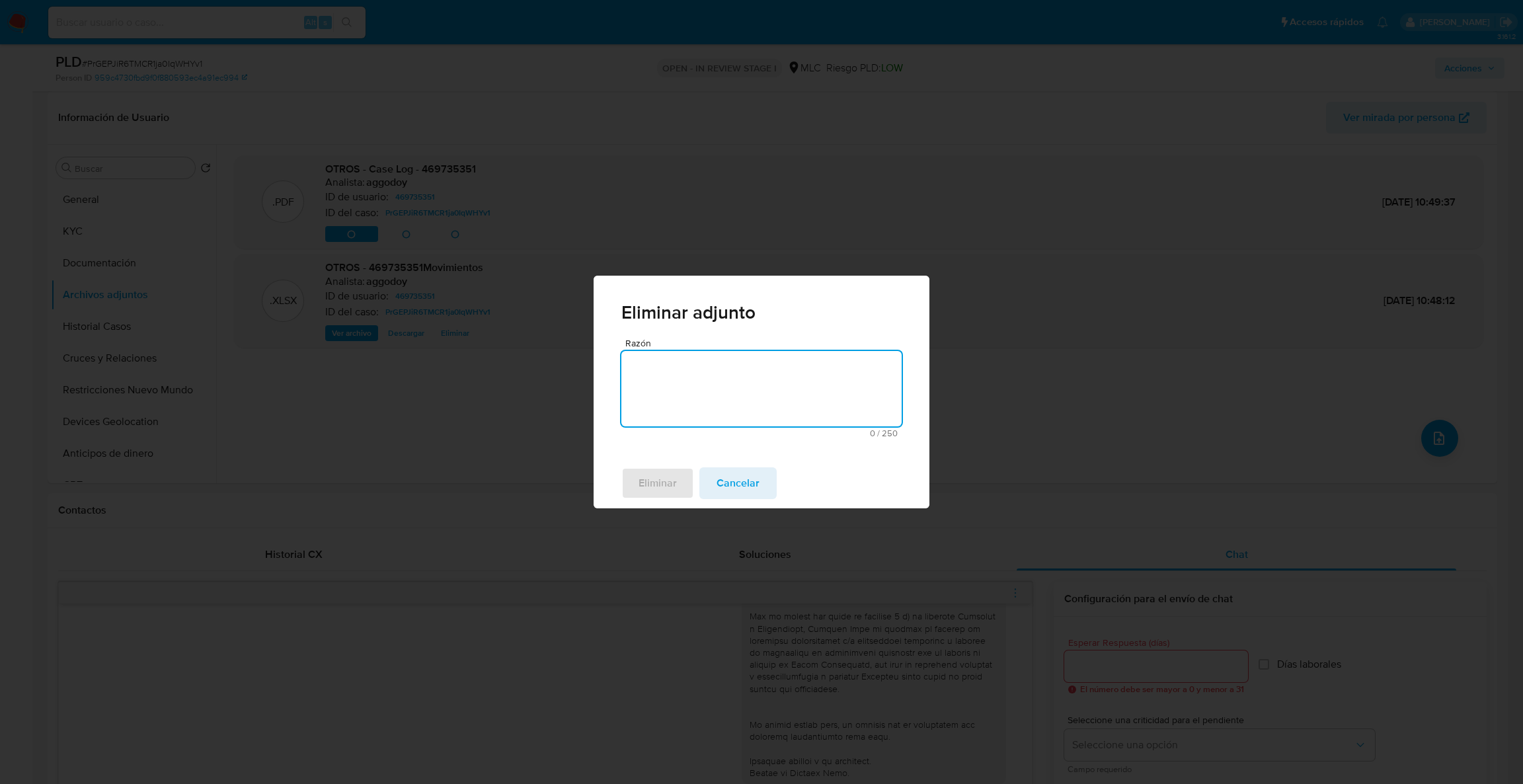
click at [764, 418] on textarea "Razón" at bounding box center [761, 388] width 280 height 75
type textarea ","
click at [654, 476] on span "Eliminar" at bounding box center [658, 483] width 39 height 29
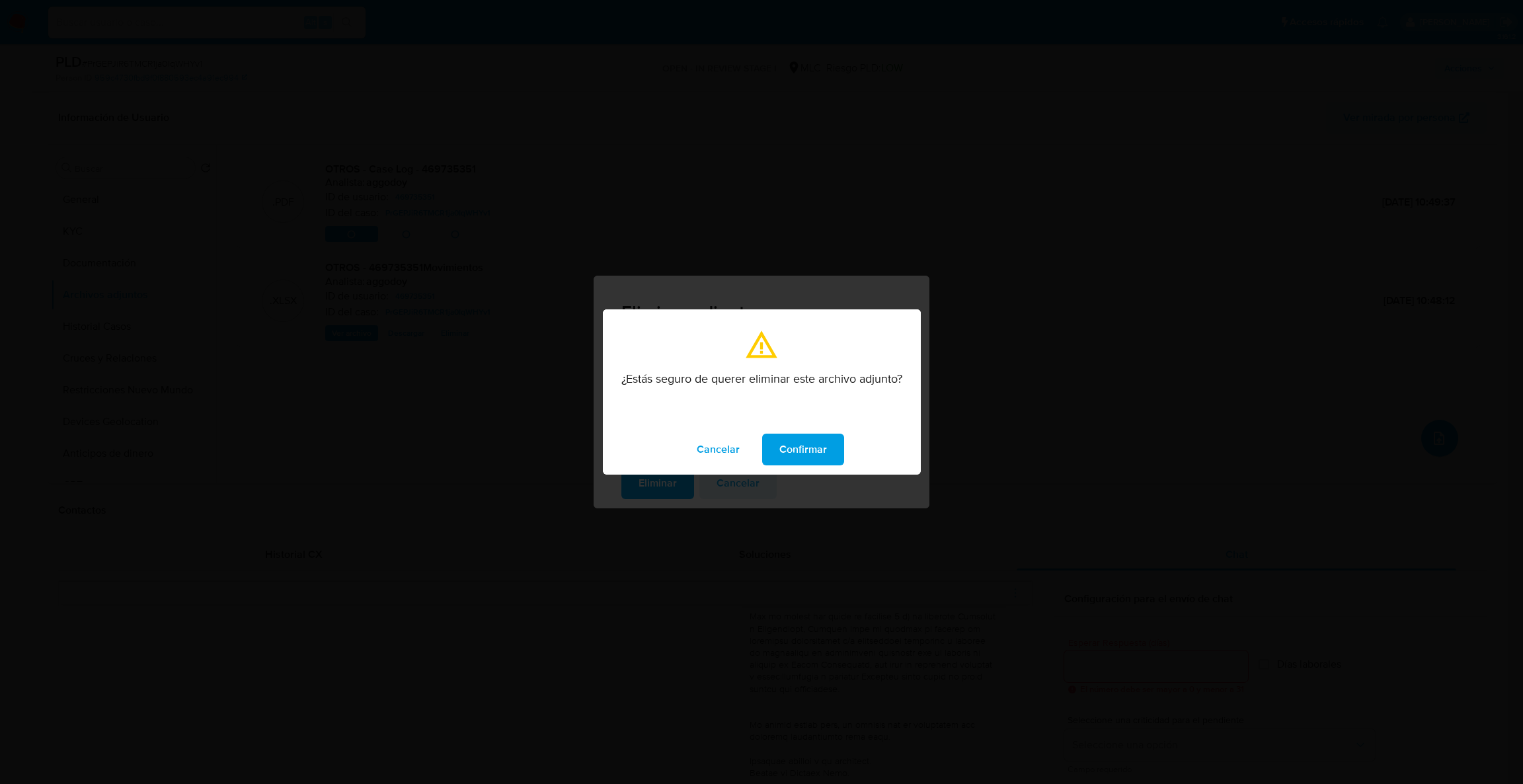
click at [801, 452] on span "Confirmar" at bounding box center [803, 449] width 48 height 29
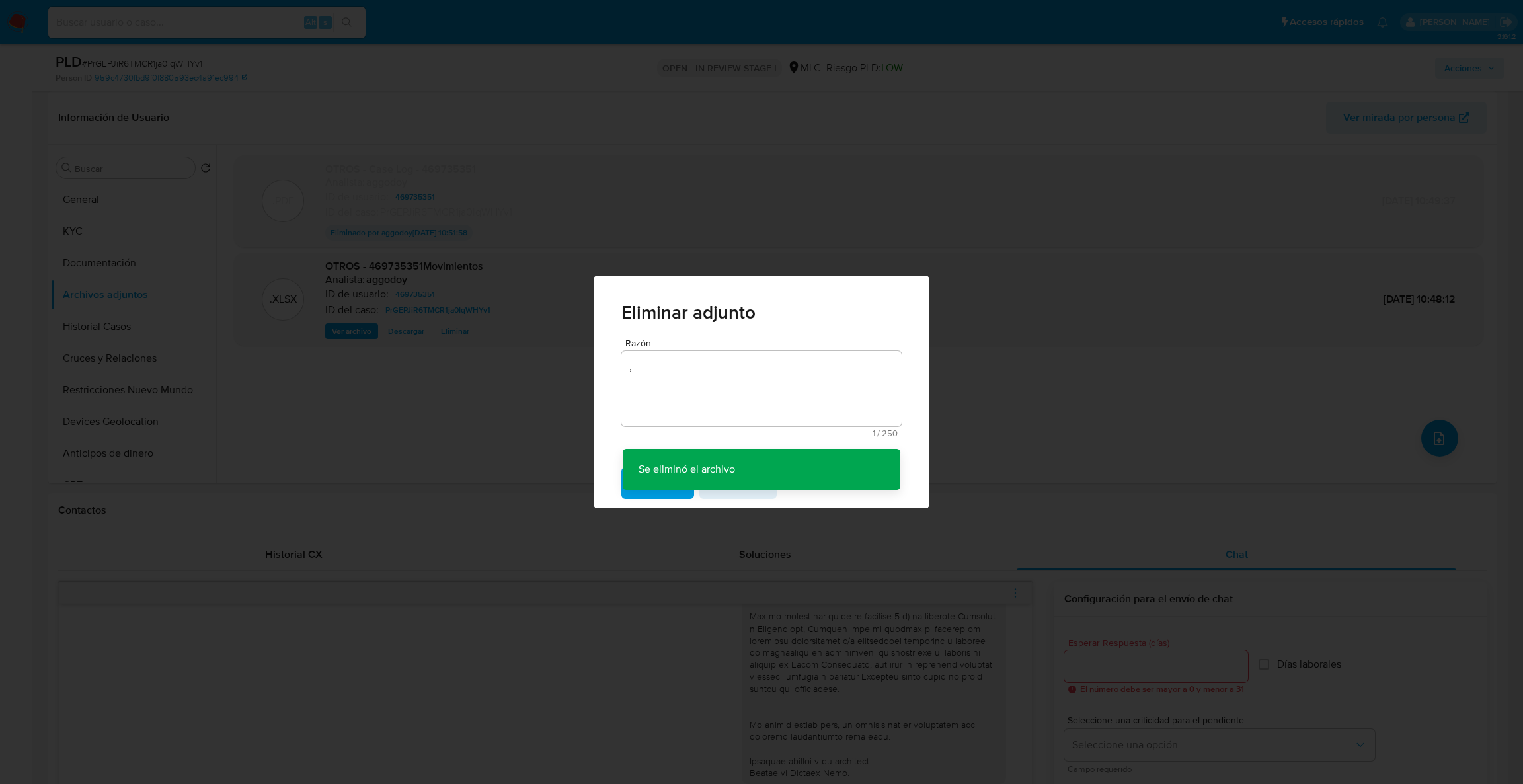
click at [117, 230] on div "Eliminar adjunto Razón , 1 / 250 249 caracteres restantes Se eliminó el archivo…" at bounding box center [761, 392] width 1523 height 784
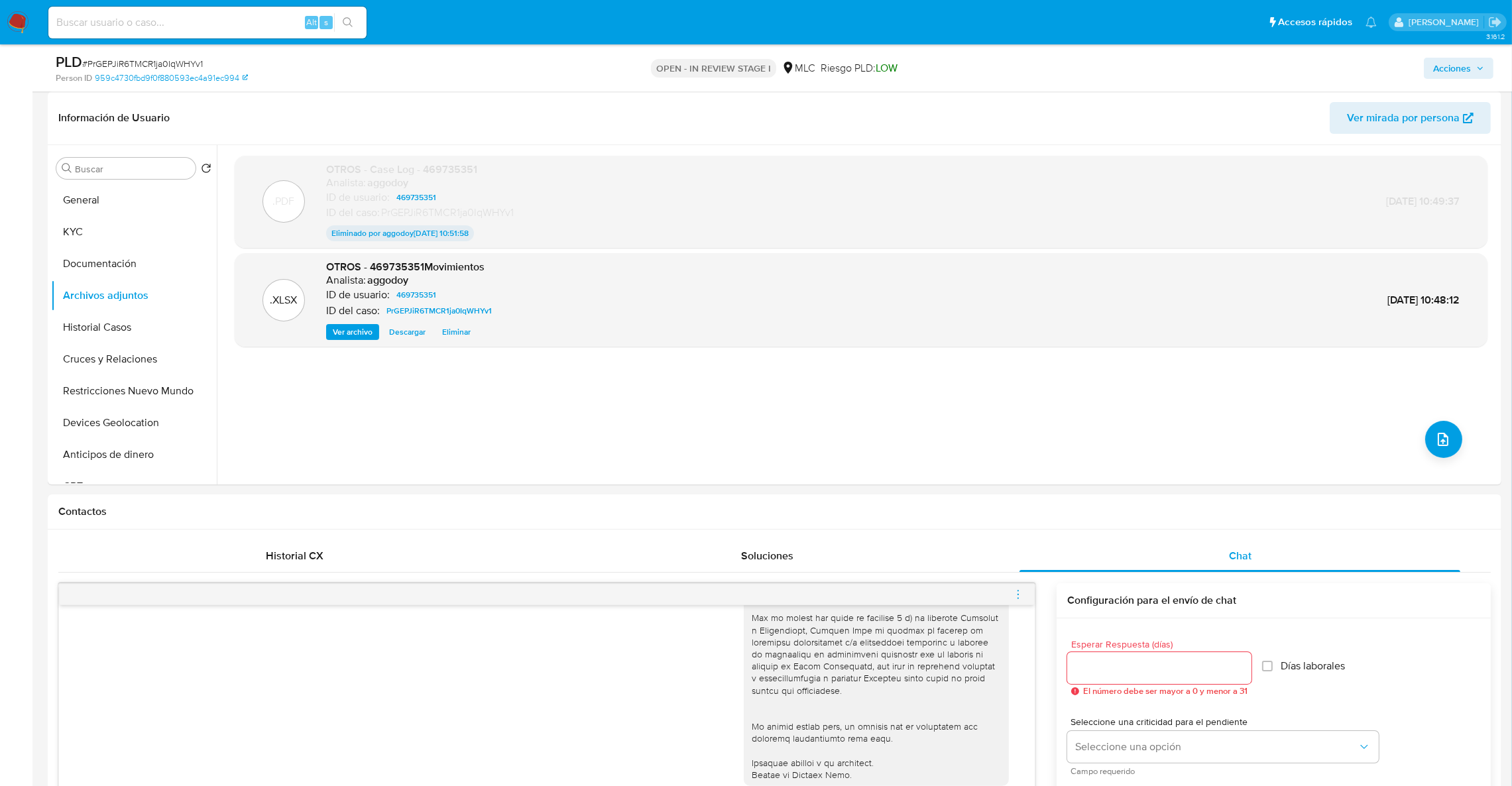
click at [117, 231] on button "KYC" at bounding box center [133, 232] width 165 height 32
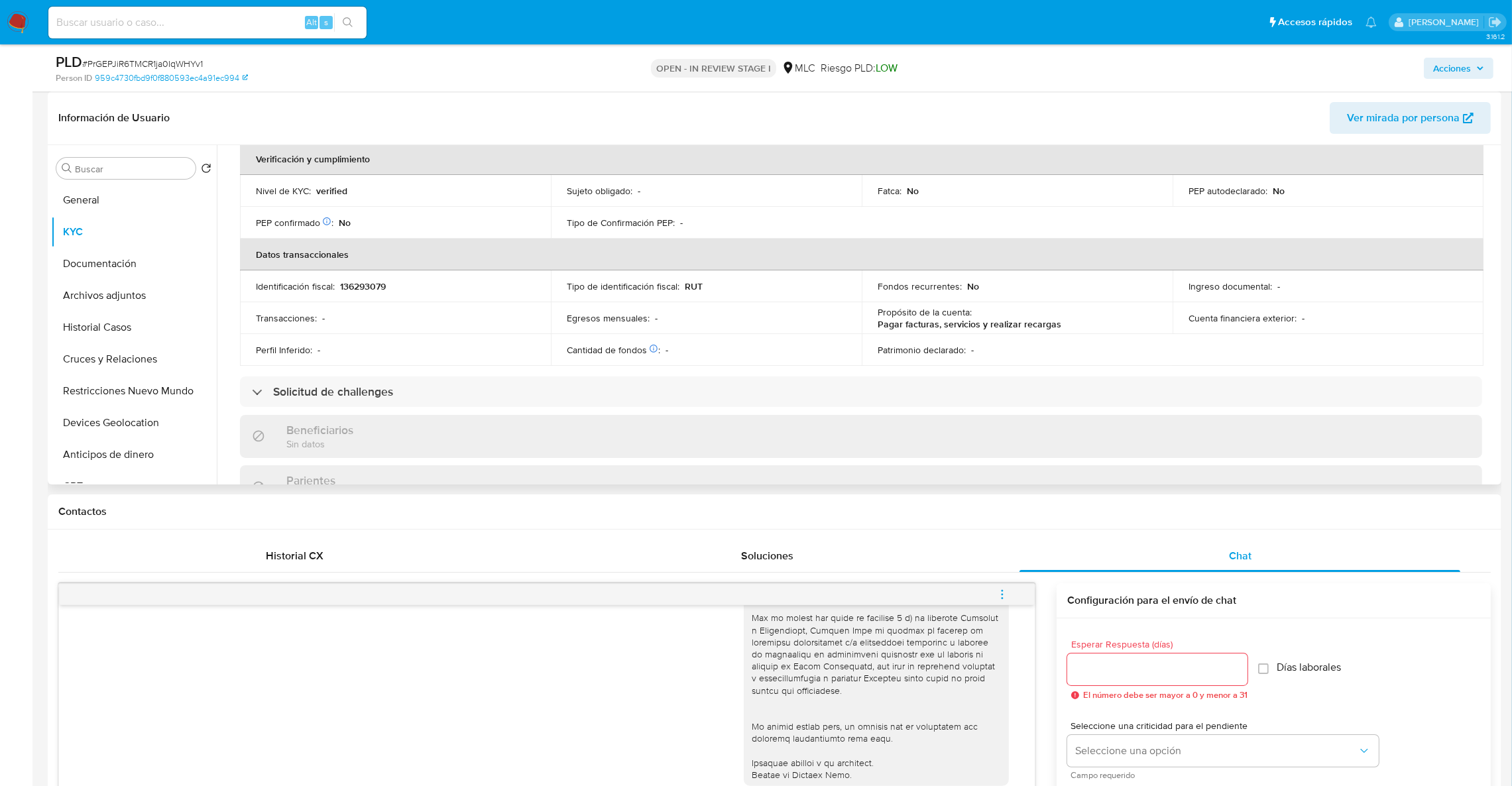
scroll to position [717, 0]
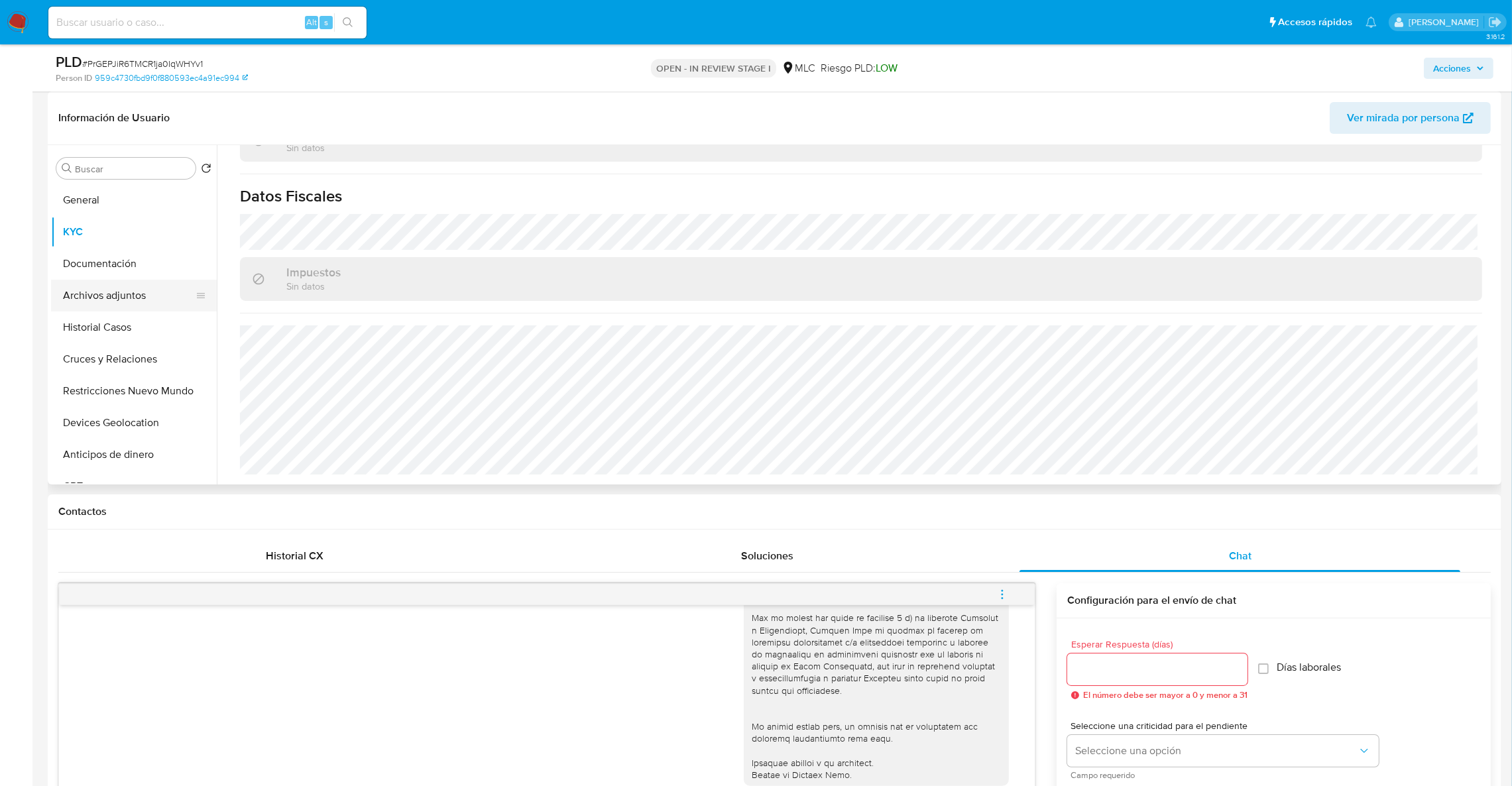
click at [165, 301] on button "Archivos adjuntos" at bounding box center [128, 295] width 155 height 32
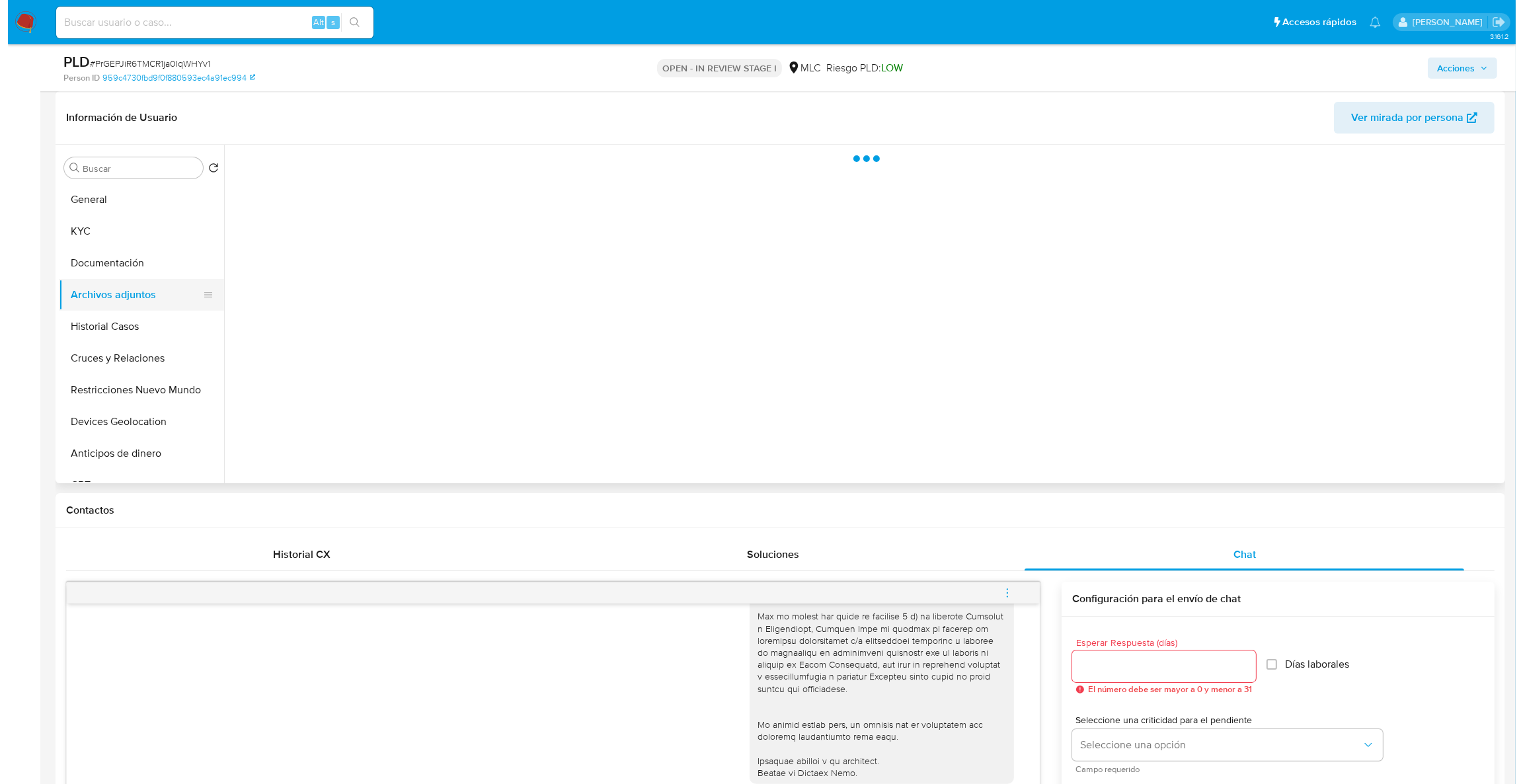
scroll to position [0, 0]
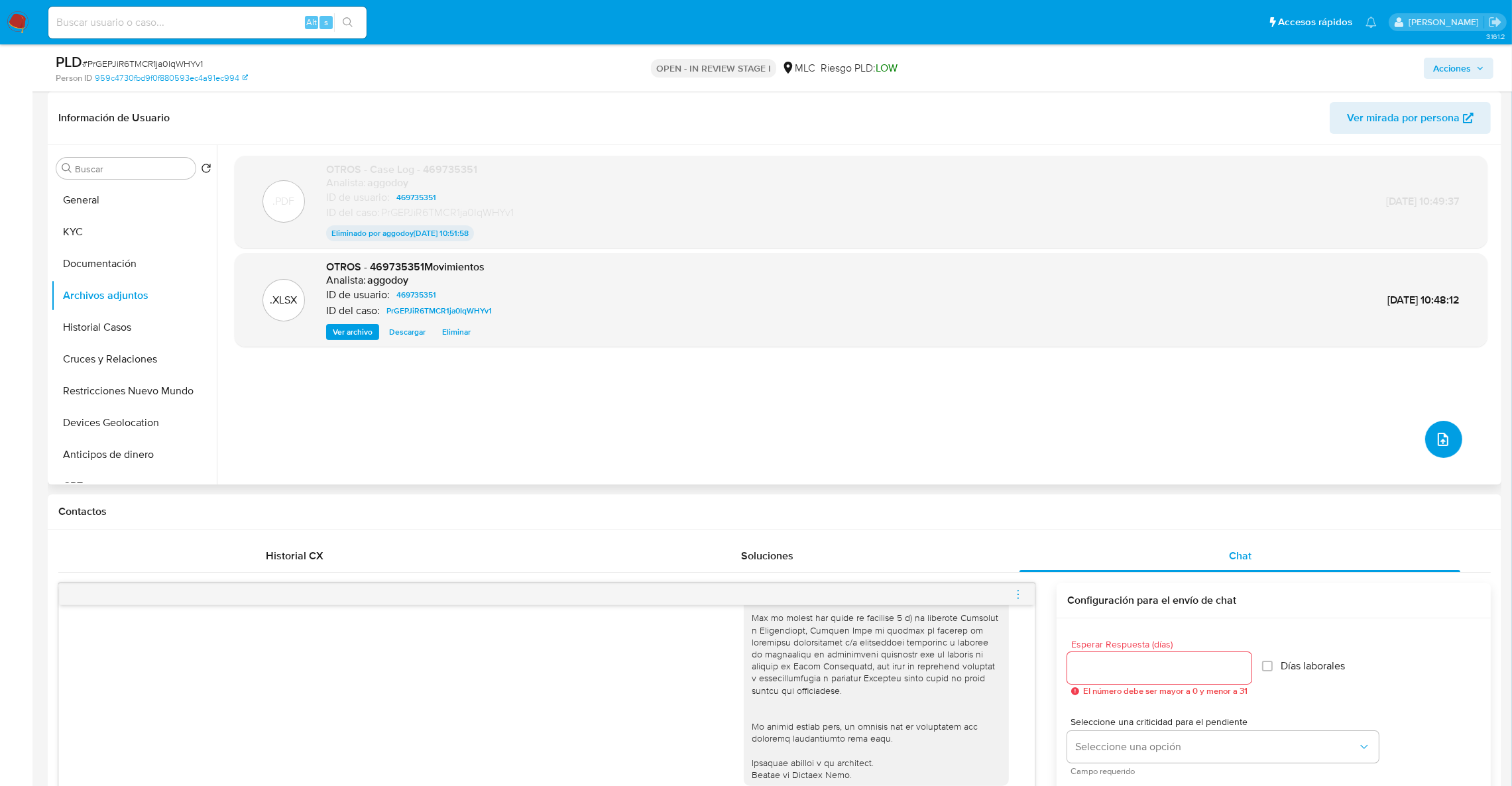
click at [1444, 448] on button "upload-file" at bounding box center [1443, 440] width 37 height 37
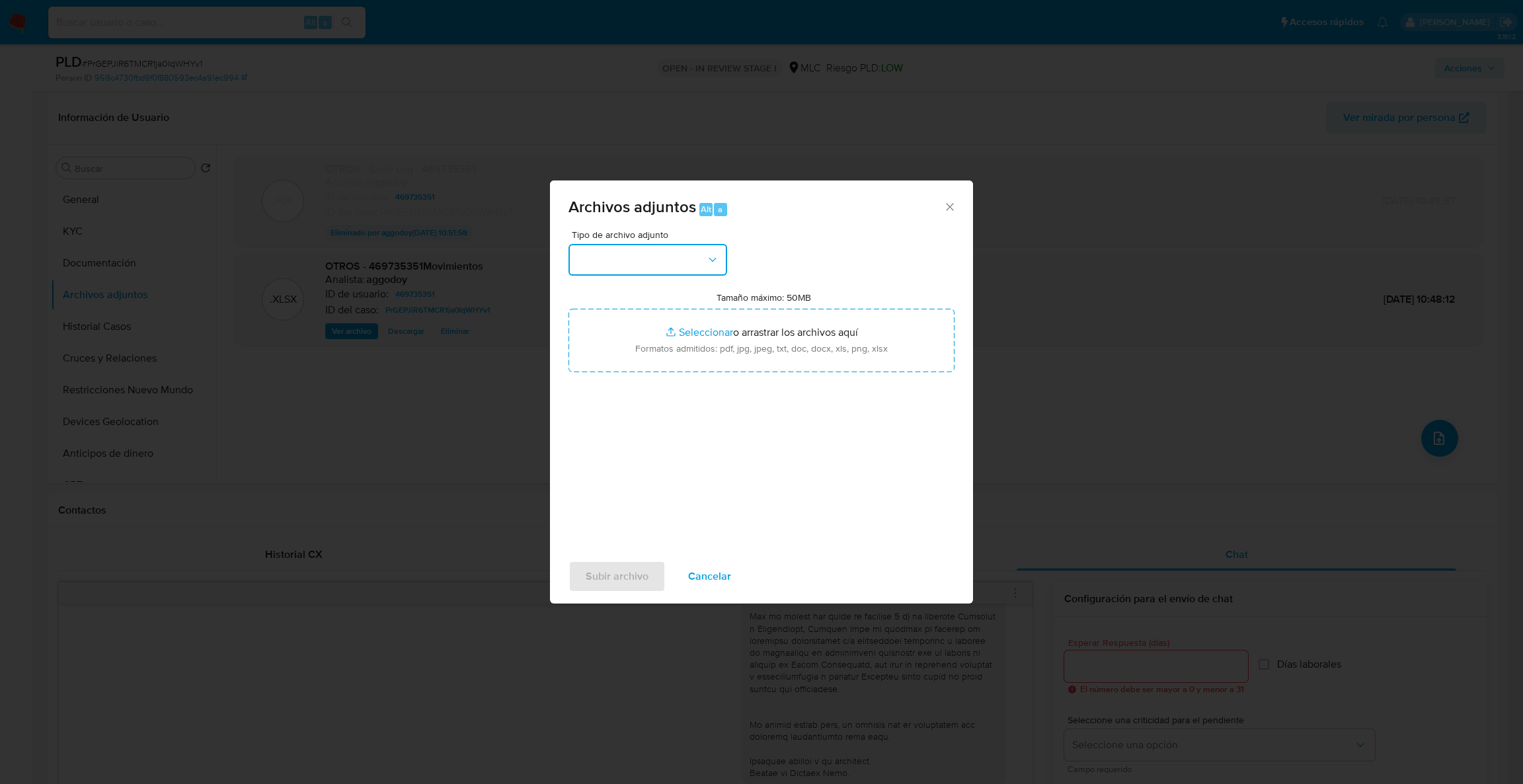
click at [723, 273] on button "button" at bounding box center [647, 259] width 158 height 32
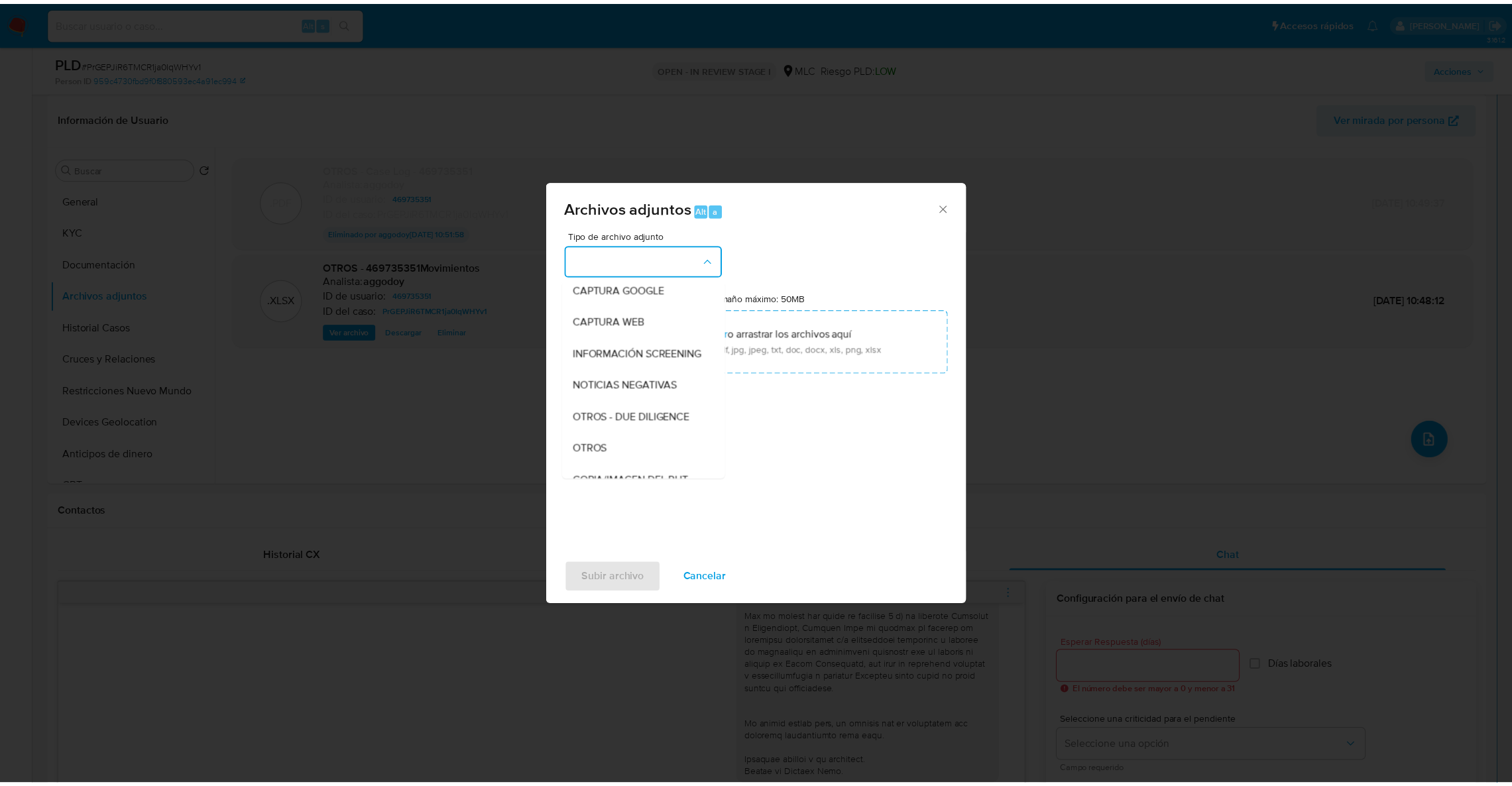
scroll to position [125, 0]
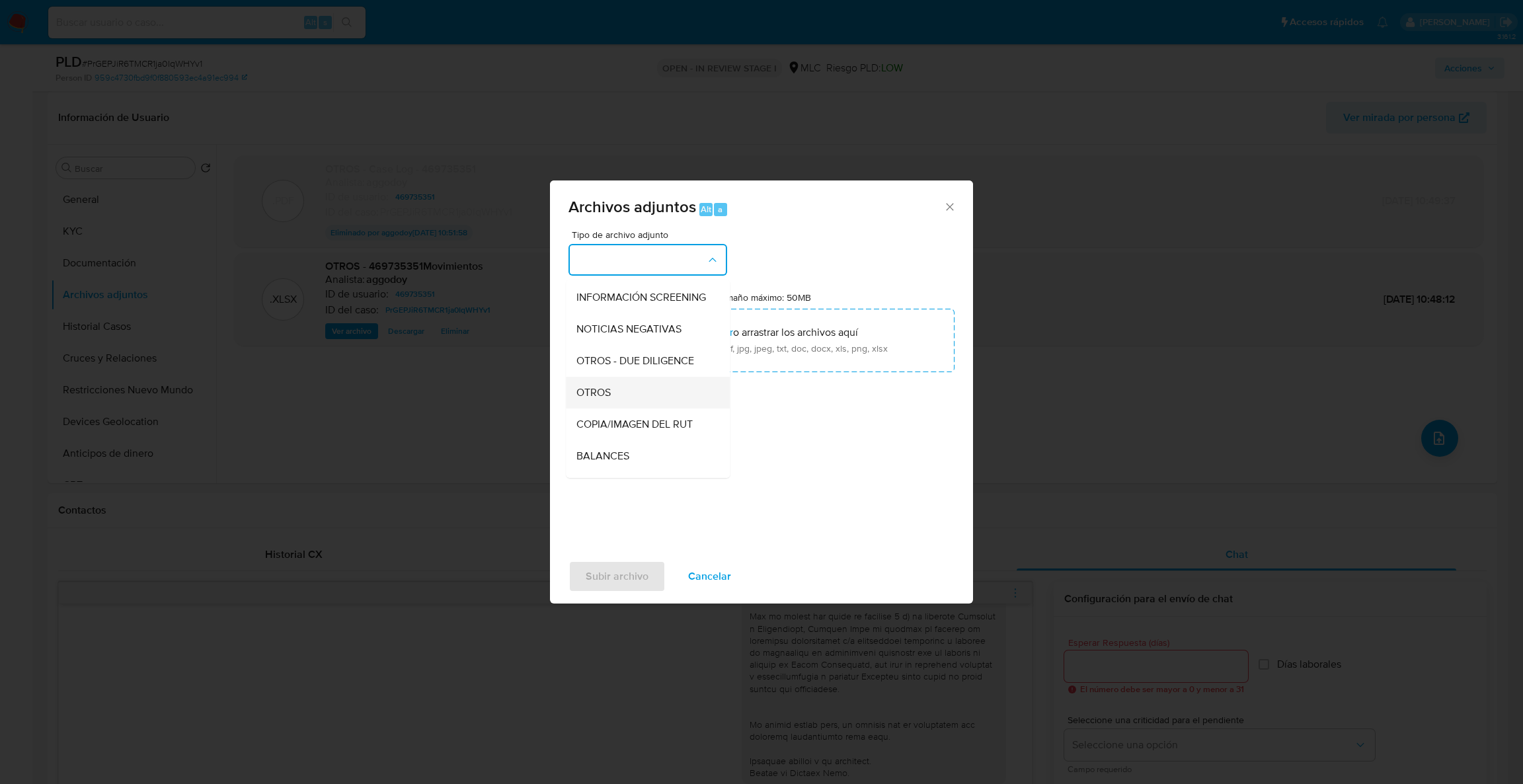
click at [653, 409] on div "OTROS" at bounding box center [644, 392] width 135 height 32
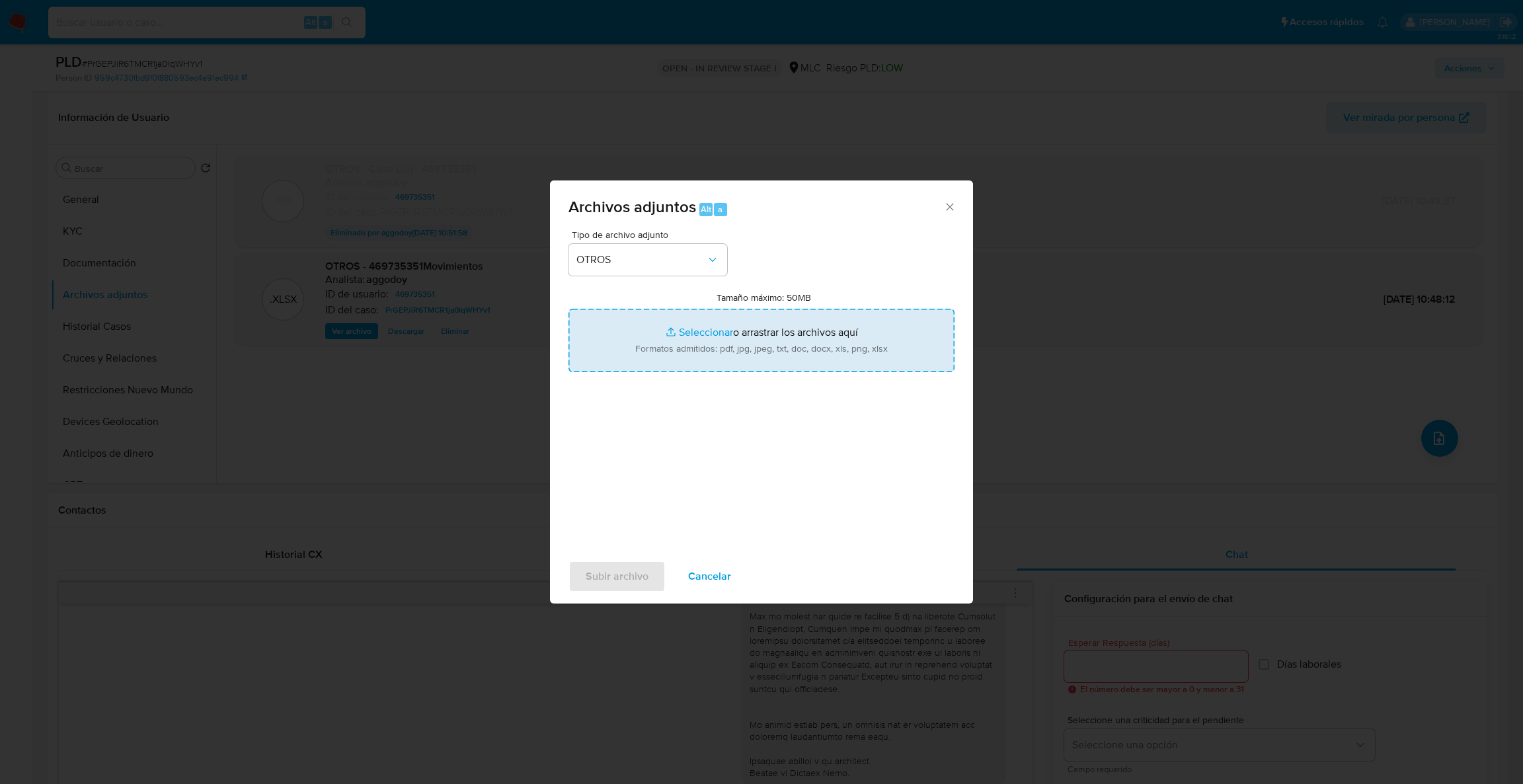
click at [688, 325] on input "Tamaño máximo: 50MB Seleccionar archivos" at bounding box center [761, 340] width 386 height 63
type input "C:\fakepath\Case Log - 469735351 vol1..pdf"
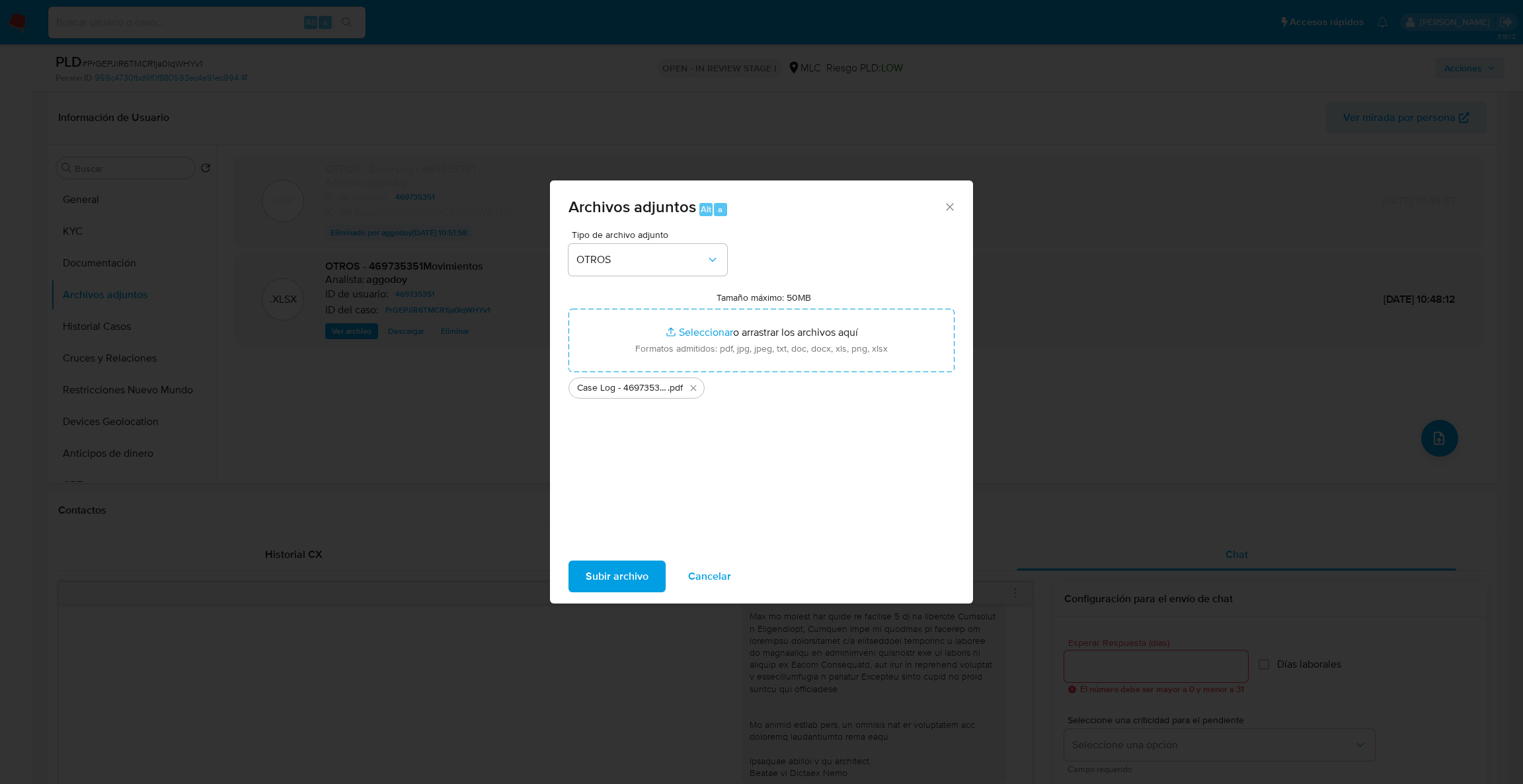
click at [612, 557] on div "Subir archivo Cancelar" at bounding box center [761, 577] width 423 height 51
click at [618, 568] on span "Subir archivo" at bounding box center [617, 576] width 63 height 29
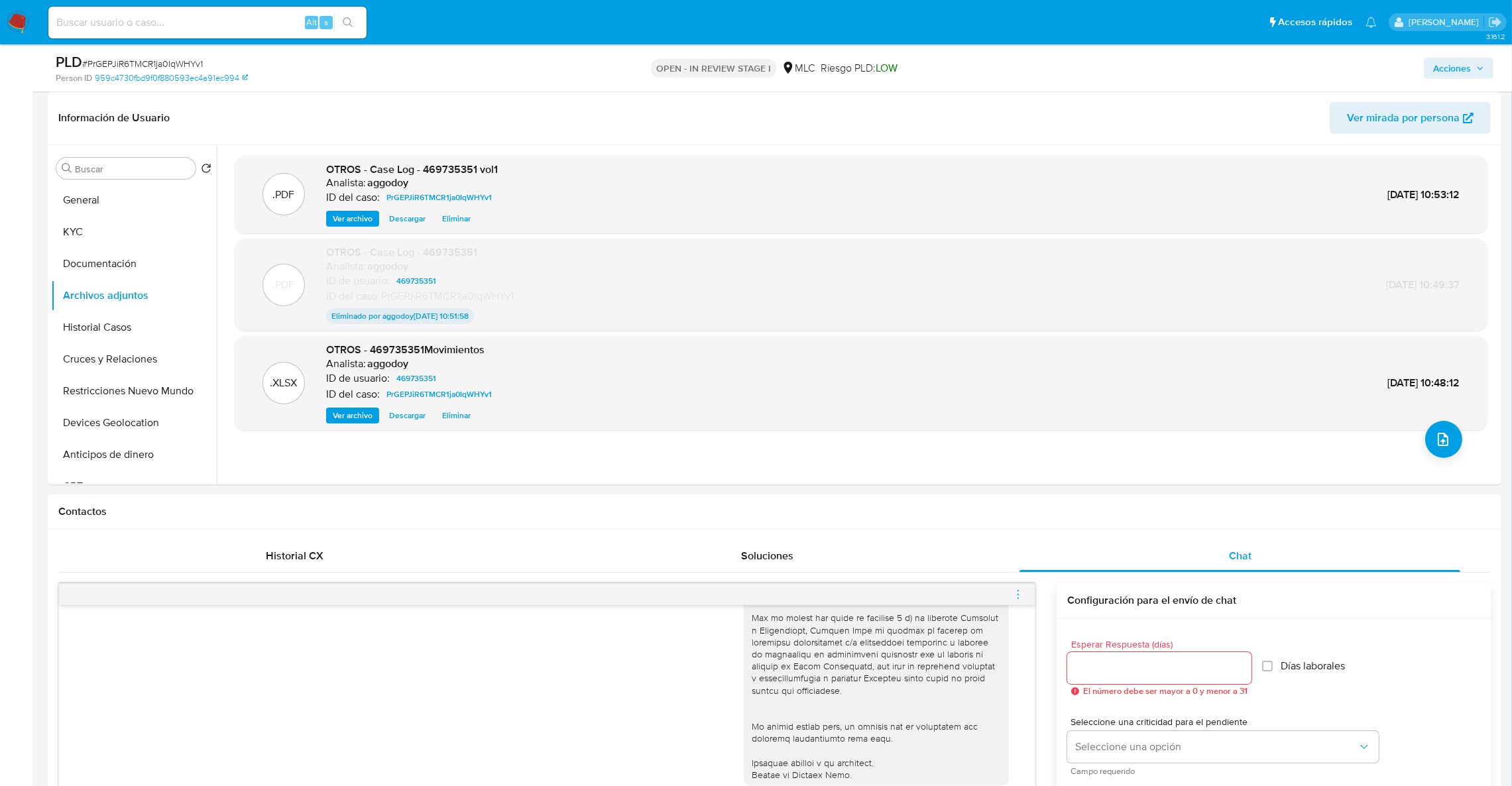
click at [1447, 59] on span "Acciones" at bounding box center [1452, 68] width 38 height 21
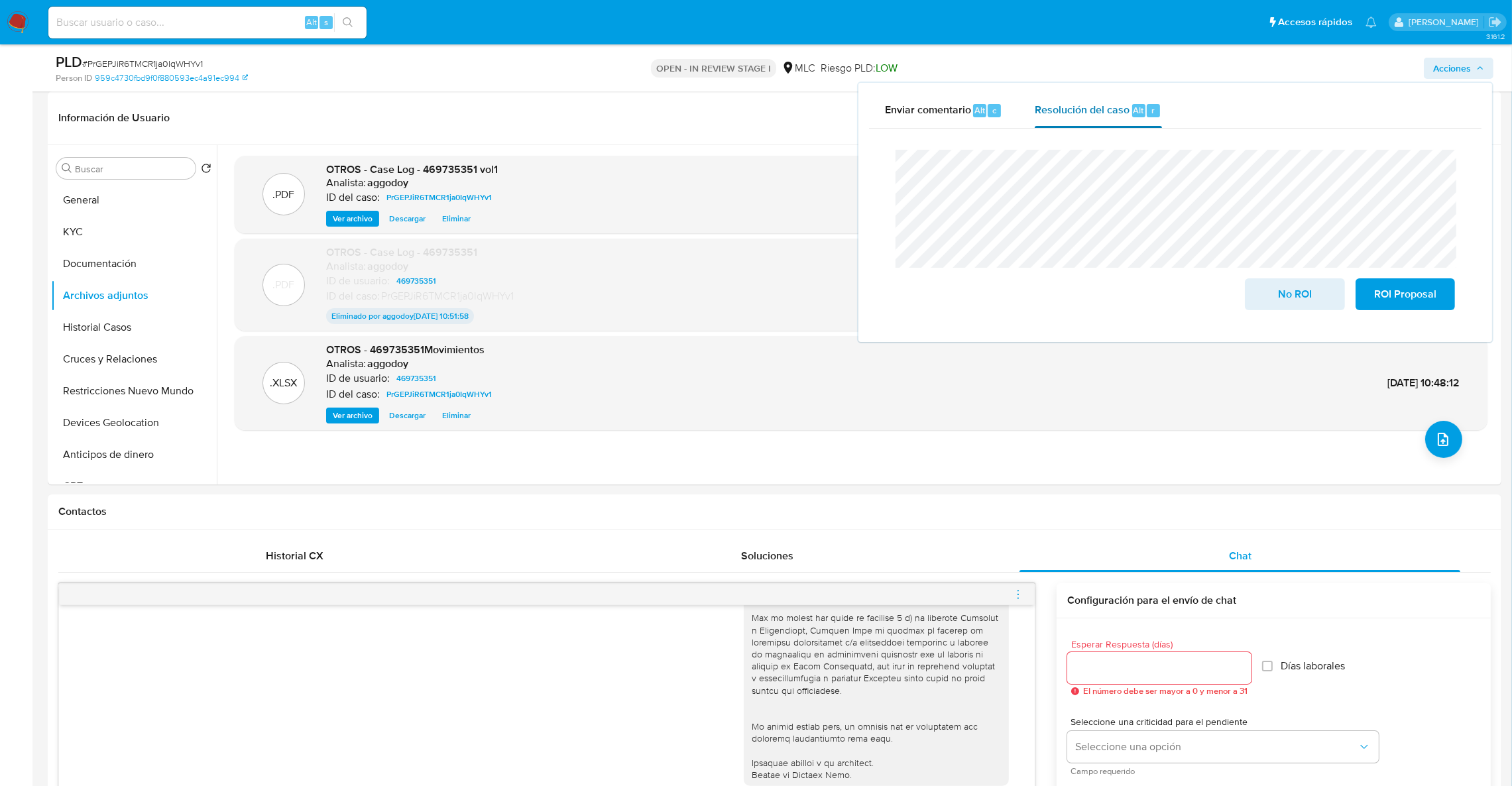
click at [1103, 105] on span "Resolución del caso" at bounding box center [1082, 110] width 95 height 15
click at [1381, 293] on span "ROI Proposal" at bounding box center [1405, 294] width 65 height 29
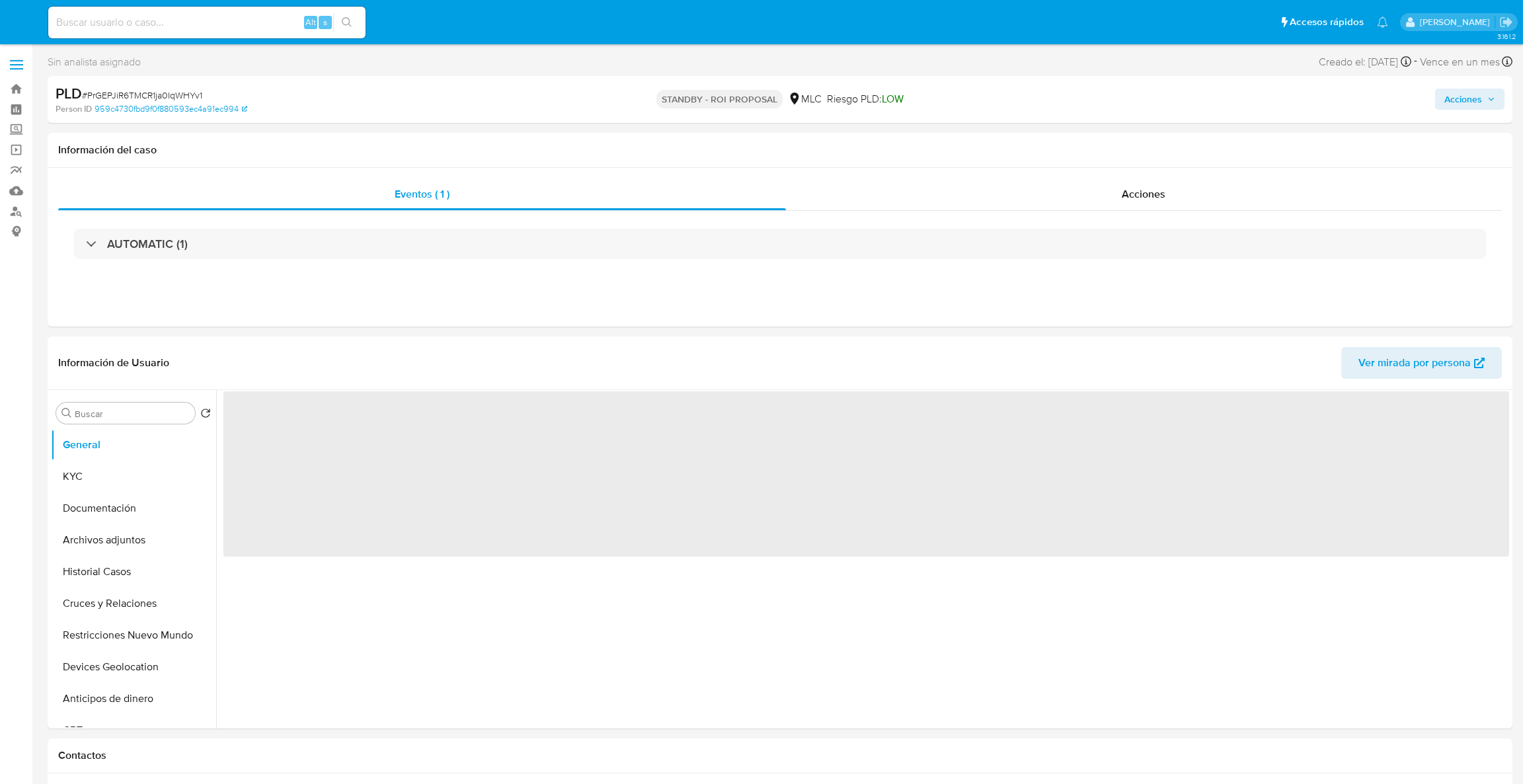
select select "10"
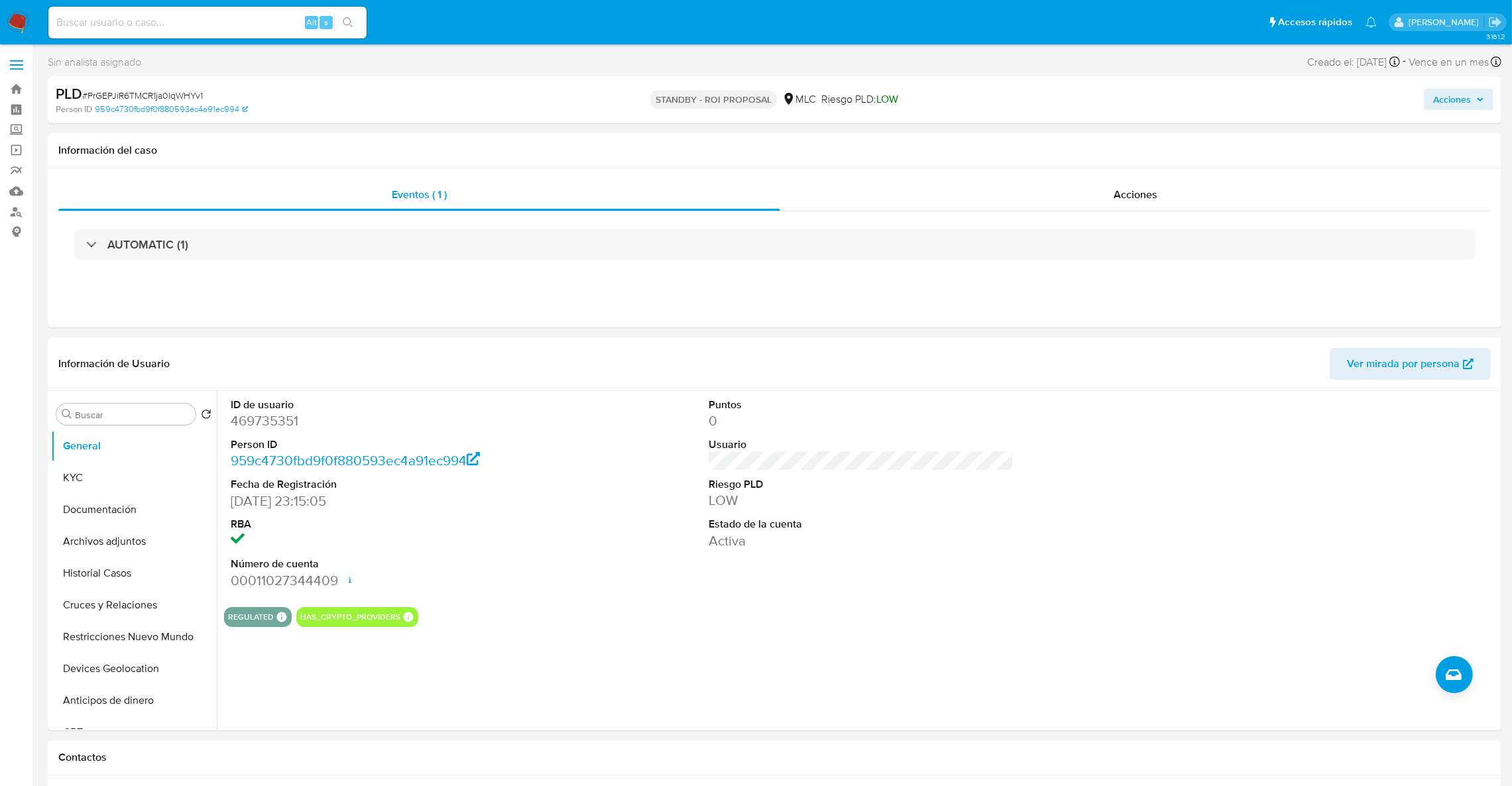
click at [127, 16] on input at bounding box center [207, 22] width 318 height 17
paste input "583878139"
type input "583878139"
click at [347, 27] on icon "search-icon" at bounding box center [348, 22] width 10 height 10
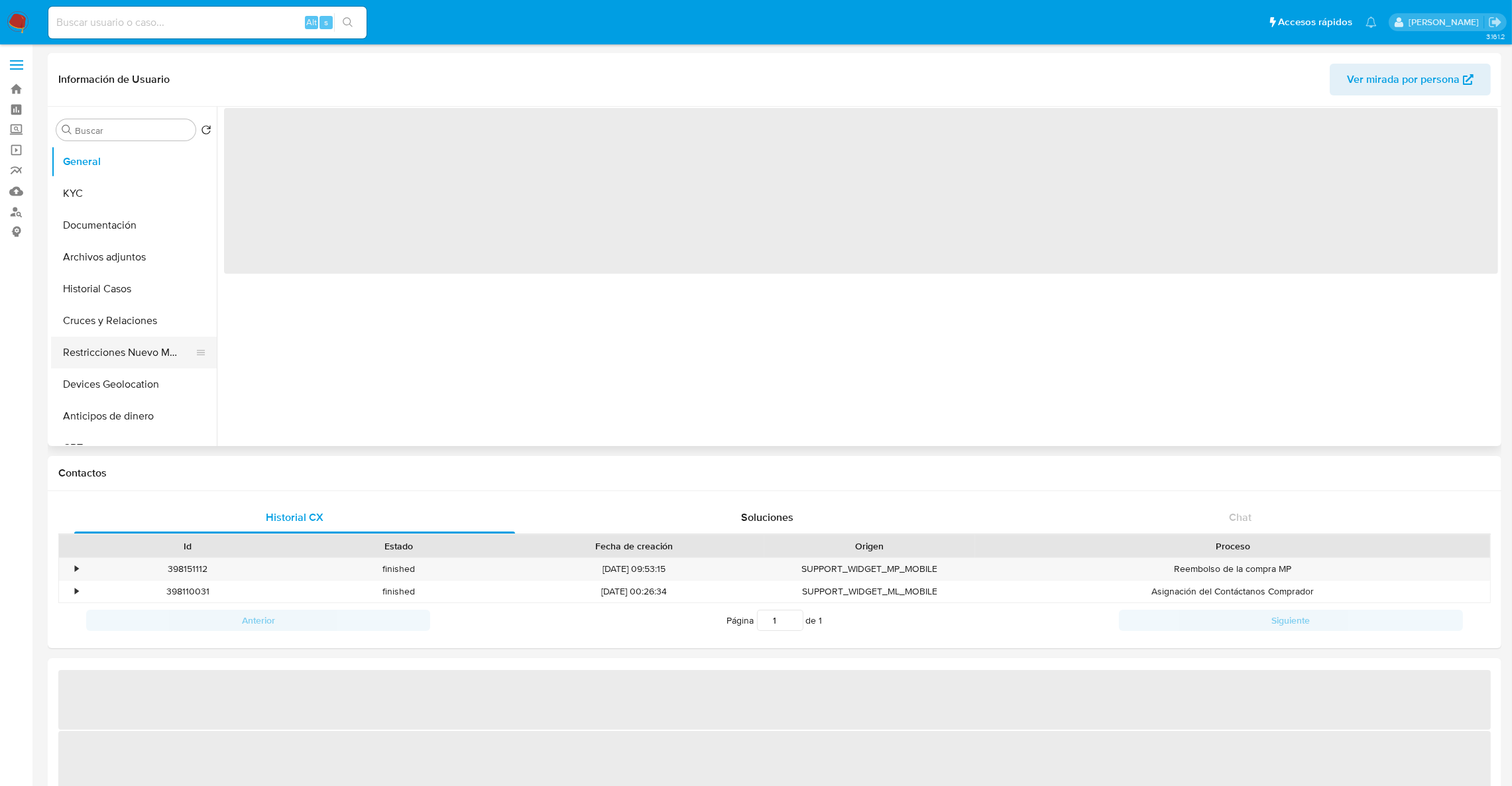
select select "10"
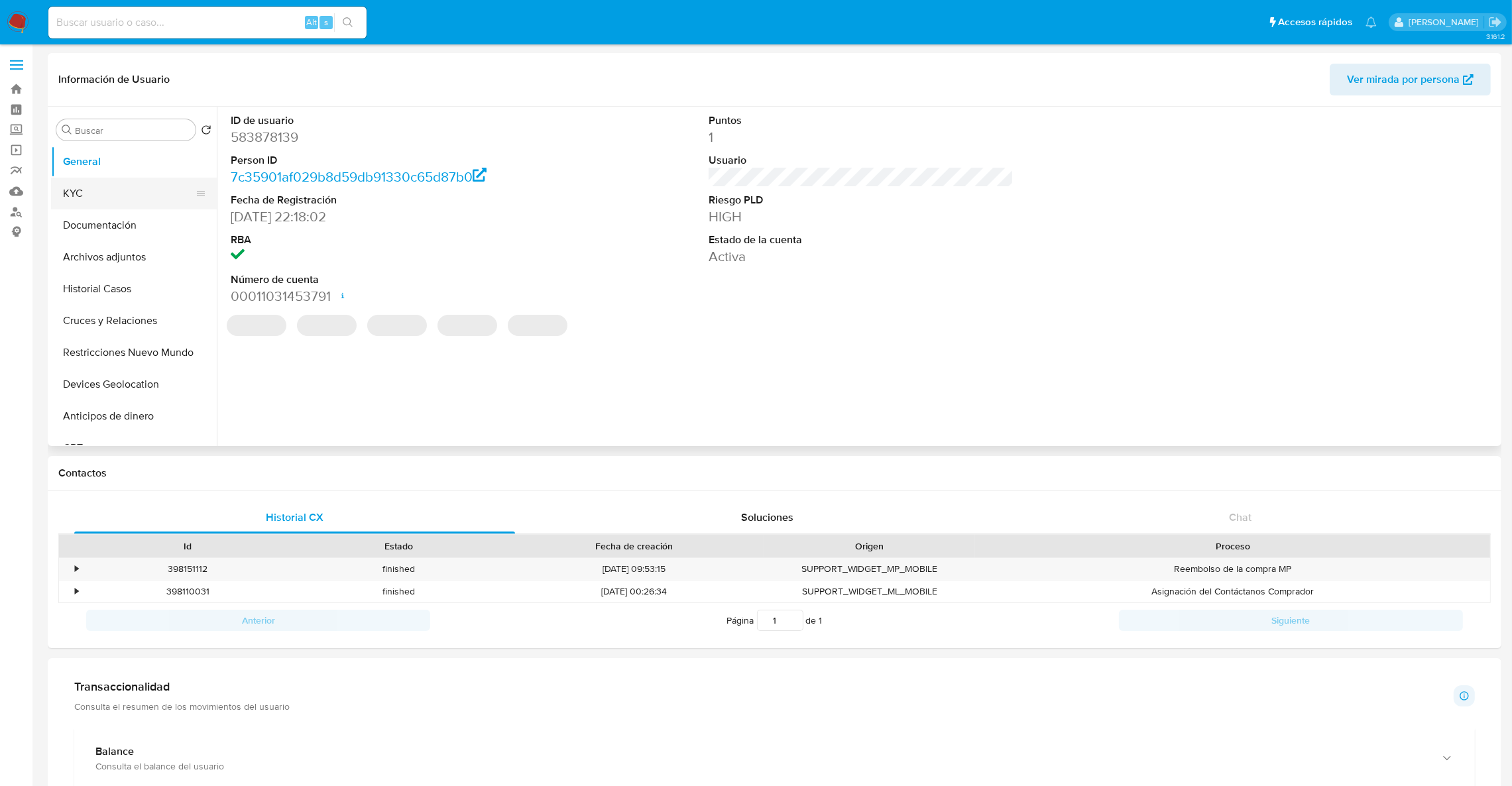
click at [98, 177] on button "KYC" at bounding box center [128, 193] width 155 height 32
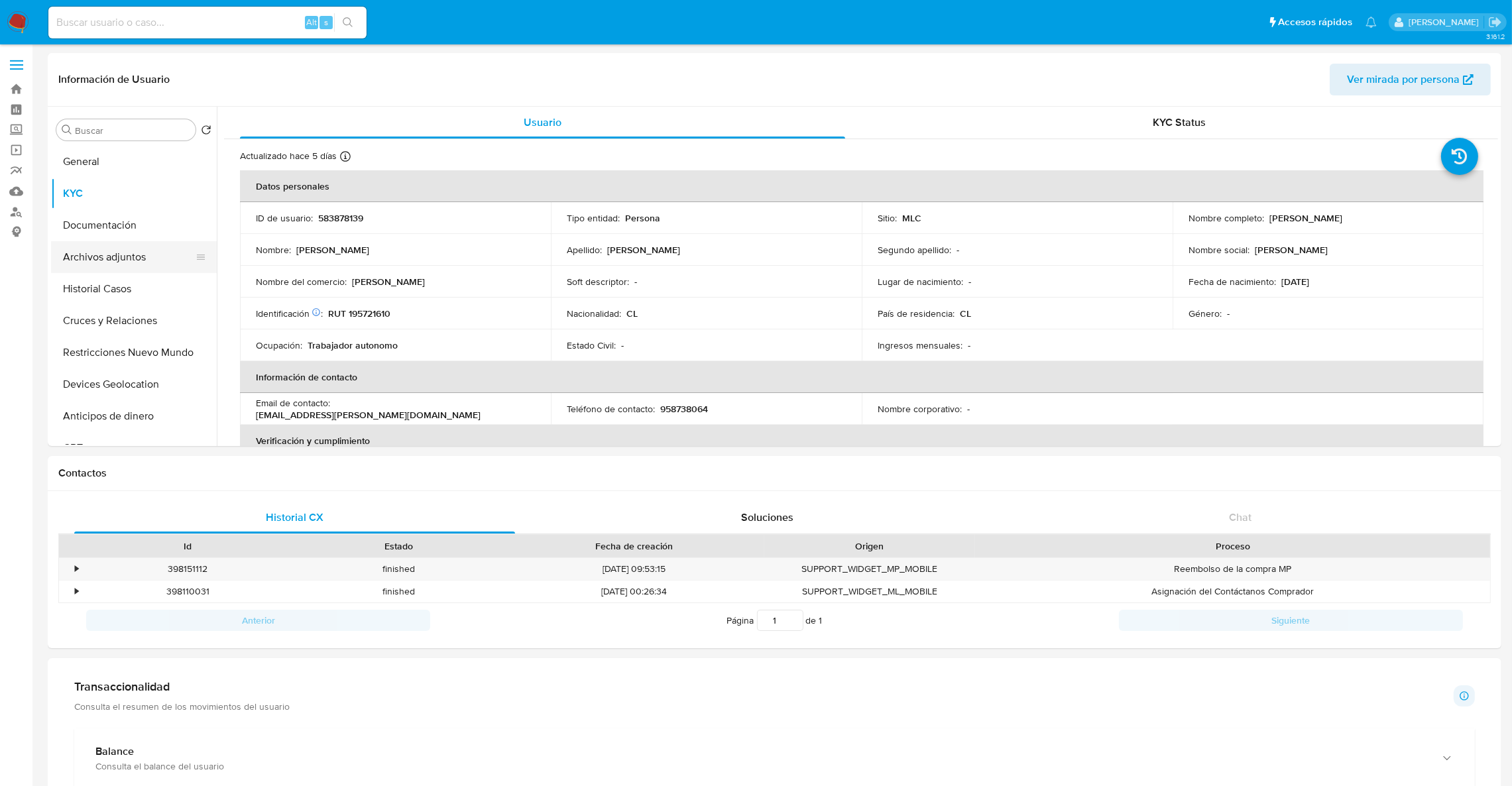
click at [128, 261] on button "Archivos adjuntos" at bounding box center [128, 257] width 155 height 32
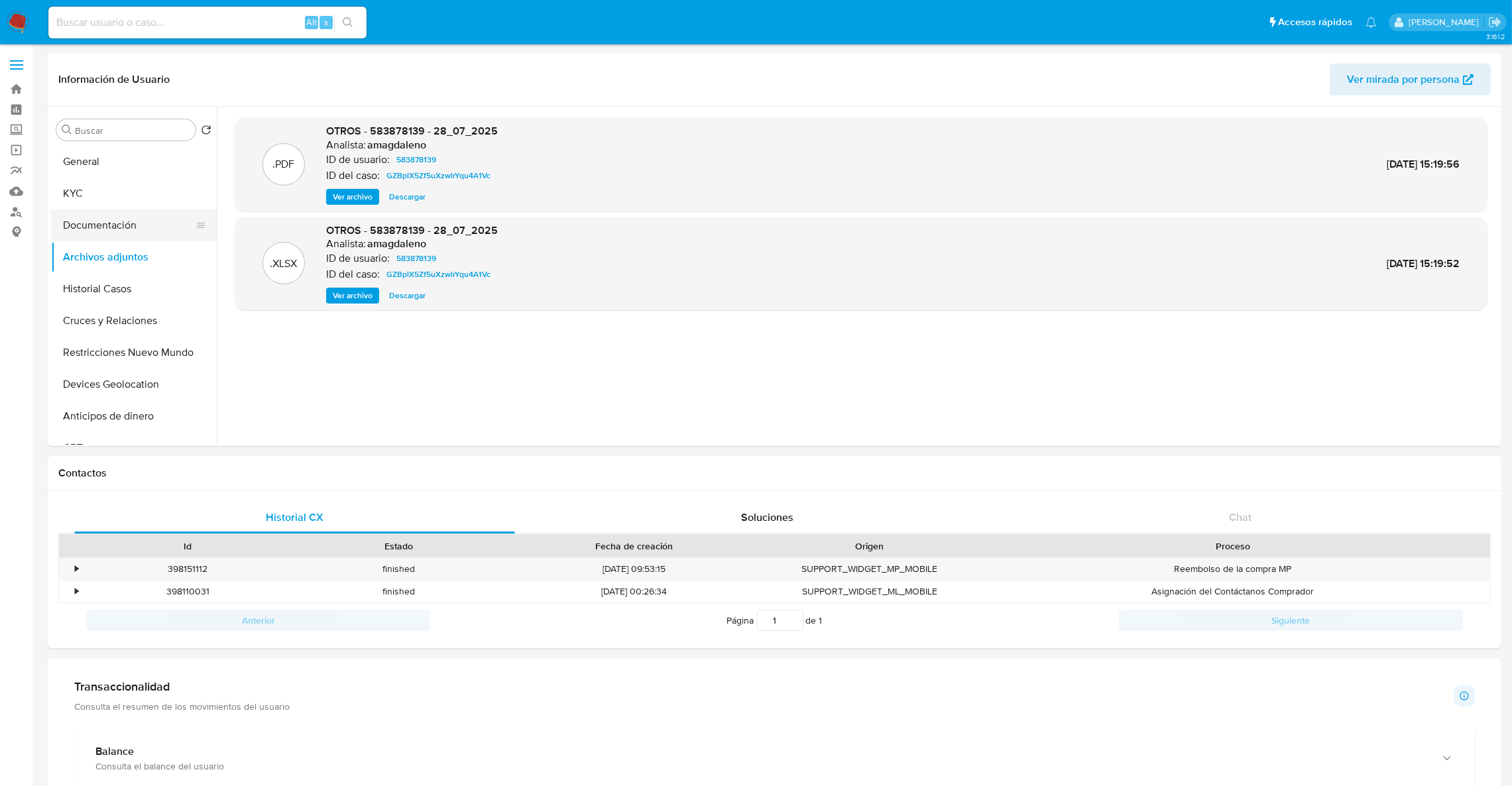
click at [99, 232] on button "Documentación" at bounding box center [128, 225] width 155 height 32
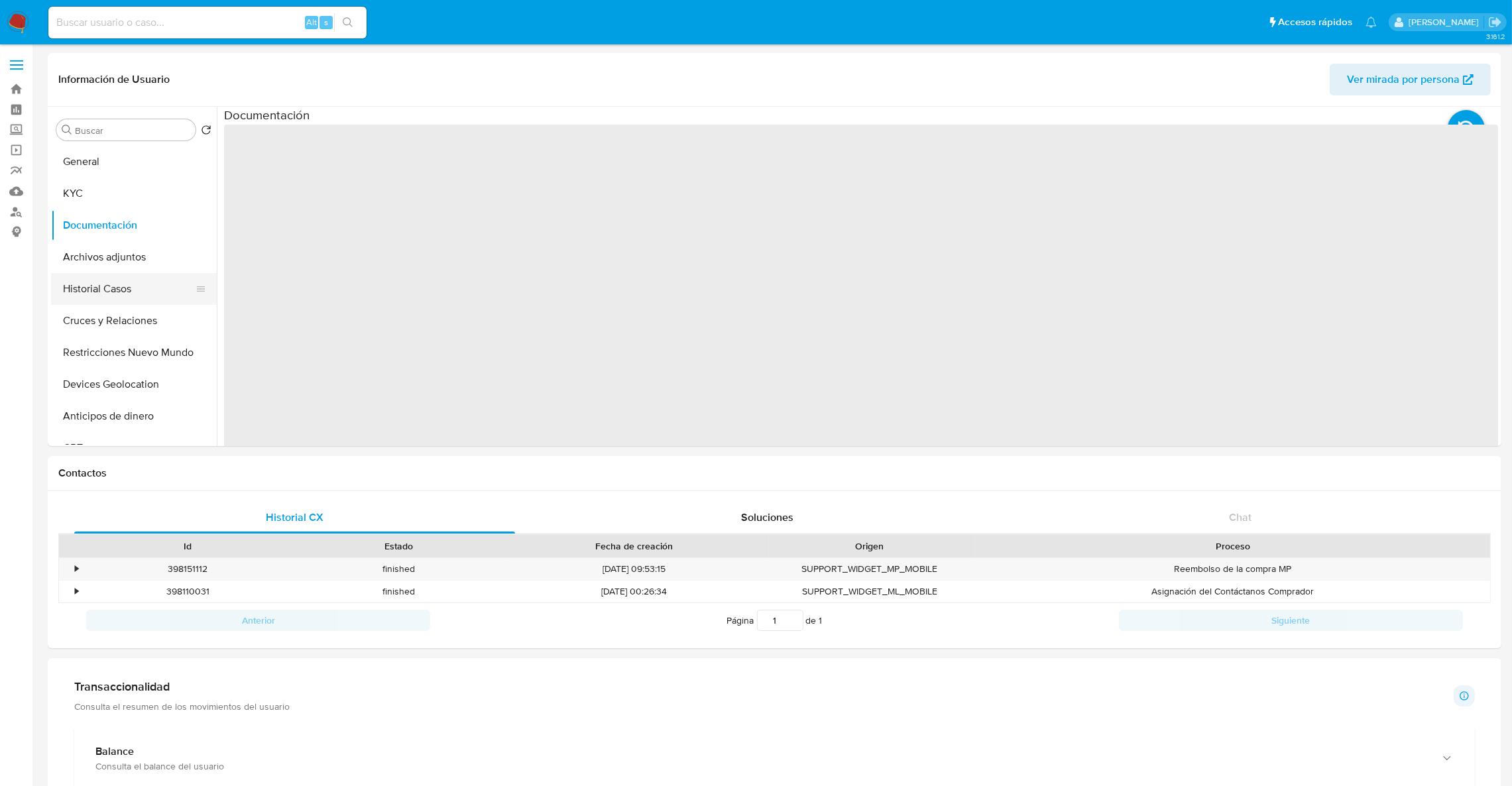
click at [118, 292] on button "Historial Casos" at bounding box center [128, 288] width 155 height 32
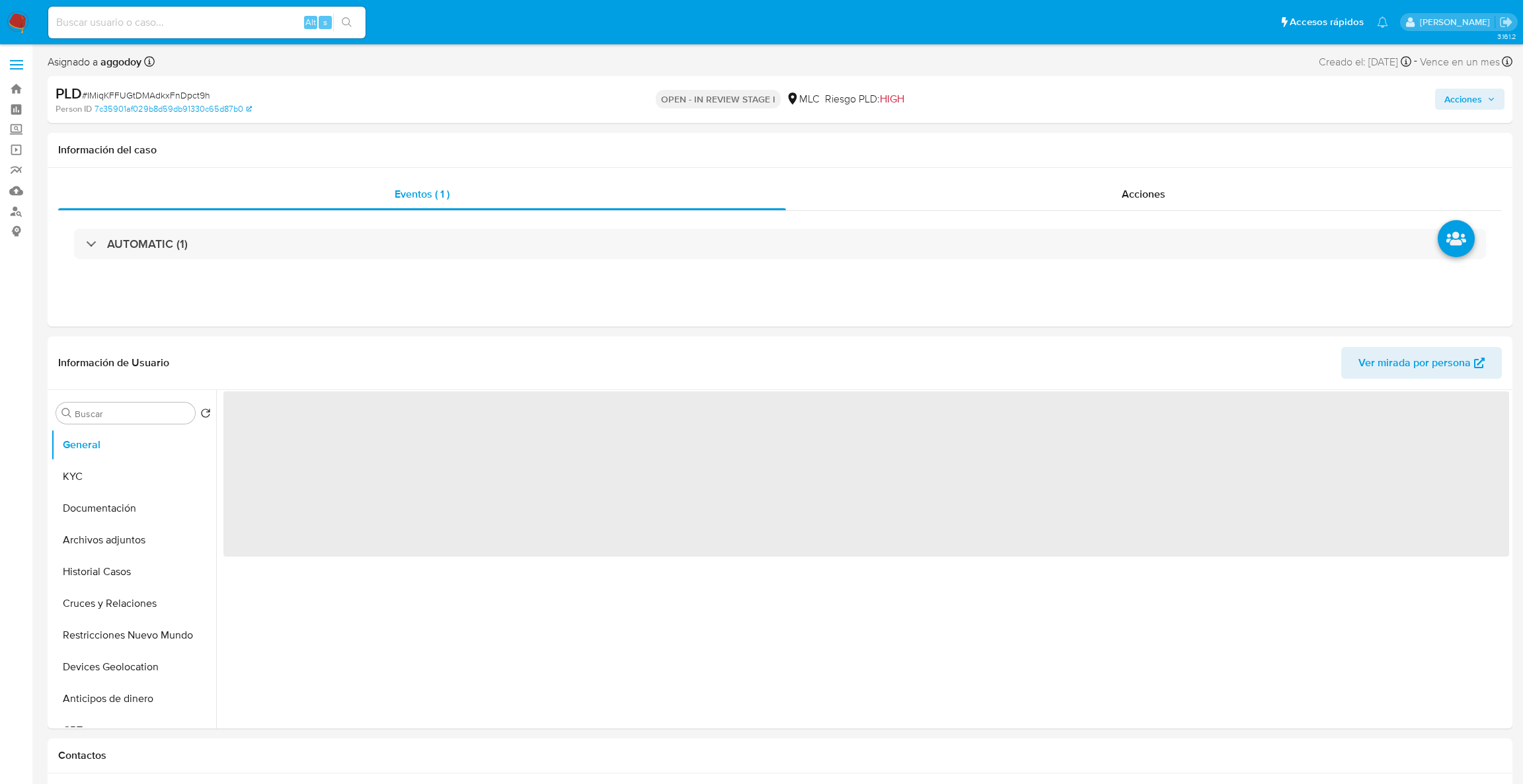
select select "10"
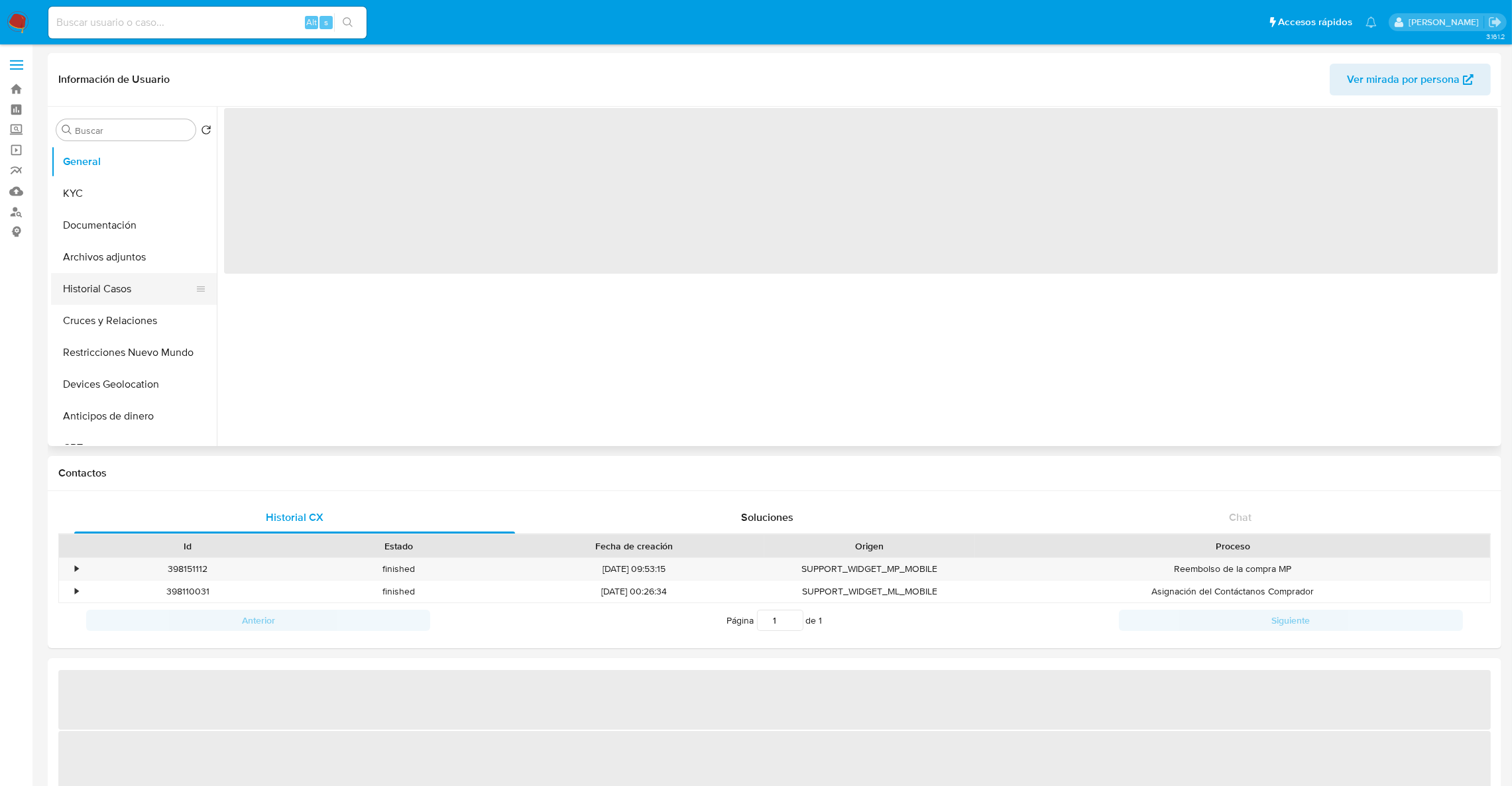
select select "10"
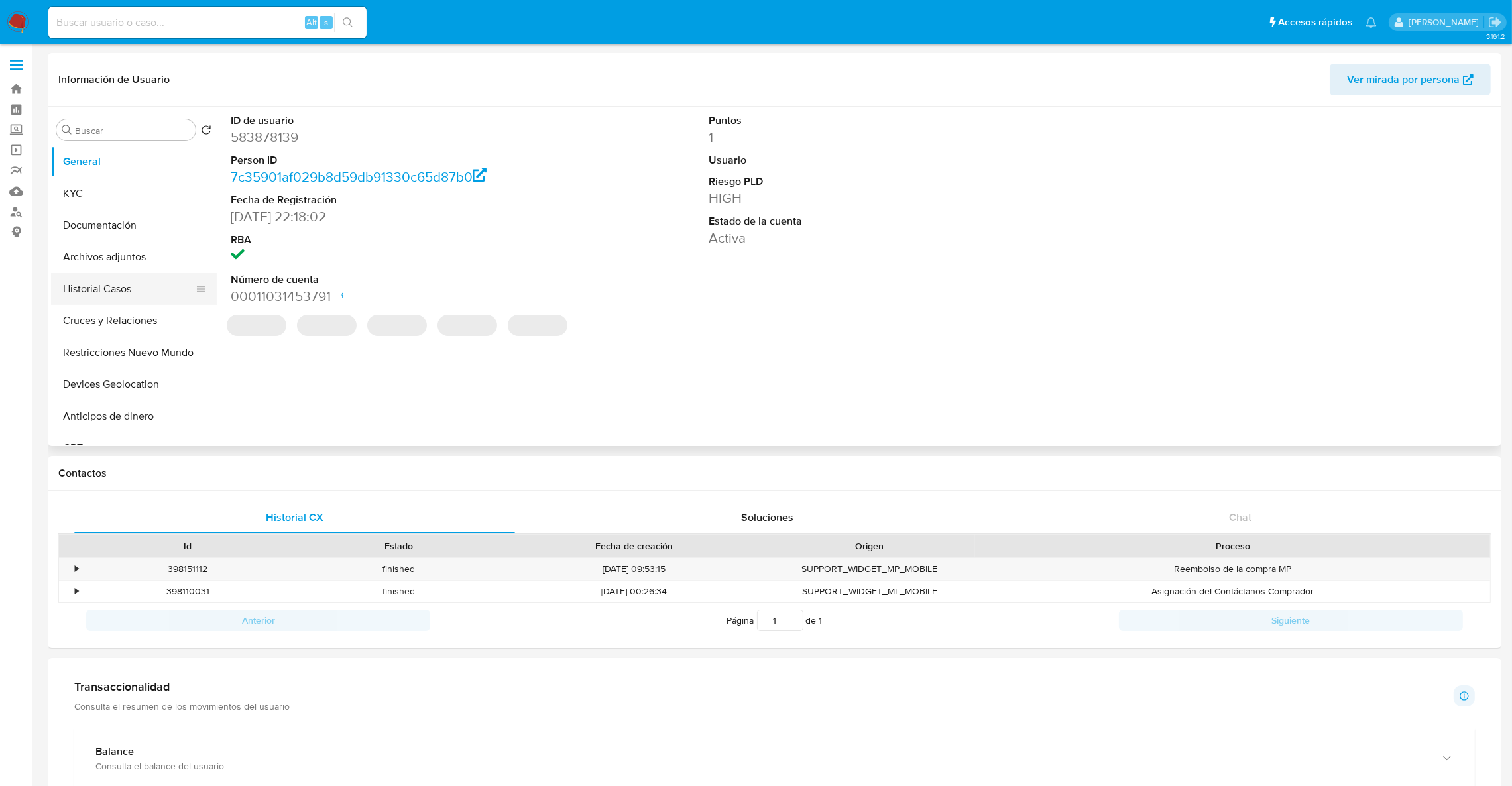
click at [88, 289] on button "Historial Casos" at bounding box center [128, 288] width 155 height 32
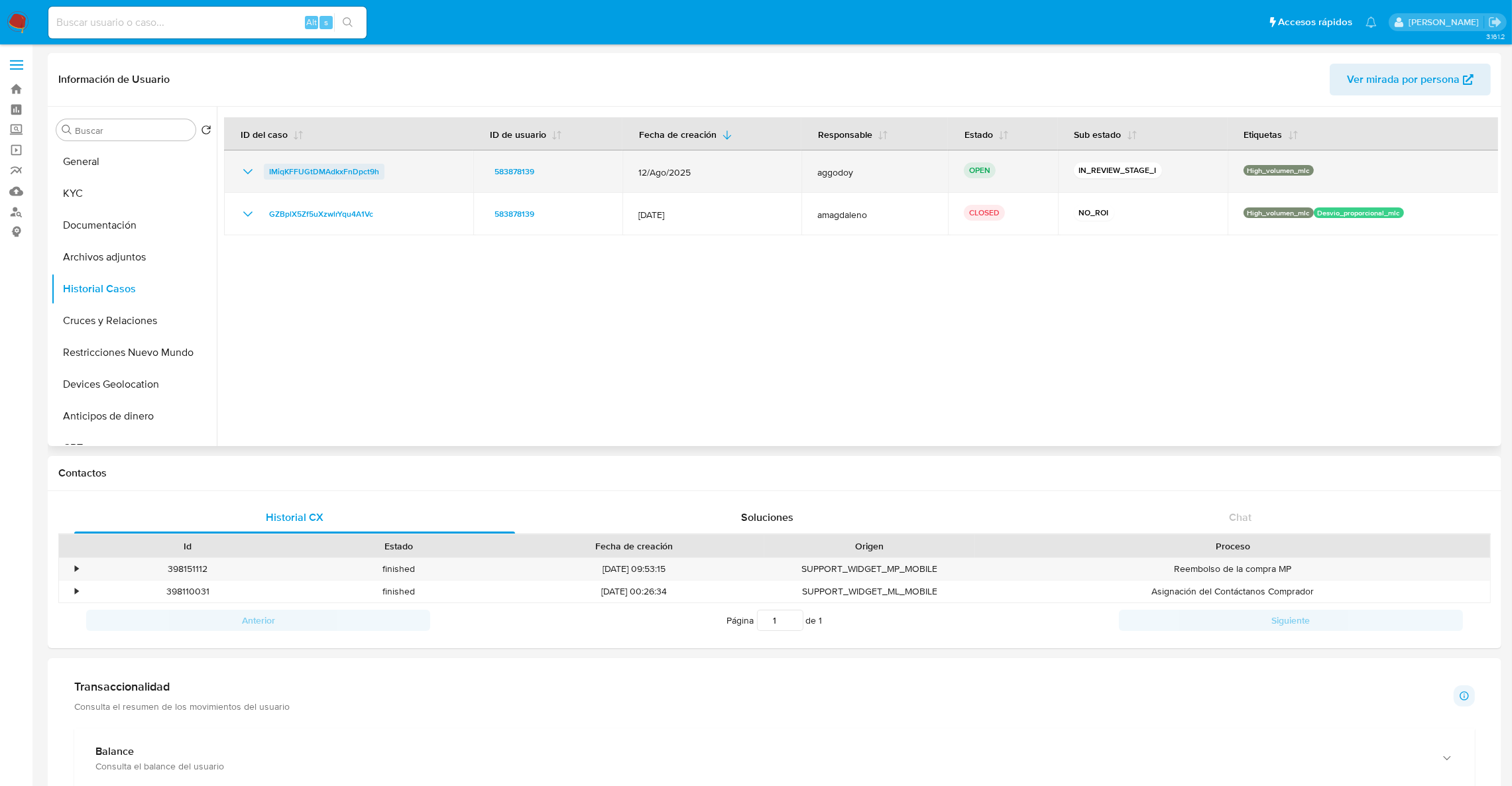
click at [314, 174] on span "IMiqKFFUGtDMAdkxFnDpct9h" at bounding box center [324, 171] width 110 height 16
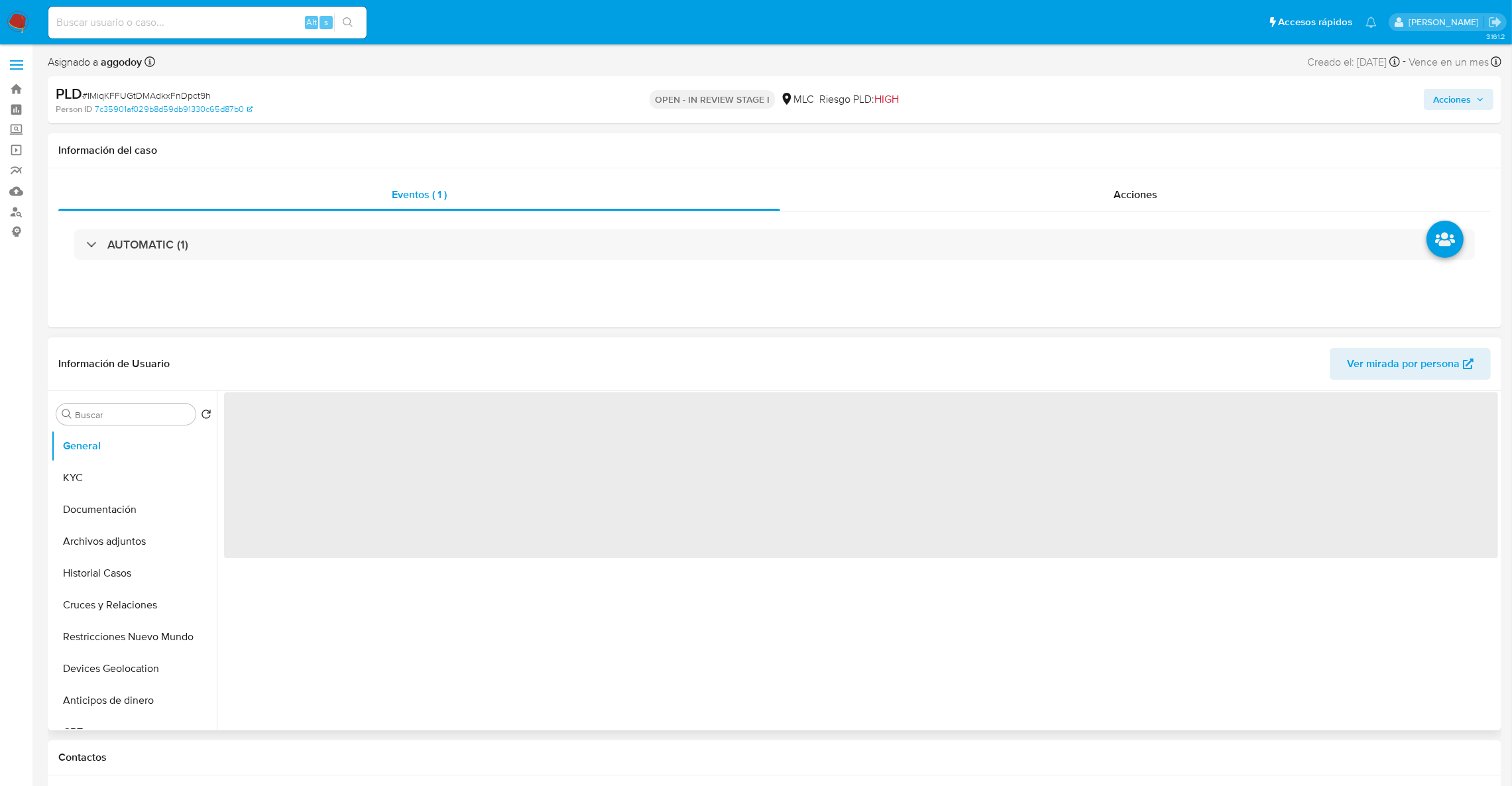
select select "10"
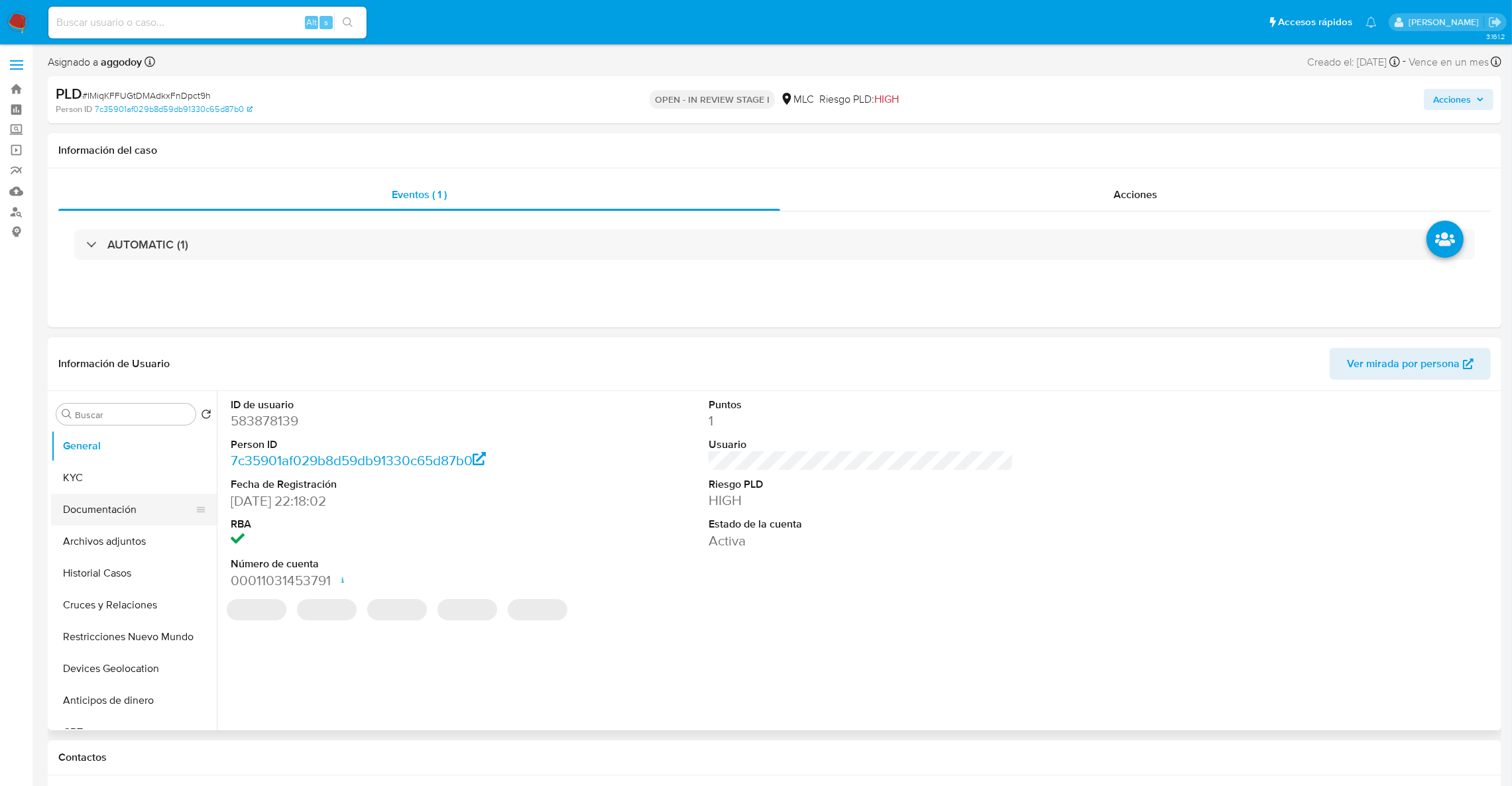
click at [146, 523] on button "Documentación" at bounding box center [128, 510] width 155 height 32
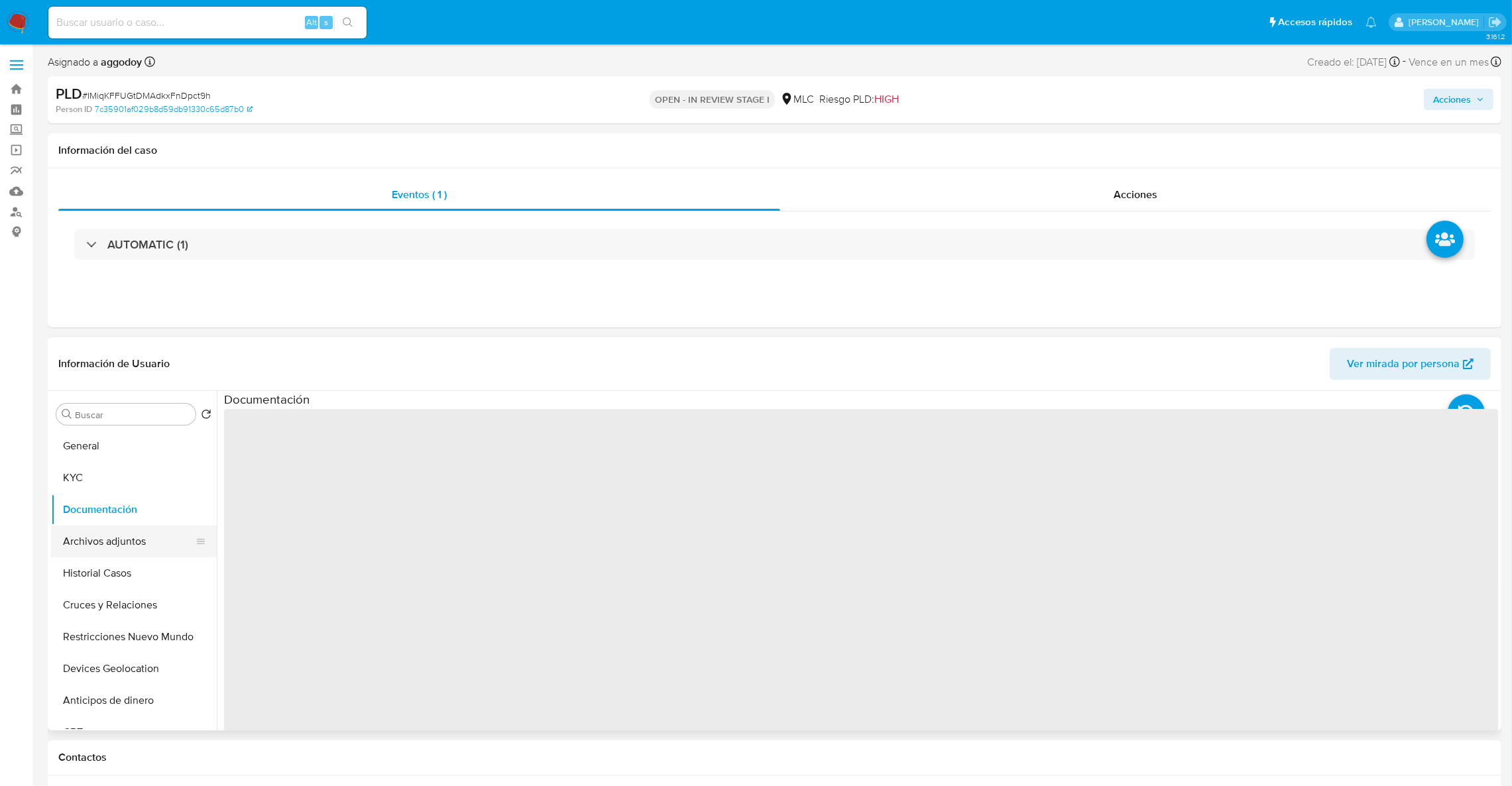
click at [142, 539] on button "Archivos adjuntos" at bounding box center [128, 541] width 155 height 32
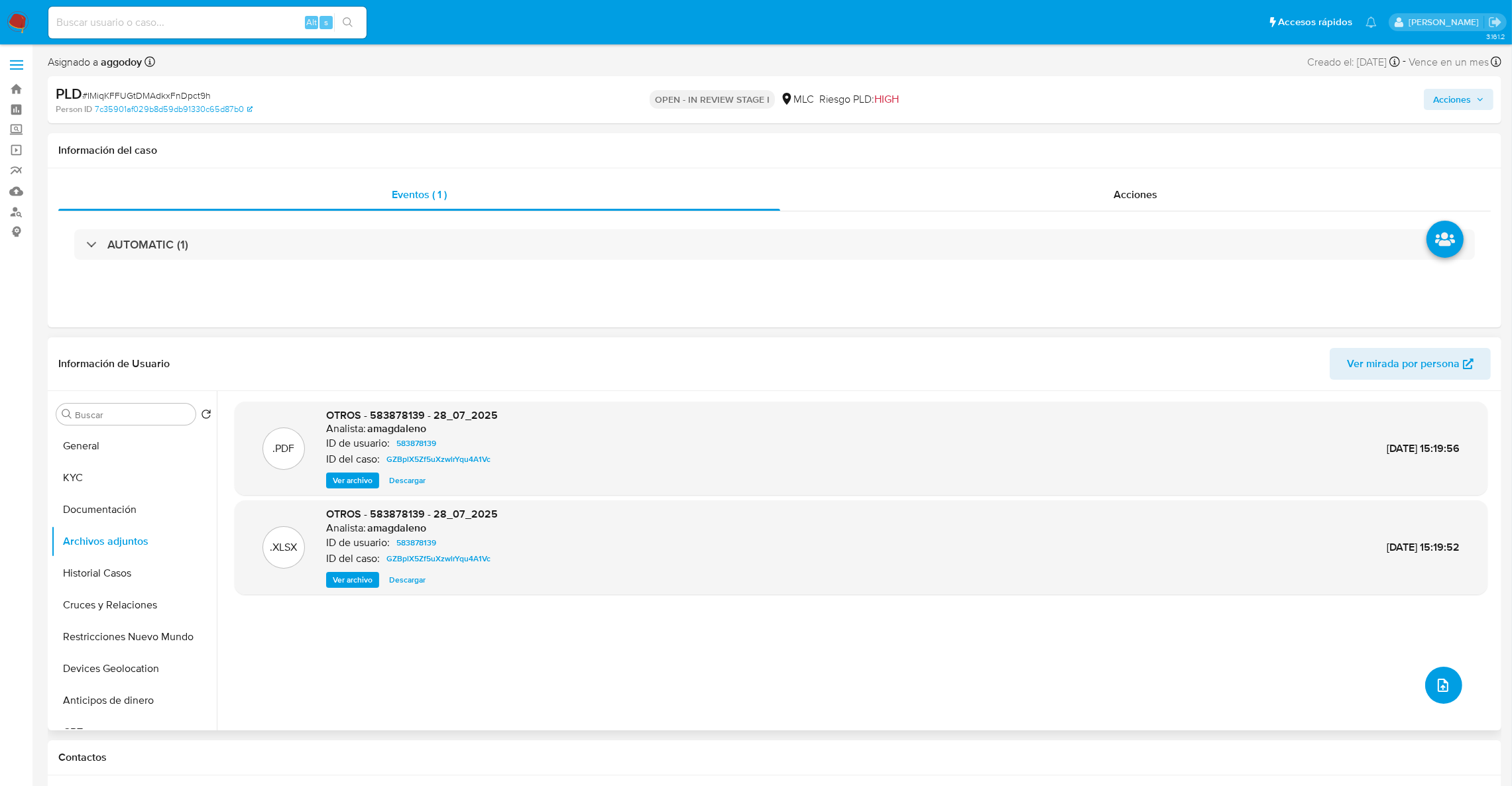
click at [1425, 688] on button "upload-file" at bounding box center [1443, 685] width 37 height 37
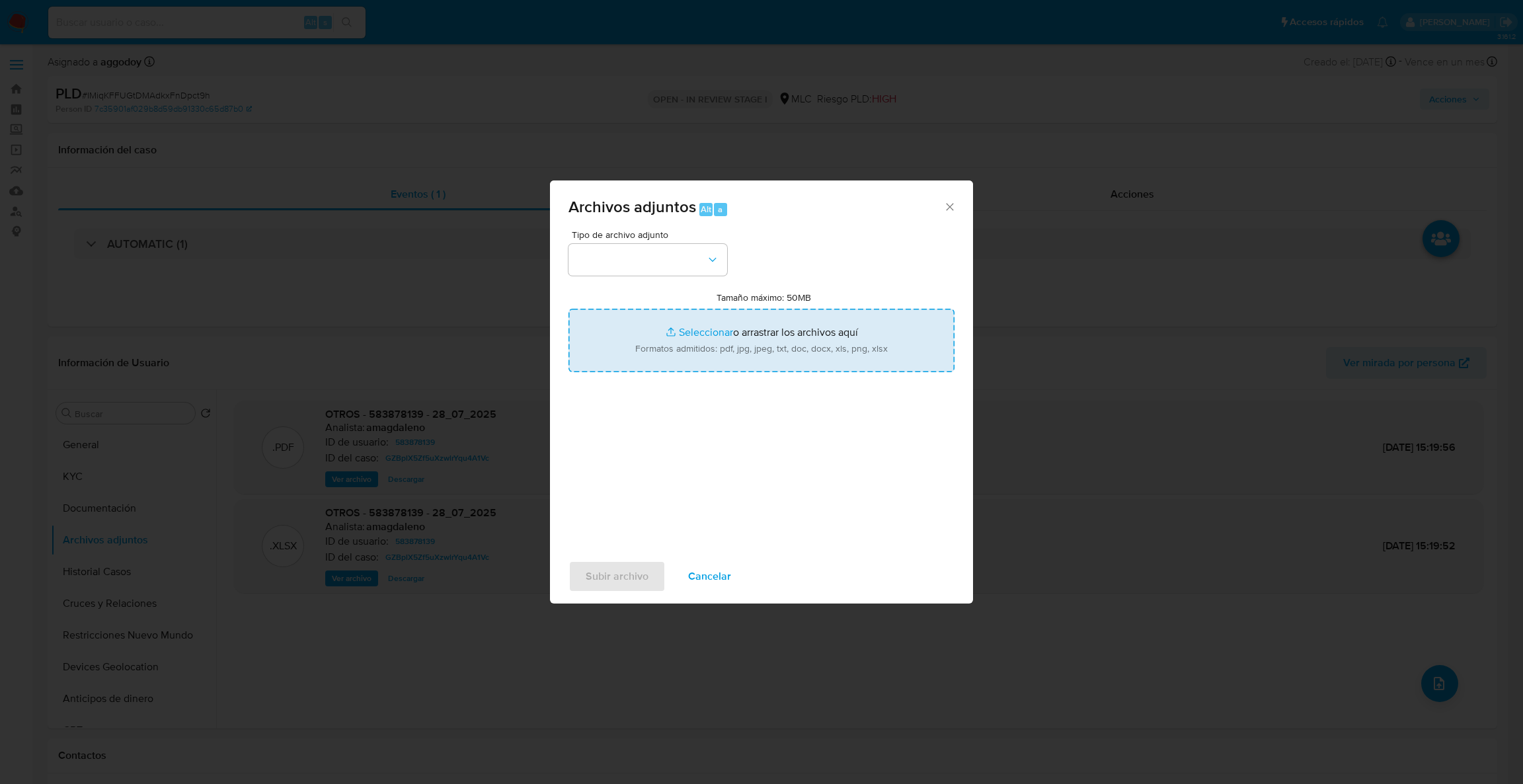
click at [642, 346] on input "Tamaño máximo: 50MB Seleccionar archivos" at bounding box center [761, 340] width 386 height 63
type input "C:\fakepath\Case Log - 583878139.pdf"
click at [673, 311] on input "Tamaño máximo: 50MB Seleccionar archivos" at bounding box center [761, 340] width 386 height 63
click at [684, 320] on input "Tamaño máximo: 50MB Seleccionar archivos" at bounding box center [761, 340] width 386 height 63
type input "C:\fakepath\583878139Movimientos.xlsx"
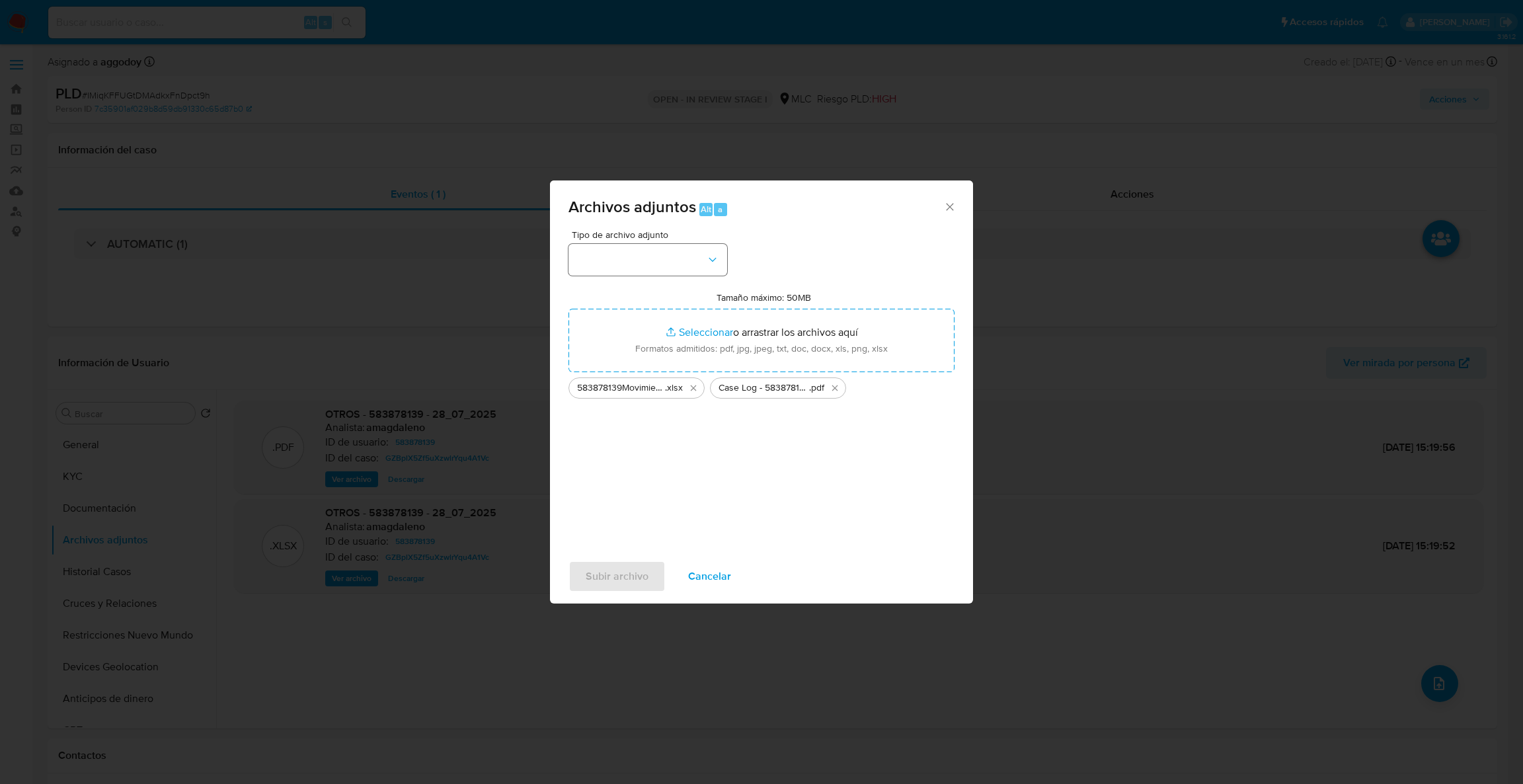
drag, startPoint x: 715, startPoint y: 276, endPoint x: 708, endPoint y: 269, distance: 9.9
click at [708, 269] on div "Tipo de archivo adjunto Tamaño máximo: 50MB Seleccionar archivos Seleccionar o …" at bounding box center [761, 386] width 386 height 312
click at [708, 269] on button "button" at bounding box center [647, 259] width 158 height 32
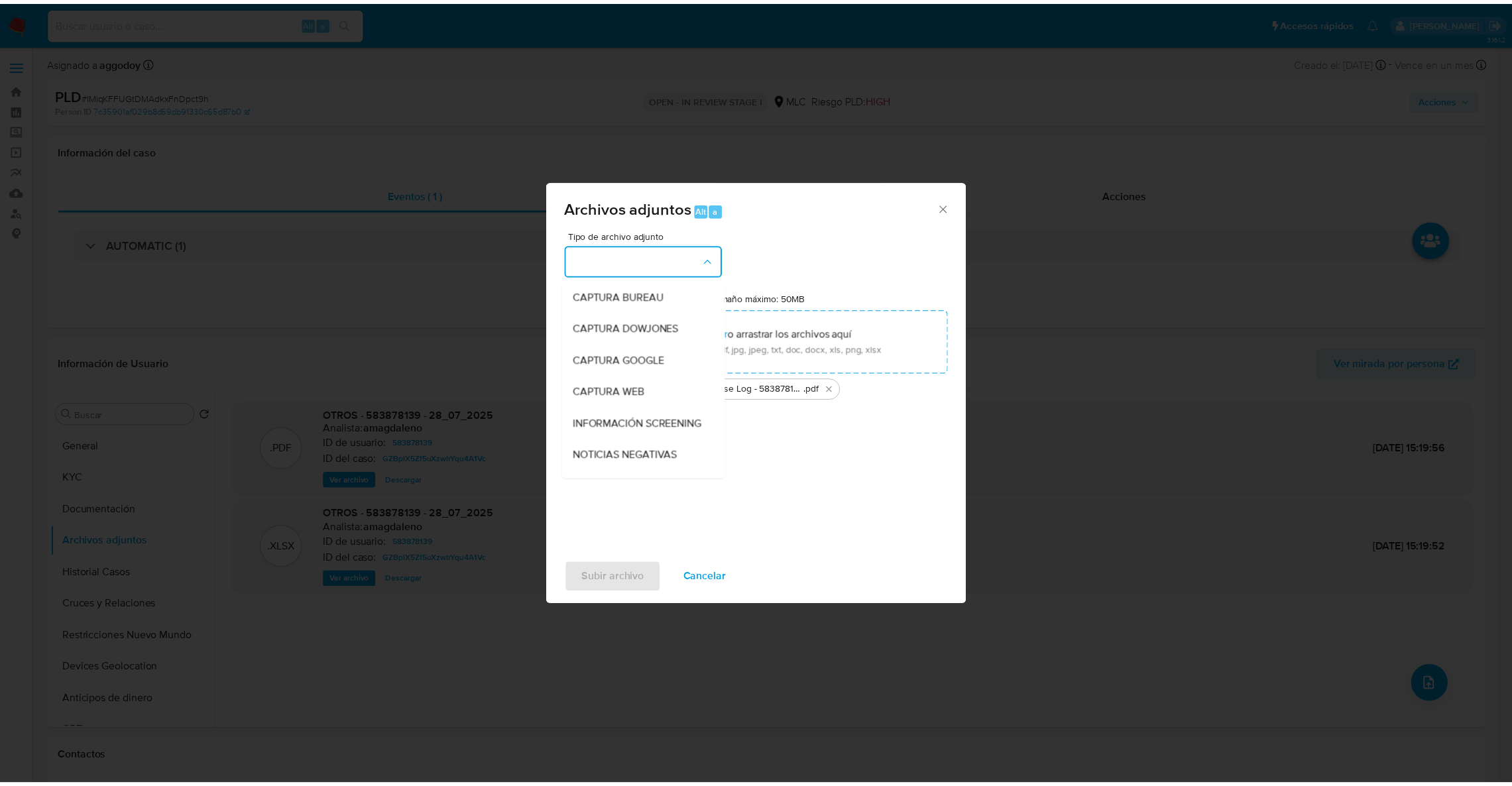
scroll to position [159, 0]
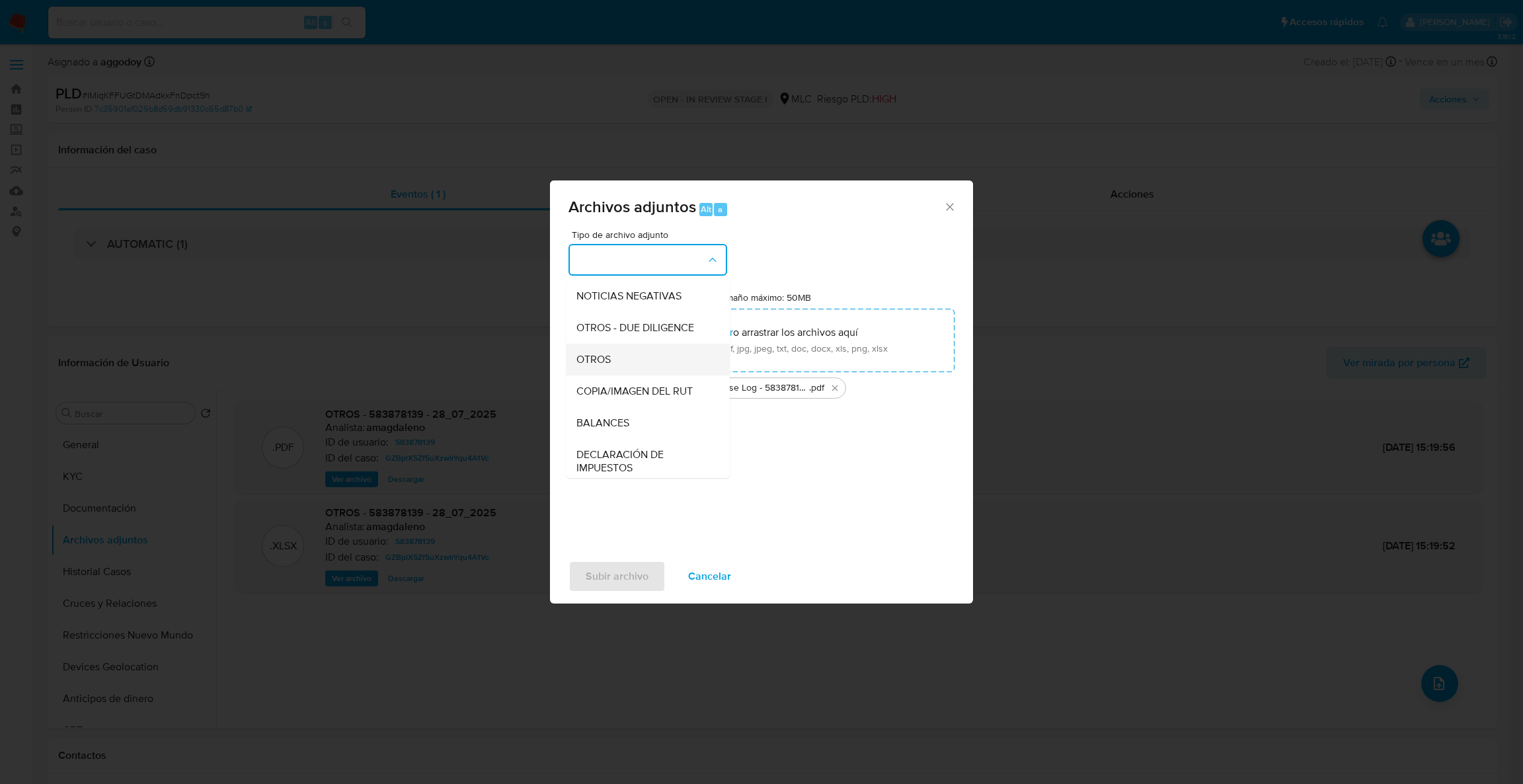
click at [687, 371] on div "OTROS" at bounding box center [644, 360] width 135 height 32
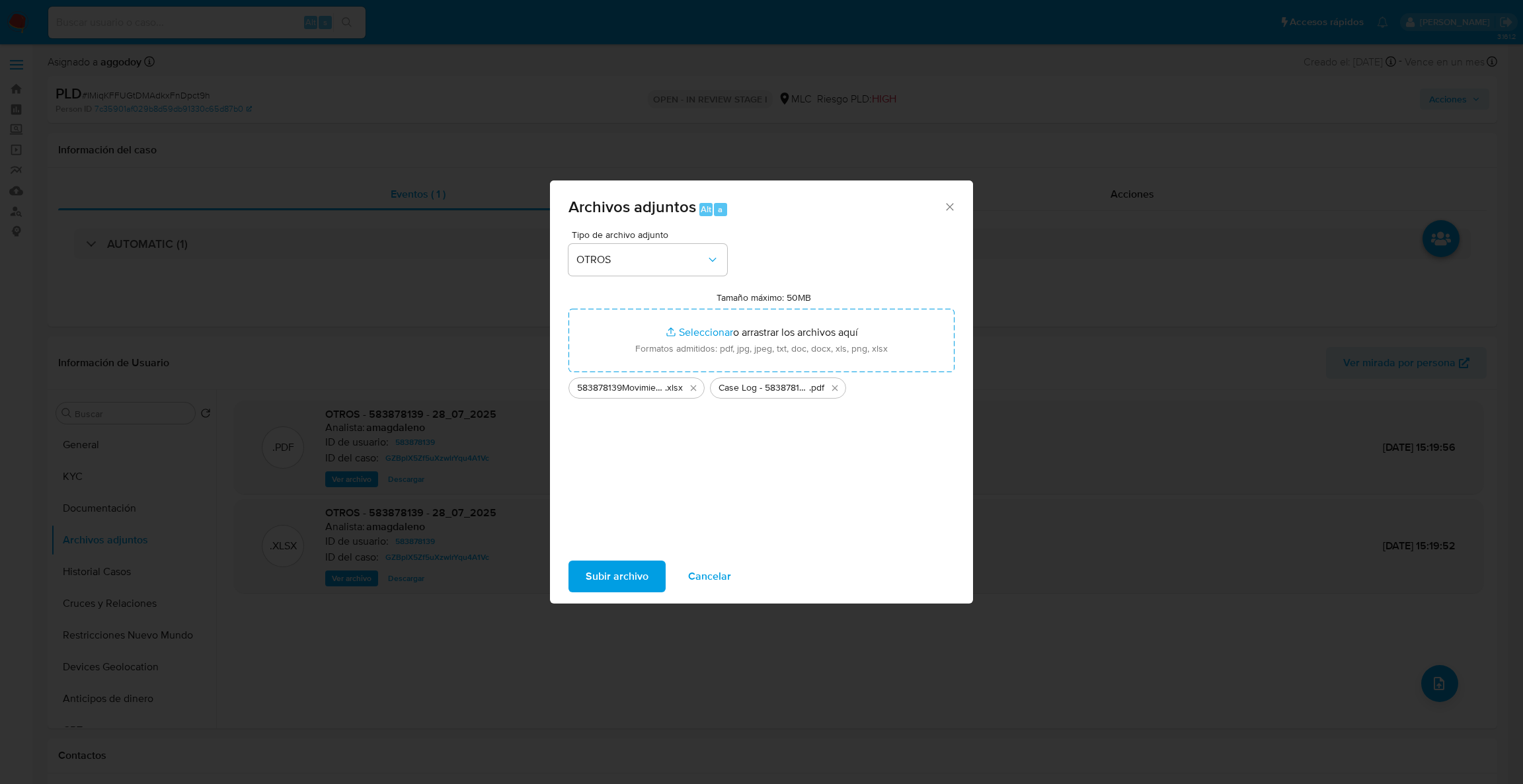
click at [597, 574] on span "Subir archivo" at bounding box center [617, 576] width 63 height 29
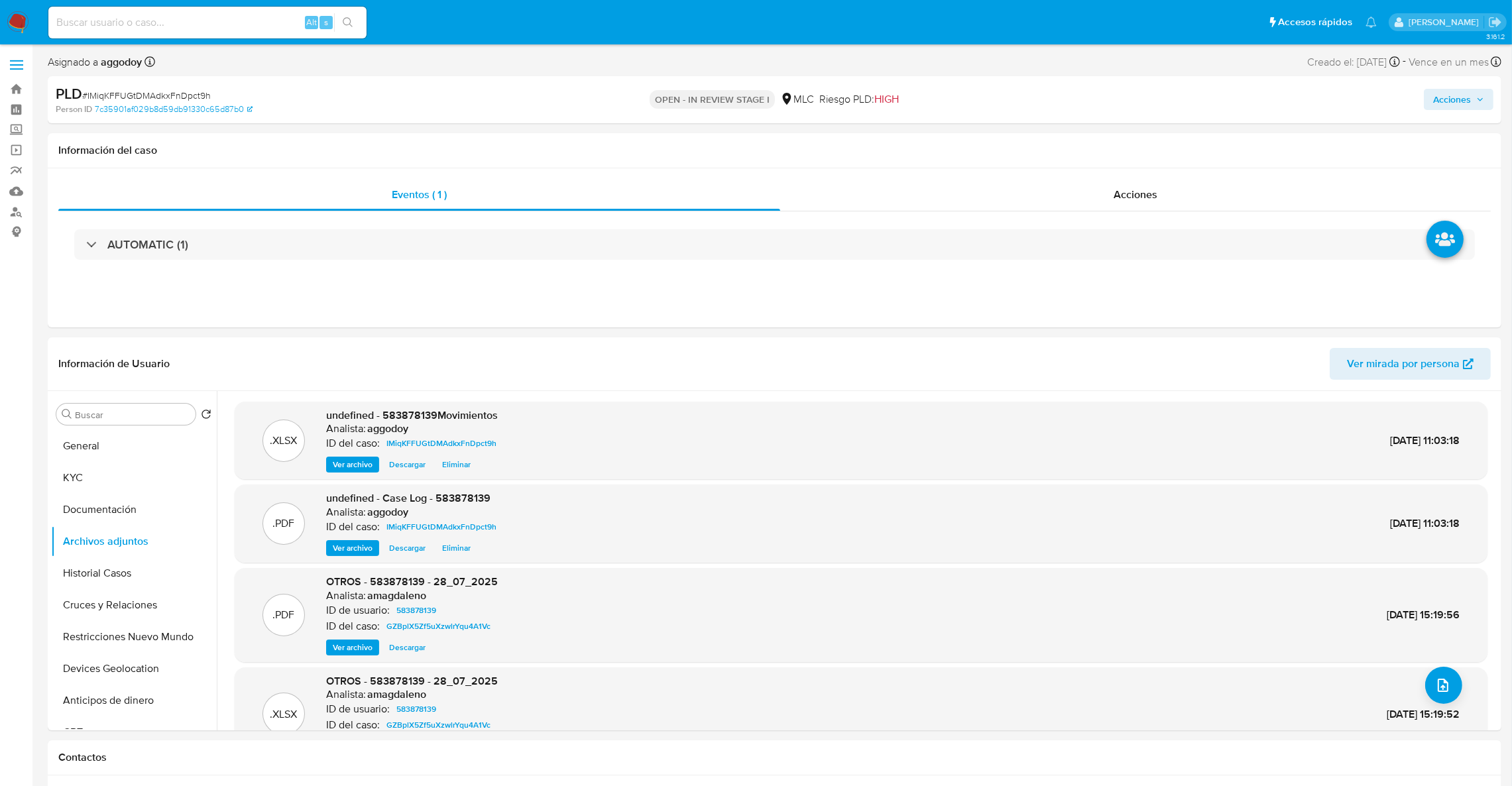
click at [1466, 110] on span "Acciones" at bounding box center [1452, 99] width 38 height 21
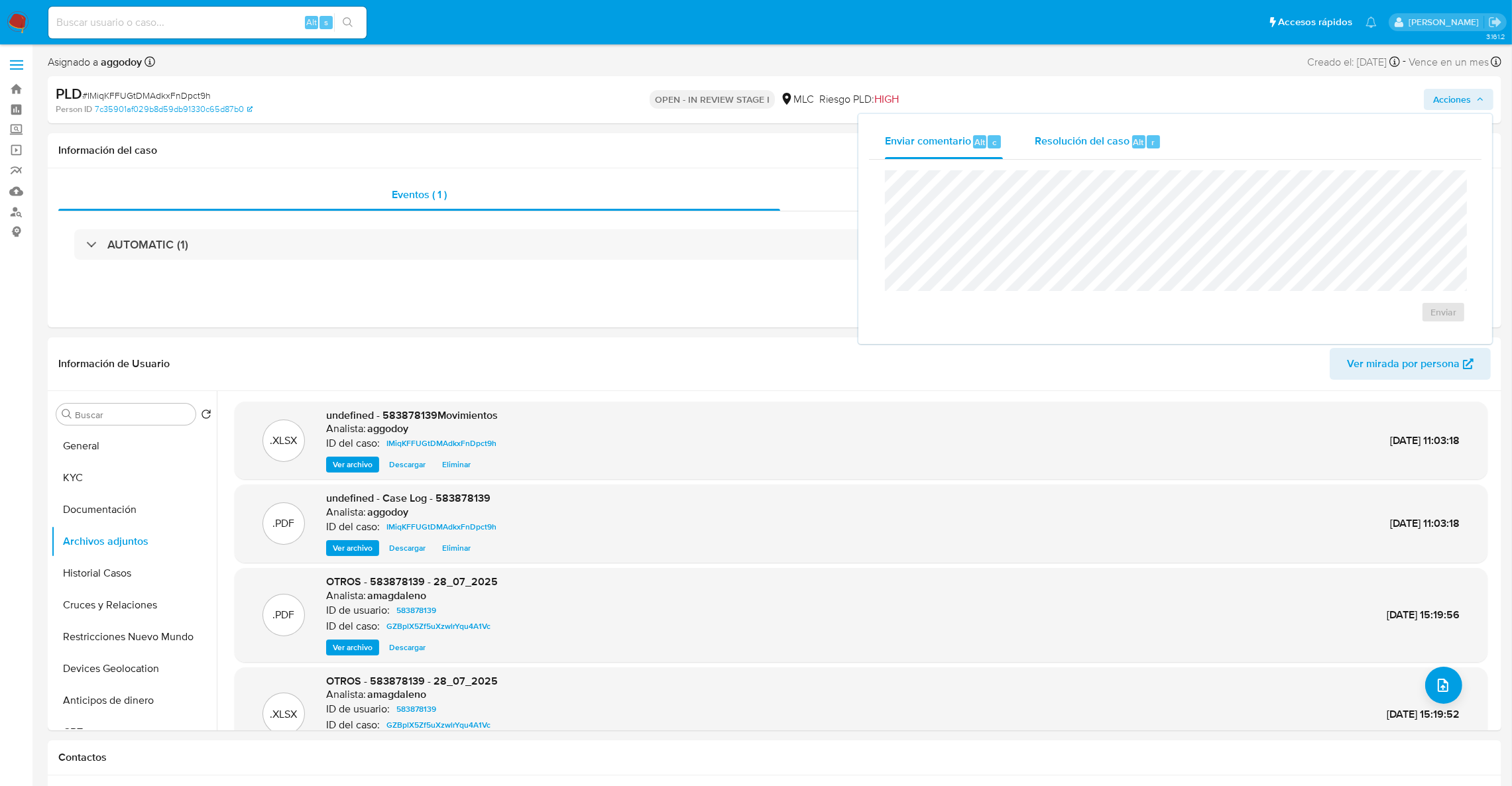
click at [1165, 124] on button "Resolución del caso Alt r" at bounding box center [1098, 142] width 159 height 34
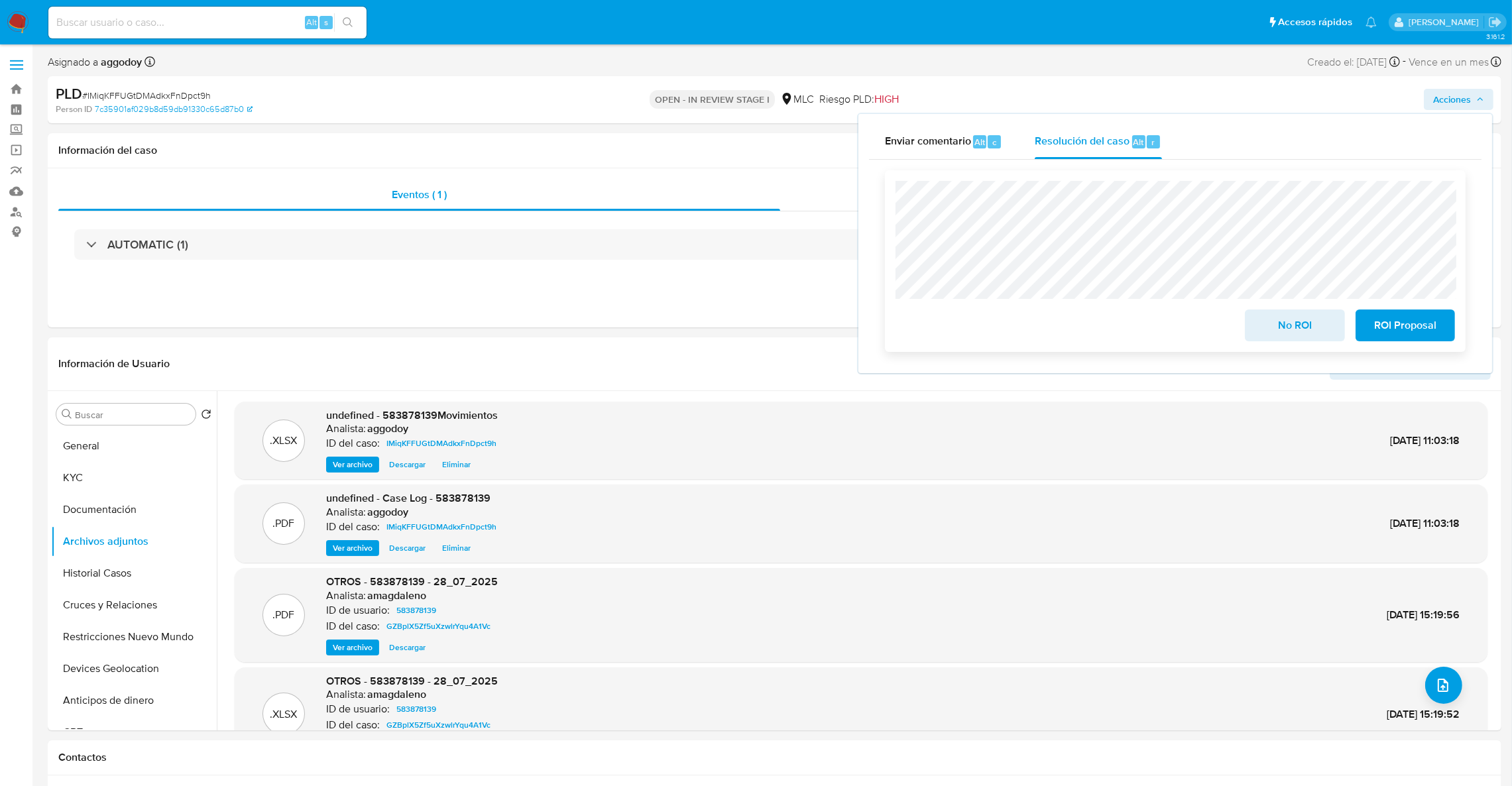
click at [1398, 338] on span "ROI Proposal" at bounding box center [1405, 325] width 65 height 29
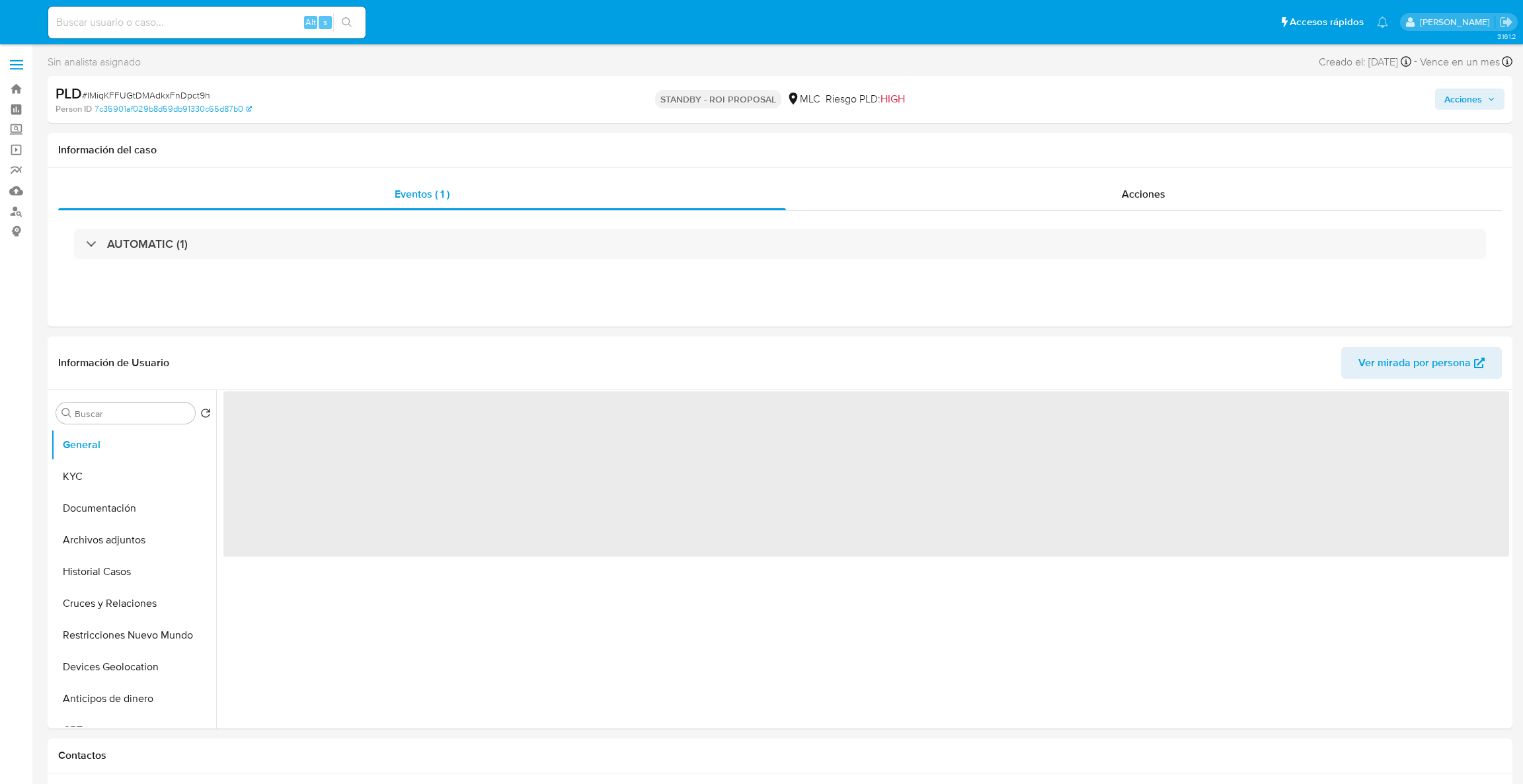
select select "10"
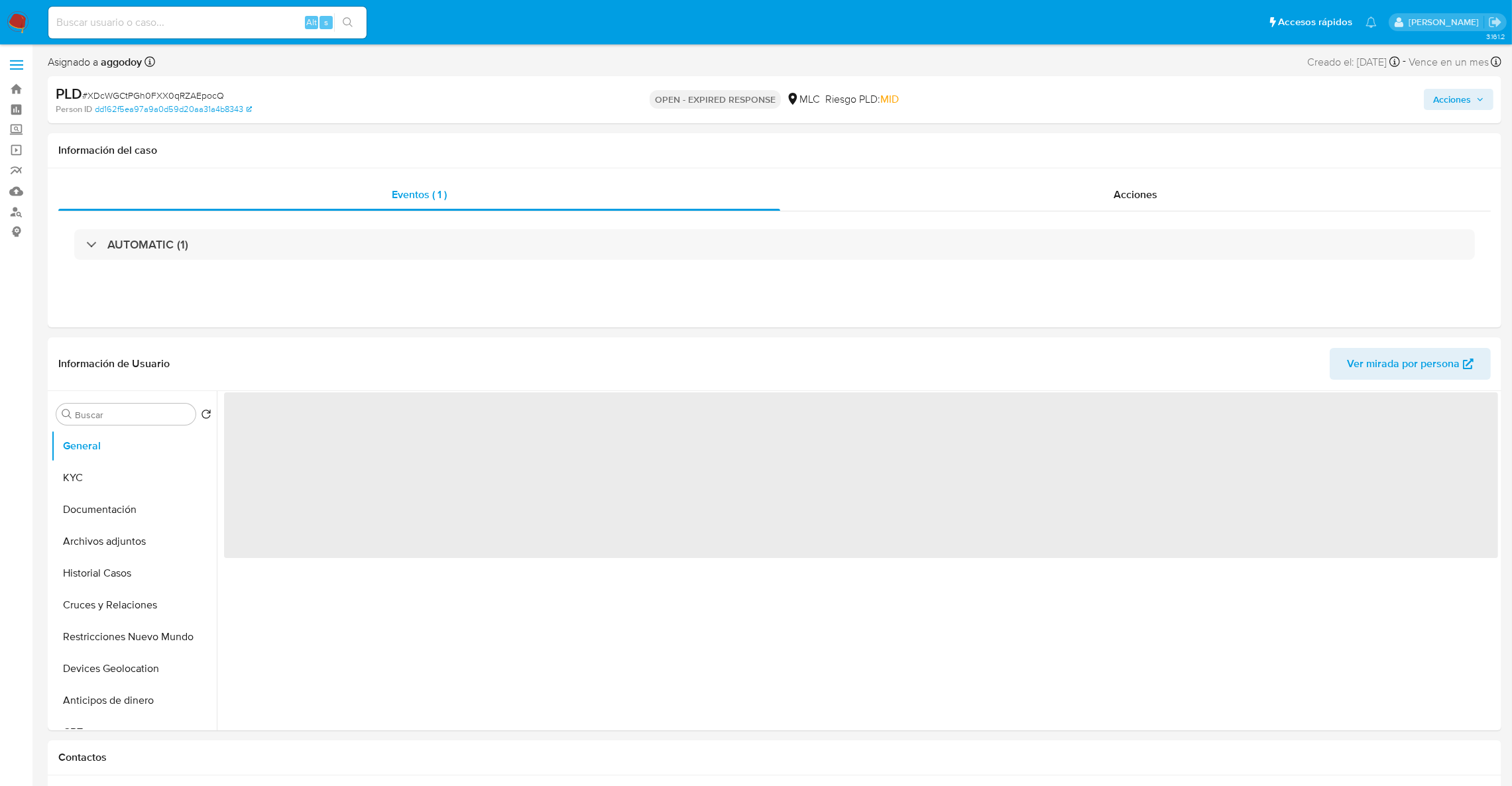
select select "10"
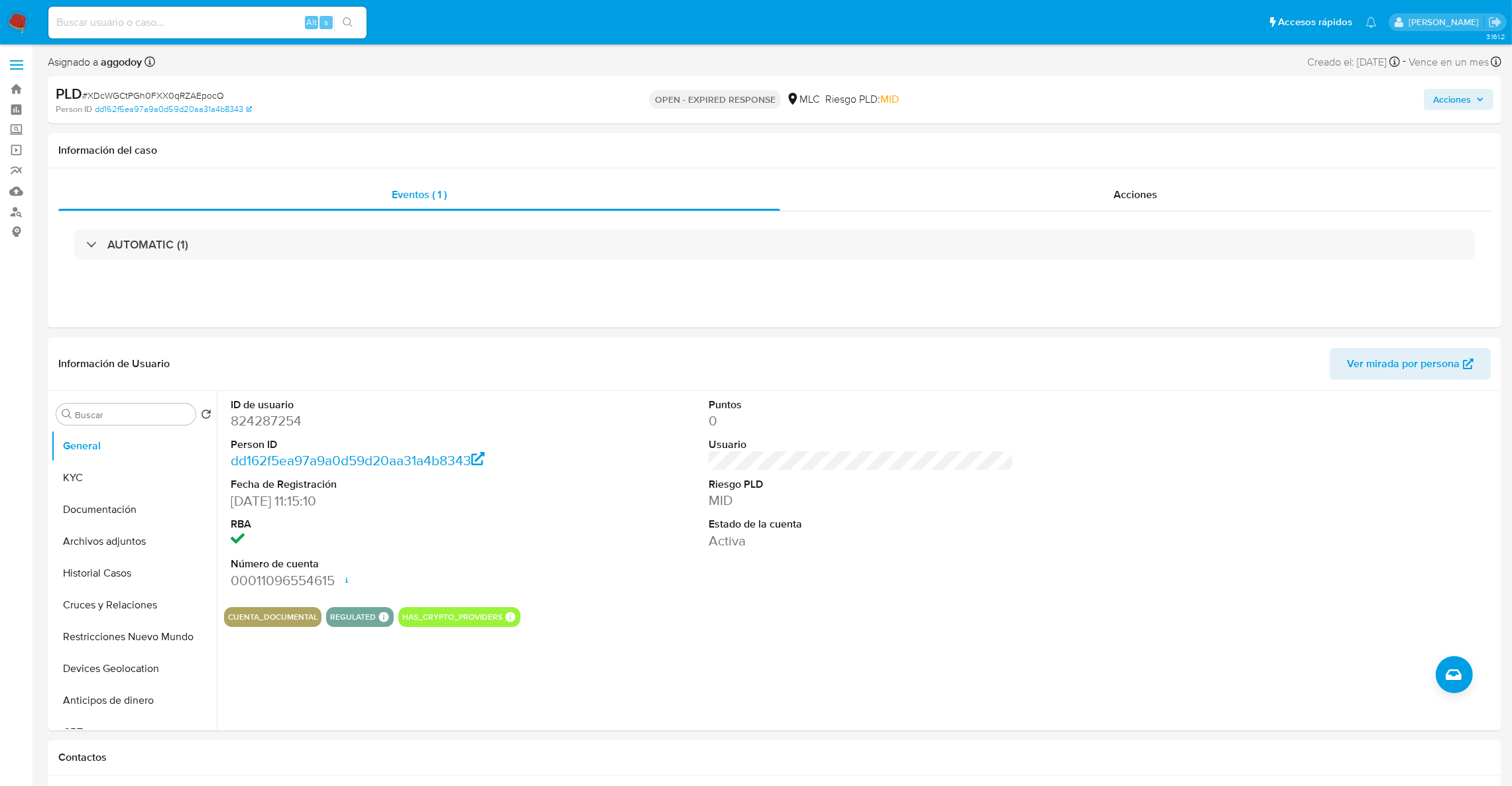
click at [181, 99] on span "# XDcWGCtPGh0FXX0qRZAEpocQ" at bounding box center [153, 95] width 142 height 13
click at [177, 93] on span "# XDcWGCtPGh0FXX0qRZAEpocQ" at bounding box center [153, 95] width 142 height 13
copy span "XDcWGCtPGh0FXX0qRZAEpocQ"
click at [237, 412] on dd "824287254" at bounding box center [384, 420] width 306 height 19
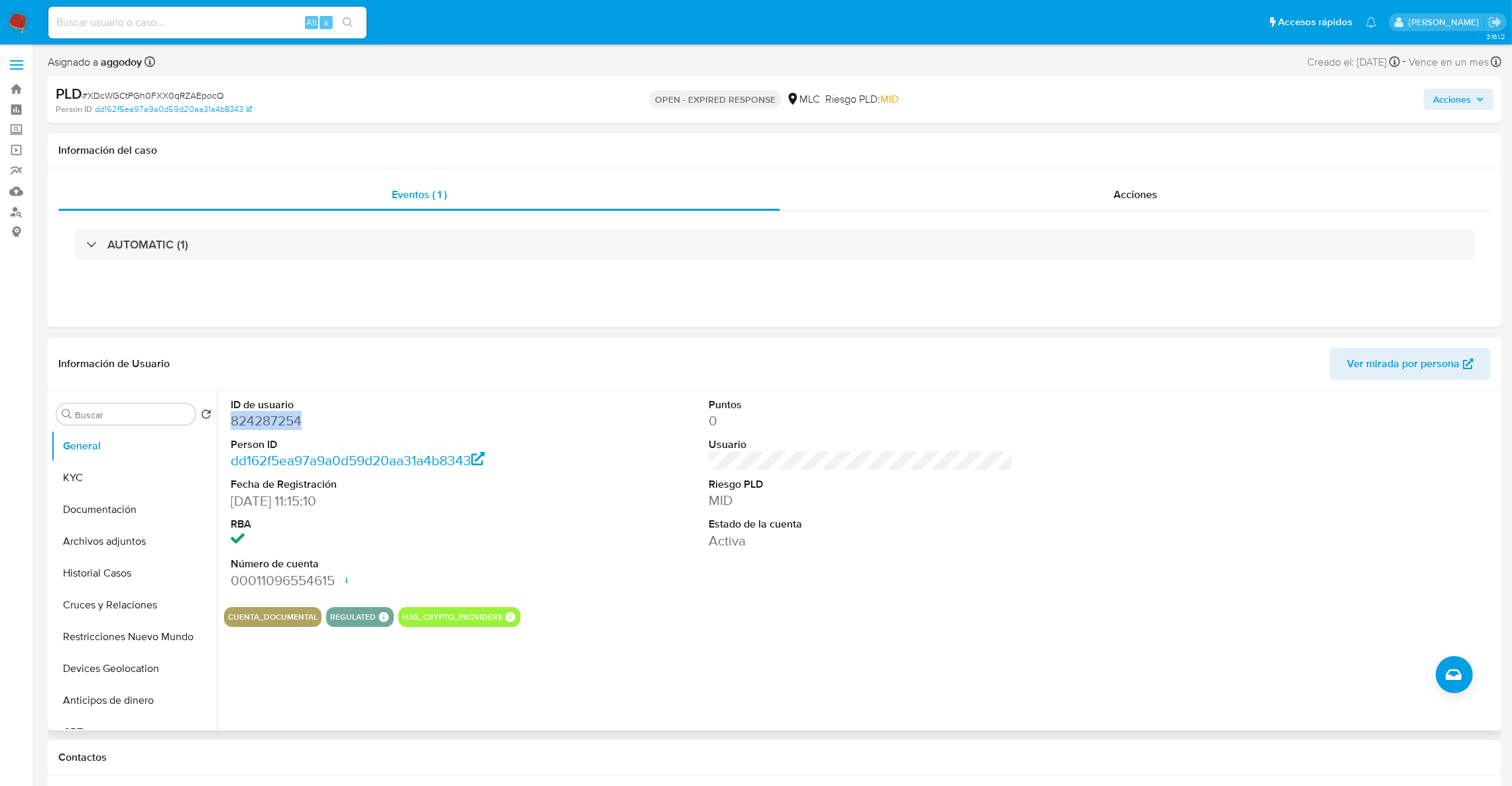
click at [237, 412] on dd "824287254" at bounding box center [384, 420] width 306 height 19
copy dd "824287254"
click at [103, 488] on button "KYC" at bounding box center [128, 478] width 155 height 32
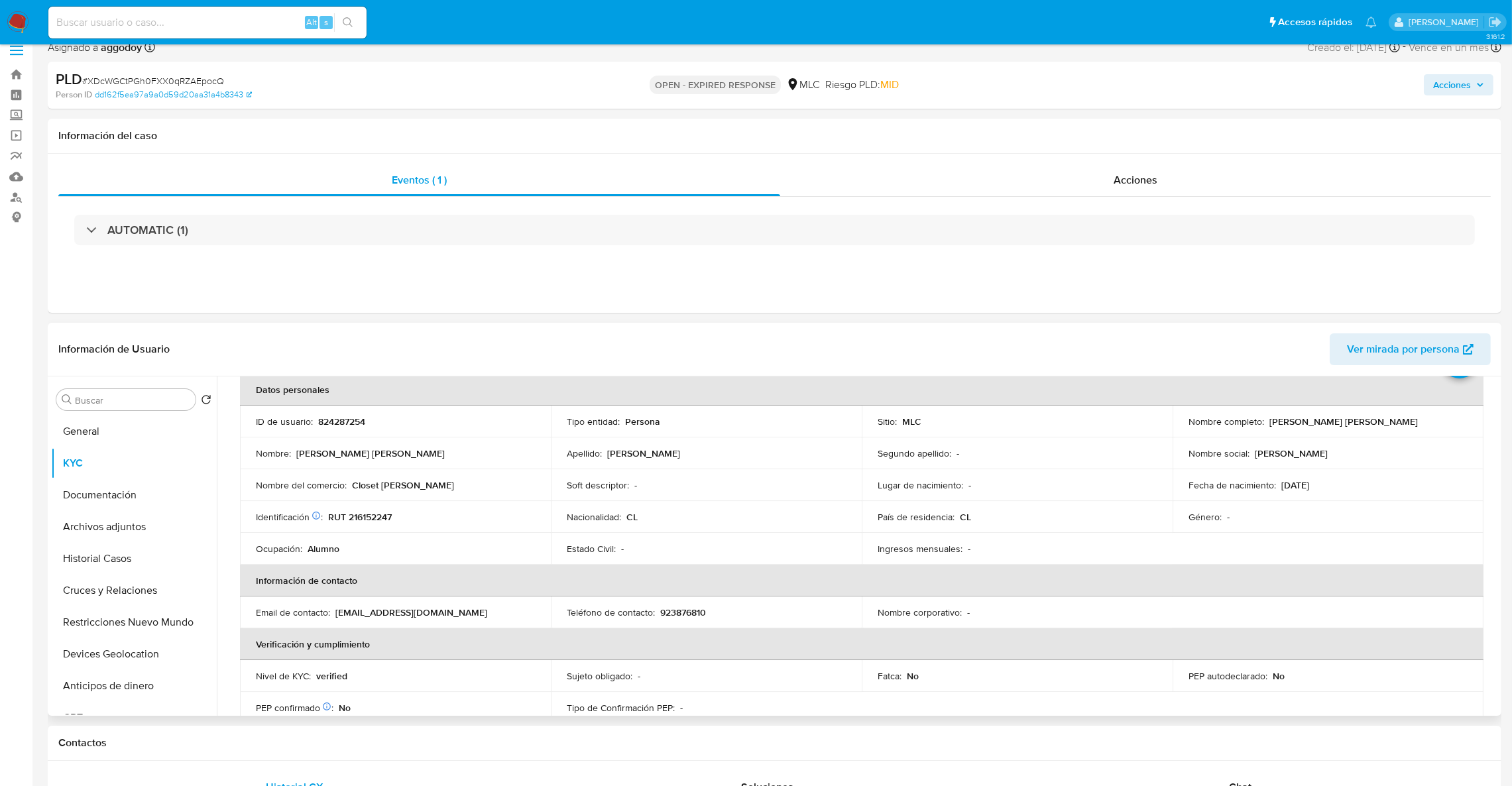
scroll to position [69, 0]
click at [1033, 455] on td "Segundo apellido : -" at bounding box center [1016, 450] width 311 height 32
click at [388, 513] on p "RUT 216152247" at bounding box center [359, 513] width 63 height 12
drag, startPoint x: 388, startPoint y: 513, endPoint x: 425, endPoint y: 524, distance: 38.6
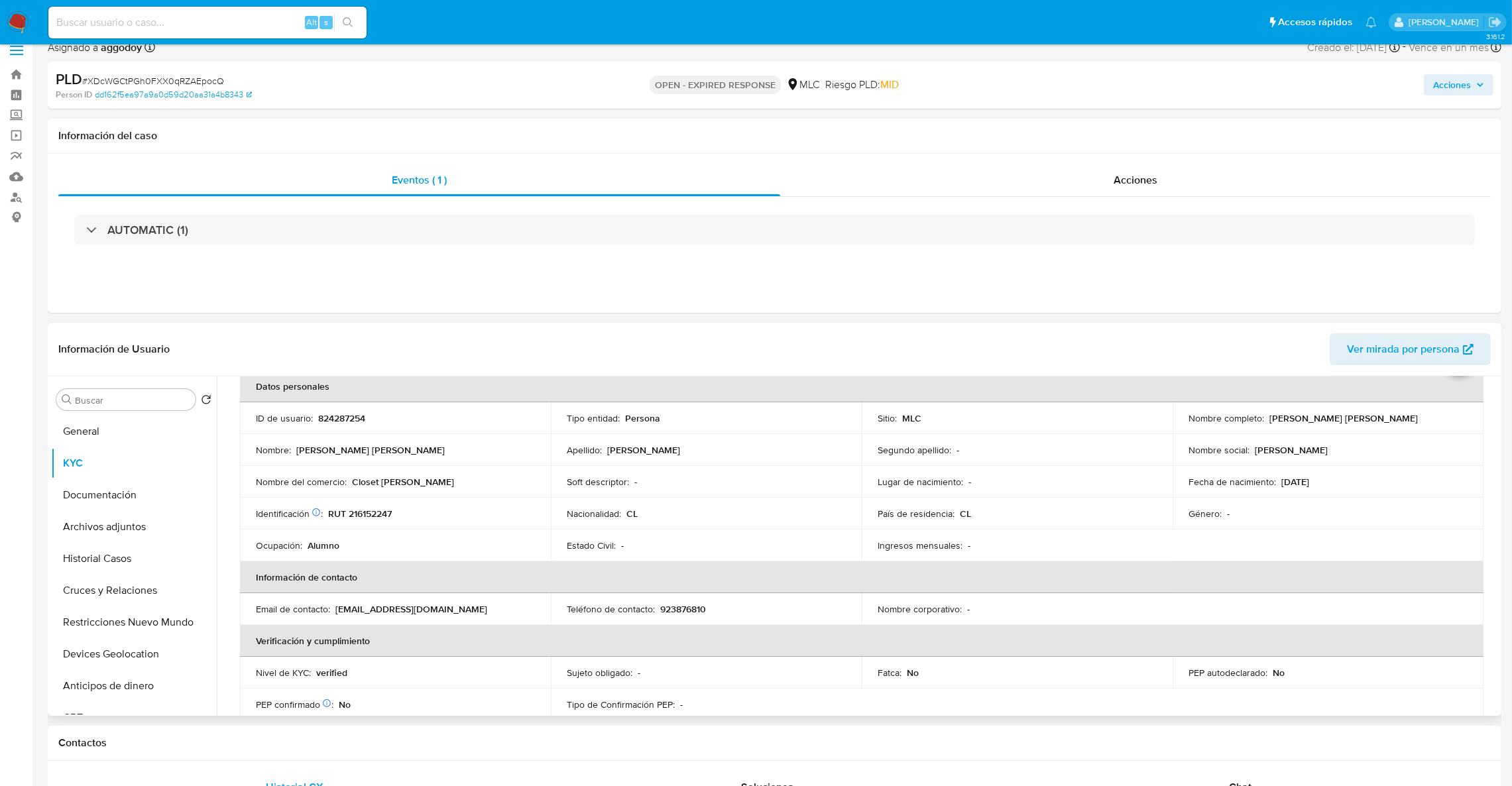
click at [425, 524] on td "Identificación Nº de serie: 528541810 : RUT 216152247" at bounding box center [395, 513] width 311 height 32
click at [381, 498] on td "Identificación Nº de serie: 528541810 : RUT 216152247" at bounding box center [395, 513] width 311 height 32
click at [376, 517] on p "RUT 216152247" at bounding box center [359, 513] width 63 height 12
copy p "216152247"
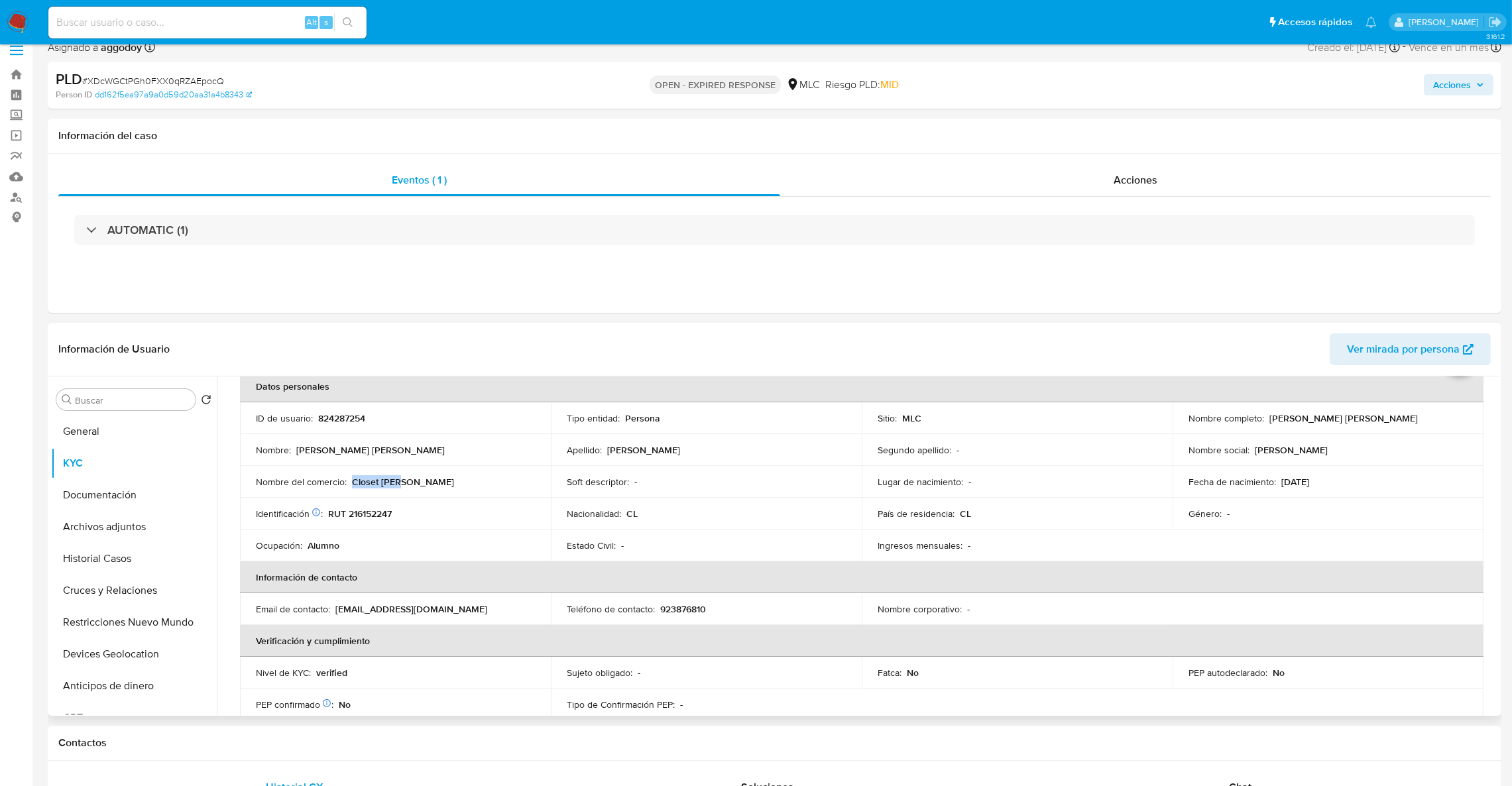
drag, startPoint x: 351, startPoint y: 483, endPoint x: 408, endPoint y: 481, distance: 57.0
click at [408, 481] on div "Nombre del comercio : Closet ivar" at bounding box center [395, 482] width 279 height 12
copy p "Closet [PERSON_NAME]"
click at [107, 574] on button "Cruces y Relaciones" at bounding box center [128, 590] width 155 height 32
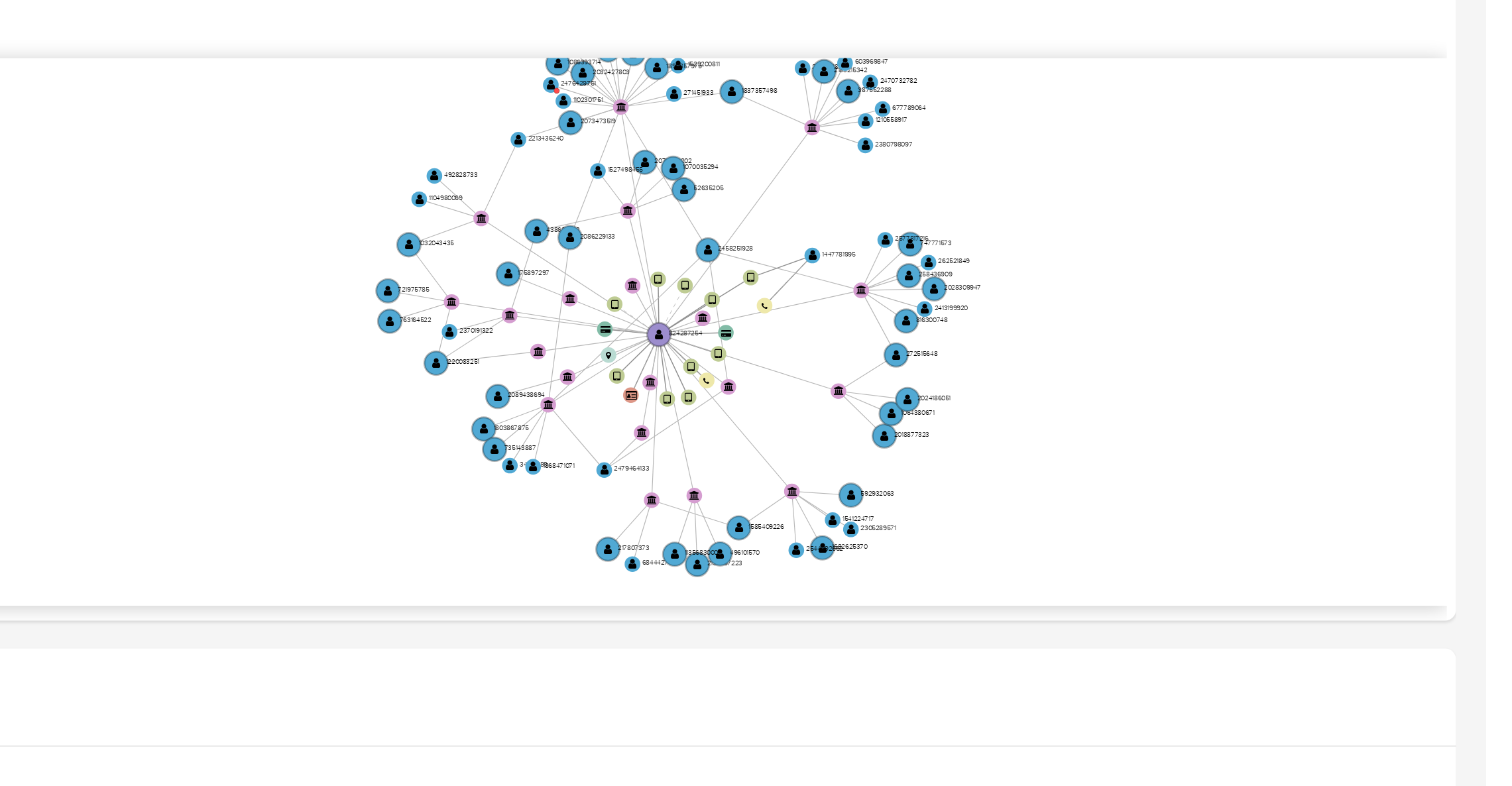
scroll to position [196, 0]
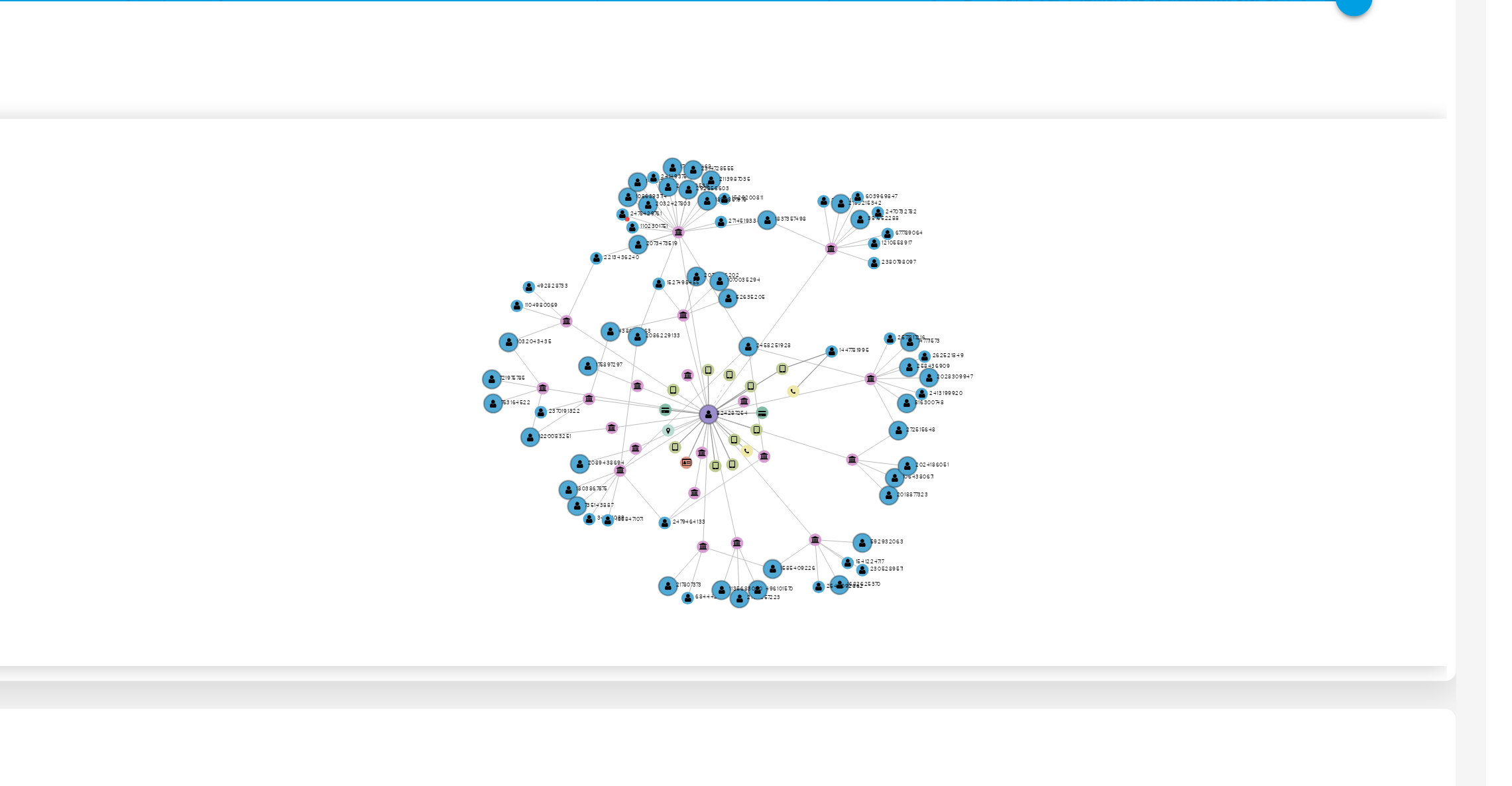
drag, startPoint x: 1348, startPoint y: 376, endPoint x: 1340, endPoint y: 387, distance: 13.6
click at [1340, 387] on icon "user-1447781995  1447781995 device-68ab82f10fcd1c4e8f47e06f  user-824287254 …" at bounding box center [870, 382] width 1255 height 192
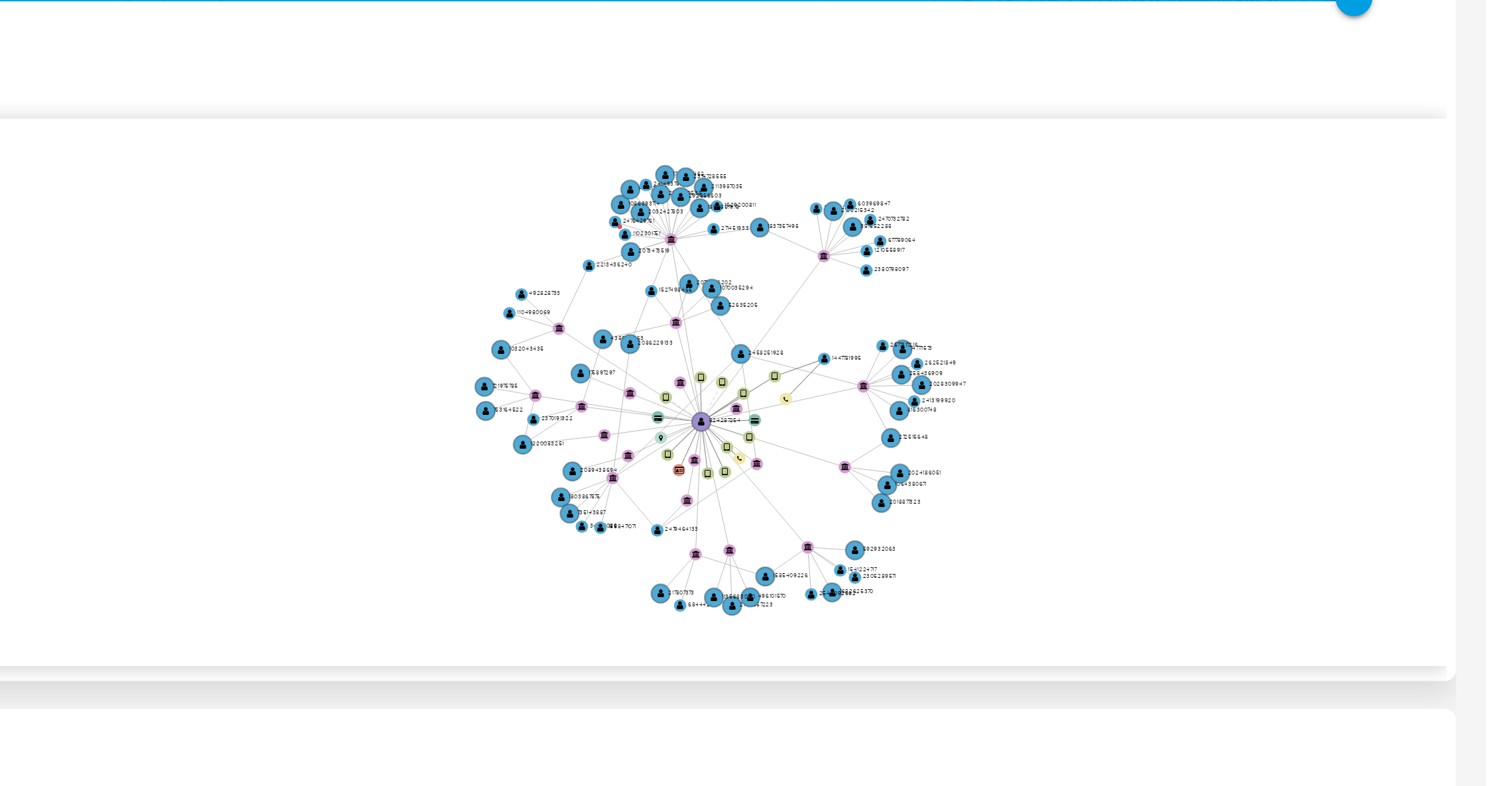
click at [1396, 334] on icon "user-1447781995  1447781995 device-68ab82f10fcd1c4e8f47e06f  user-824287254 …" at bounding box center [870, 382] width 1255 height 192
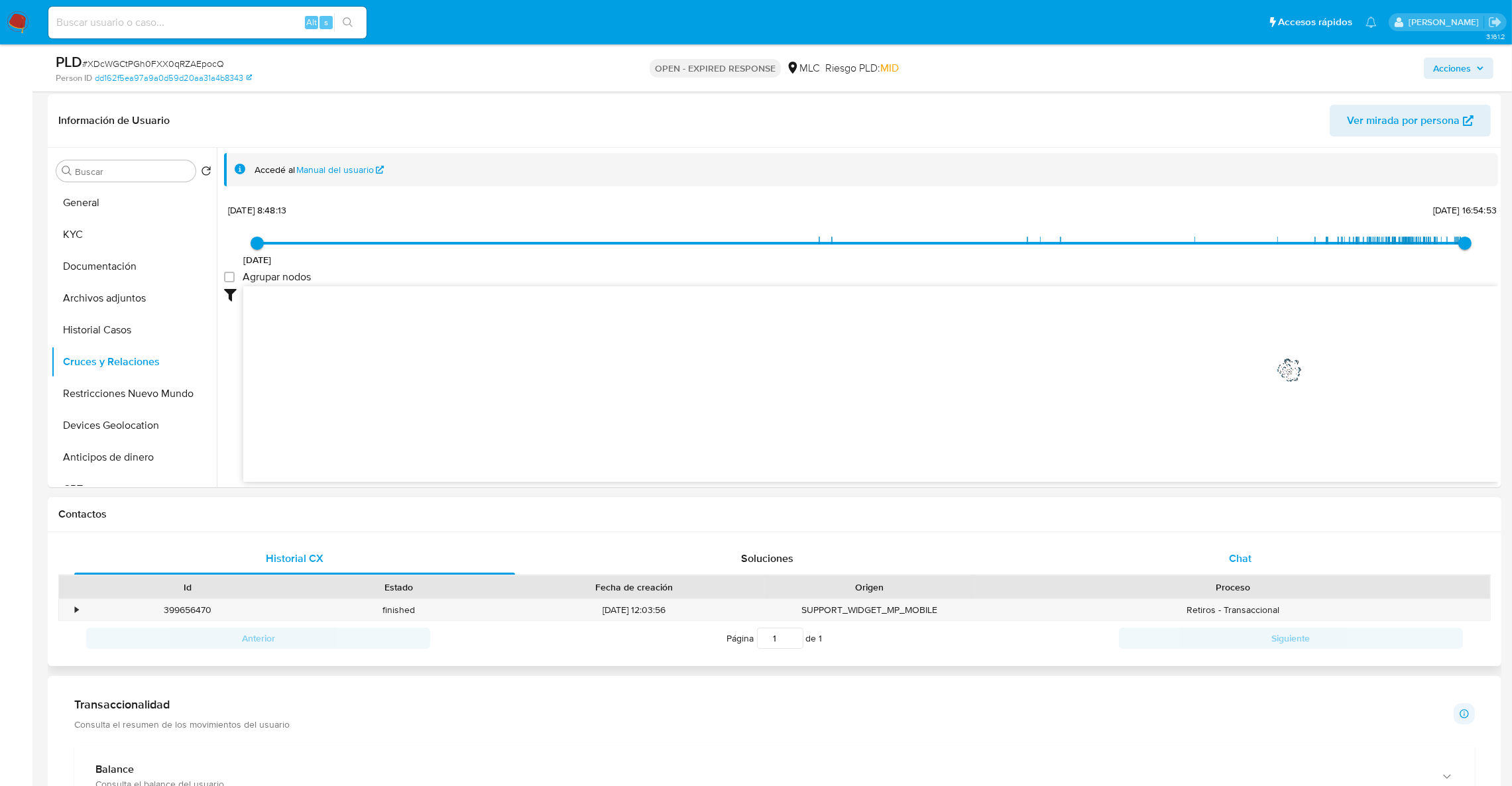
click at [1209, 568] on div "Chat" at bounding box center [1240, 559] width 441 height 32
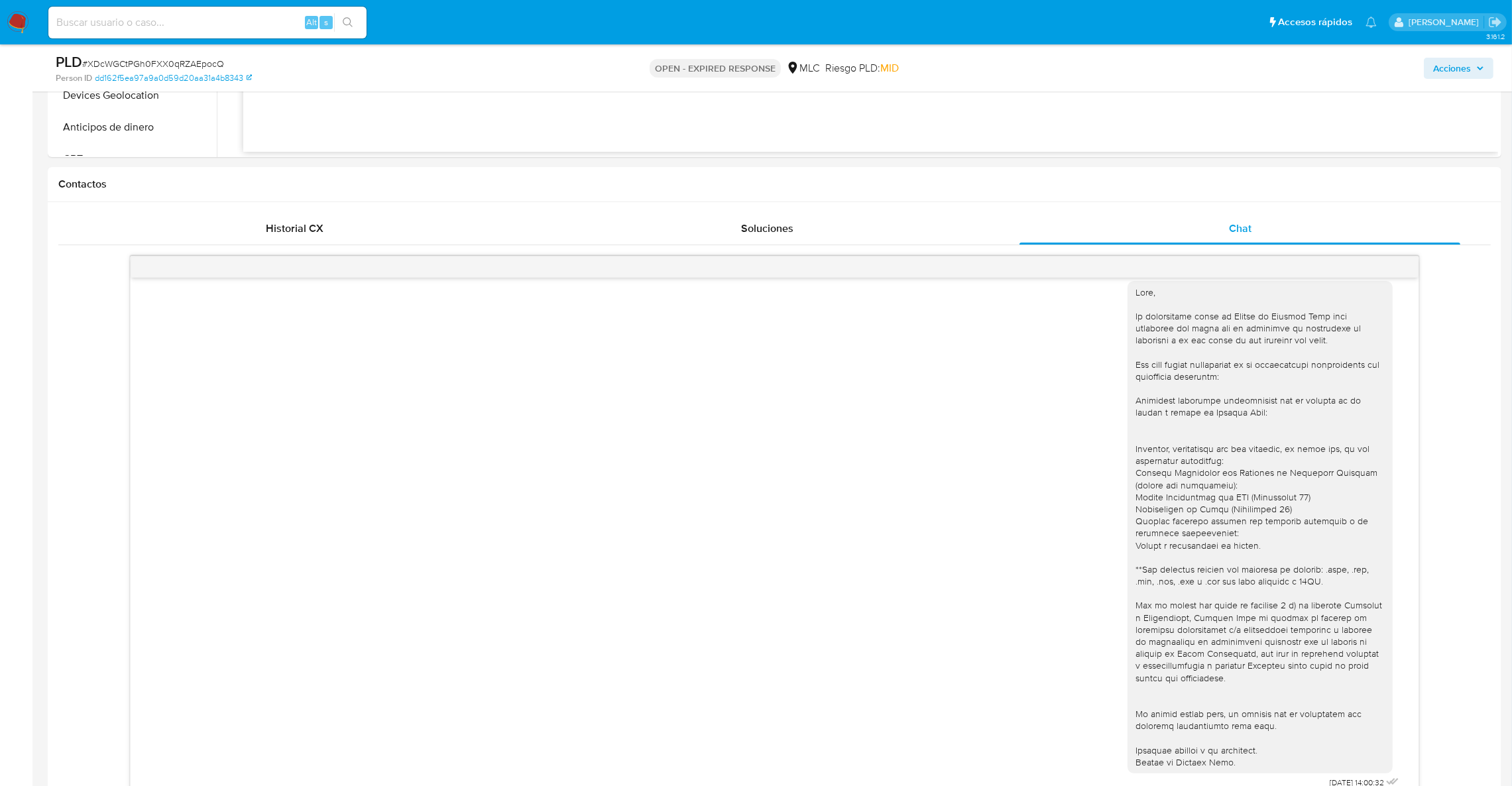
scroll to position [593, 0]
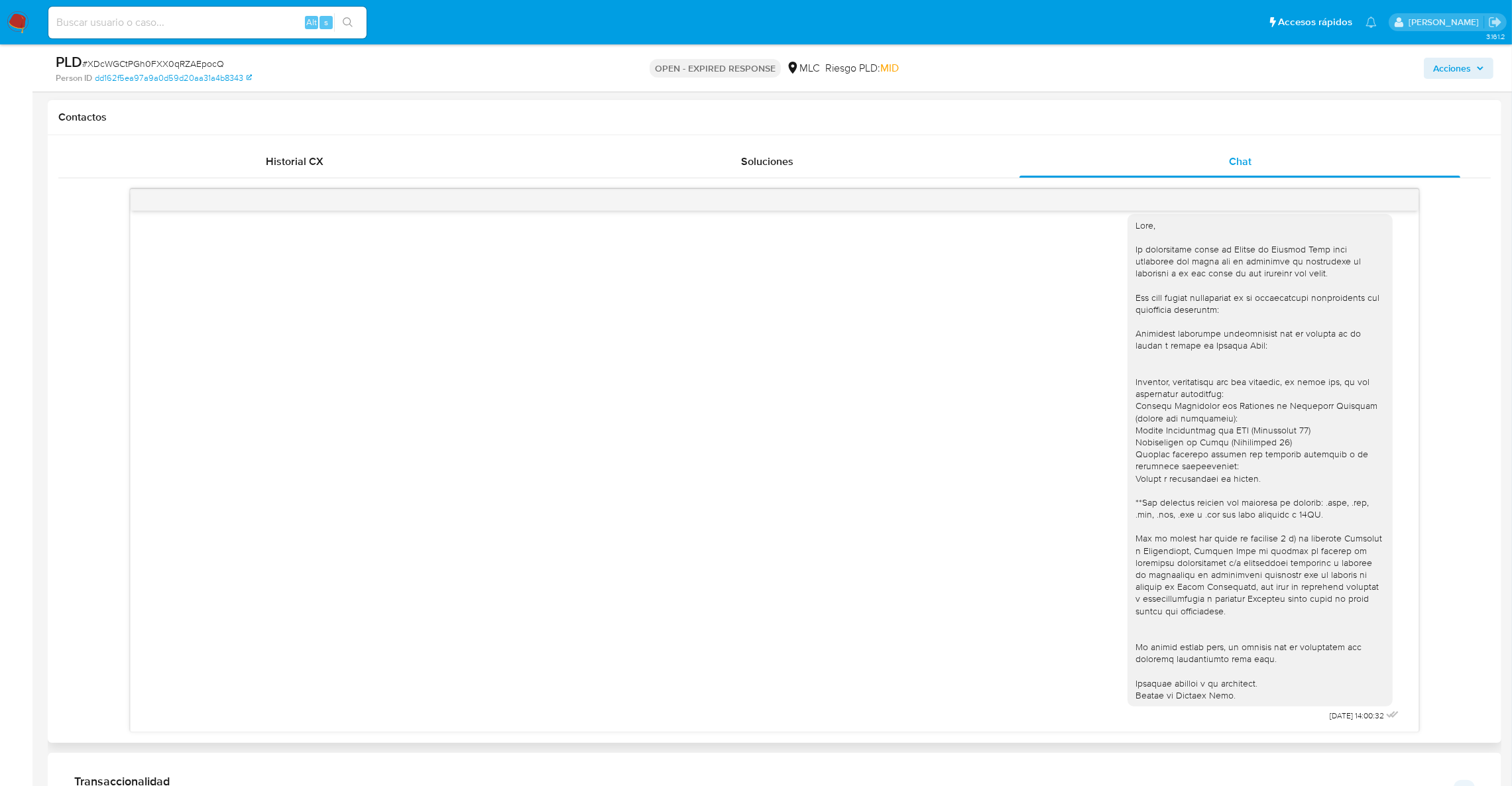
click at [1002, 392] on div "[DATE] 14:00:32" at bounding box center [774, 465] width 1255 height 521
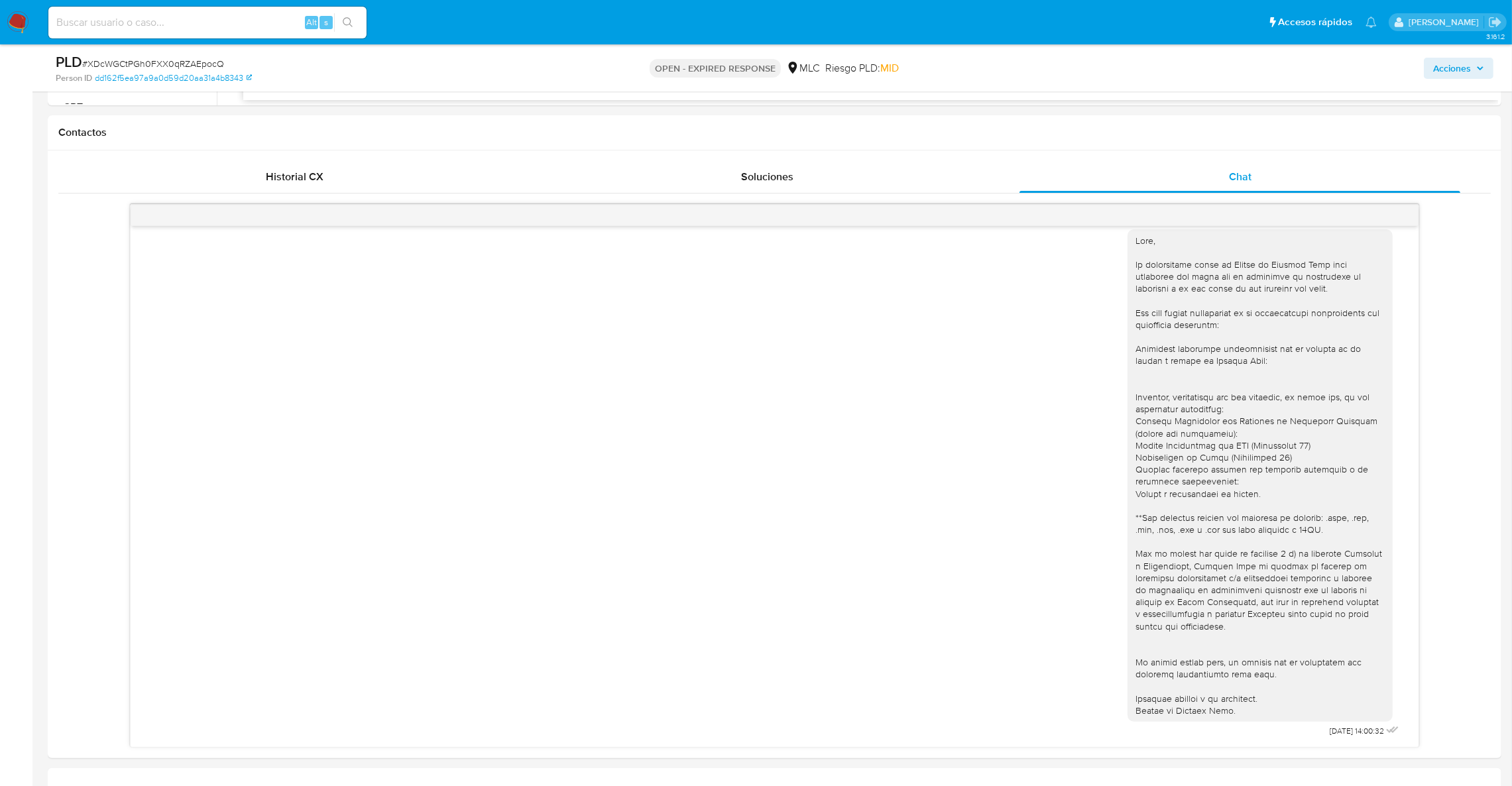
scroll to position [195, 0]
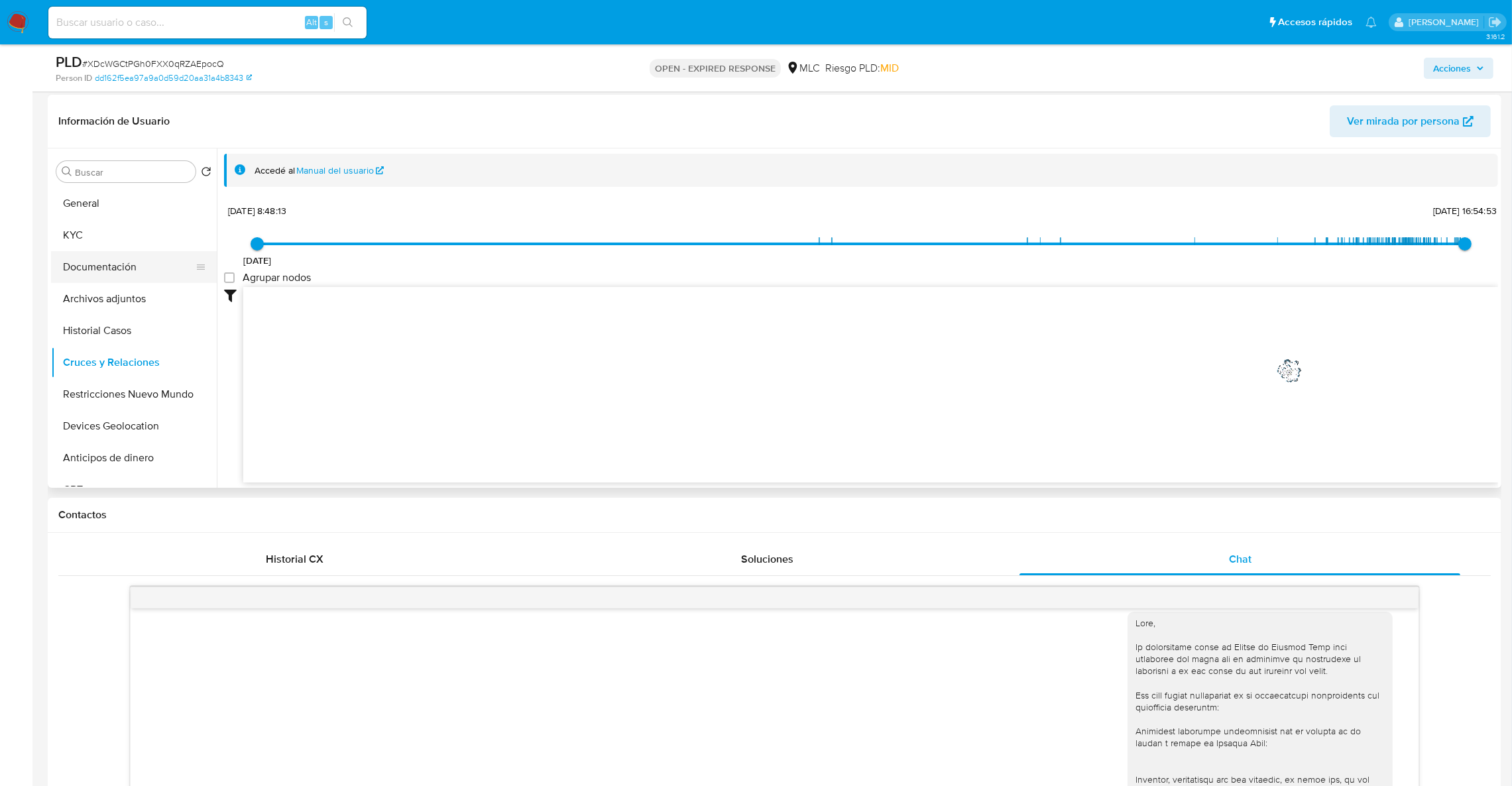
click at [103, 280] on button "Documentación" at bounding box center [128, 267] width 155 height 32
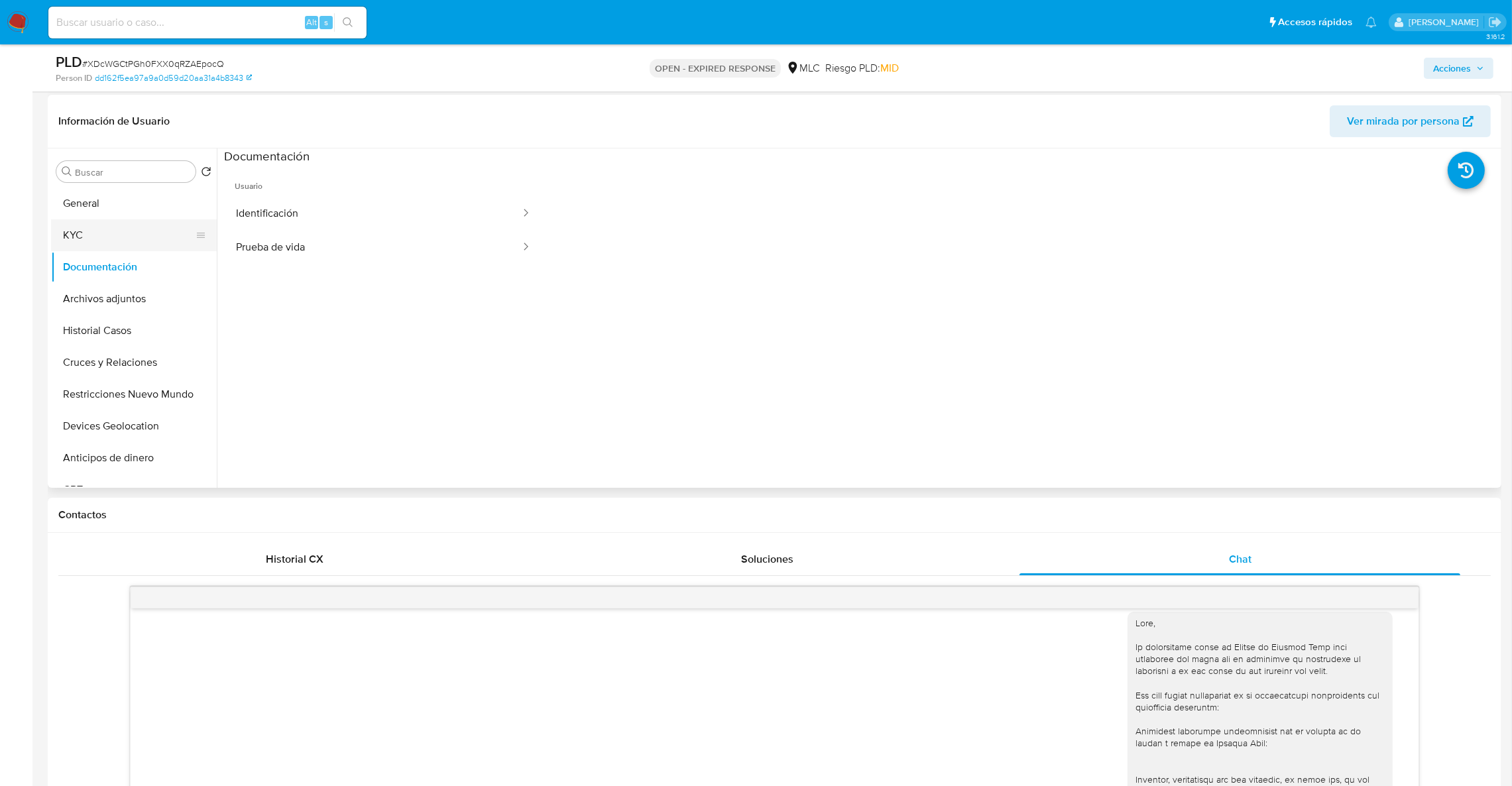
click at [87, 226] on button "KYC" at bounding box center [128, 235] width 155 height 32
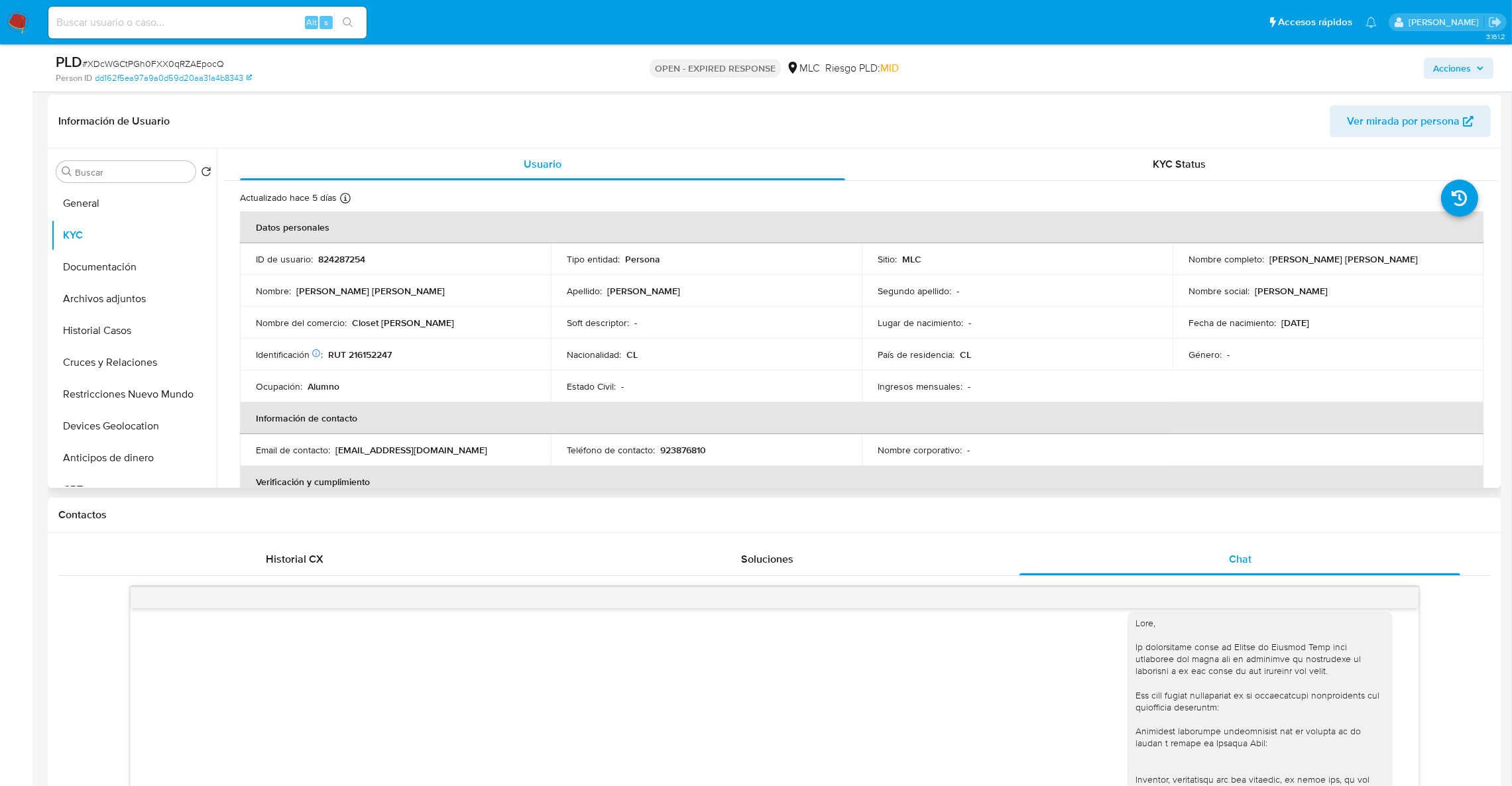
drag, startPoint x: 1265, startPoint y: 256, endPoint x: 1419, endPoint y: 259, distance: 154.0
click at [1419, 259] on div "Nombre completo : [PERSON_NAME] [PERSON_NAME]" at bounding box center [1328, 259] width 279 height 12
copy p "[PERSON_NAME] [PERSON_NAME]"
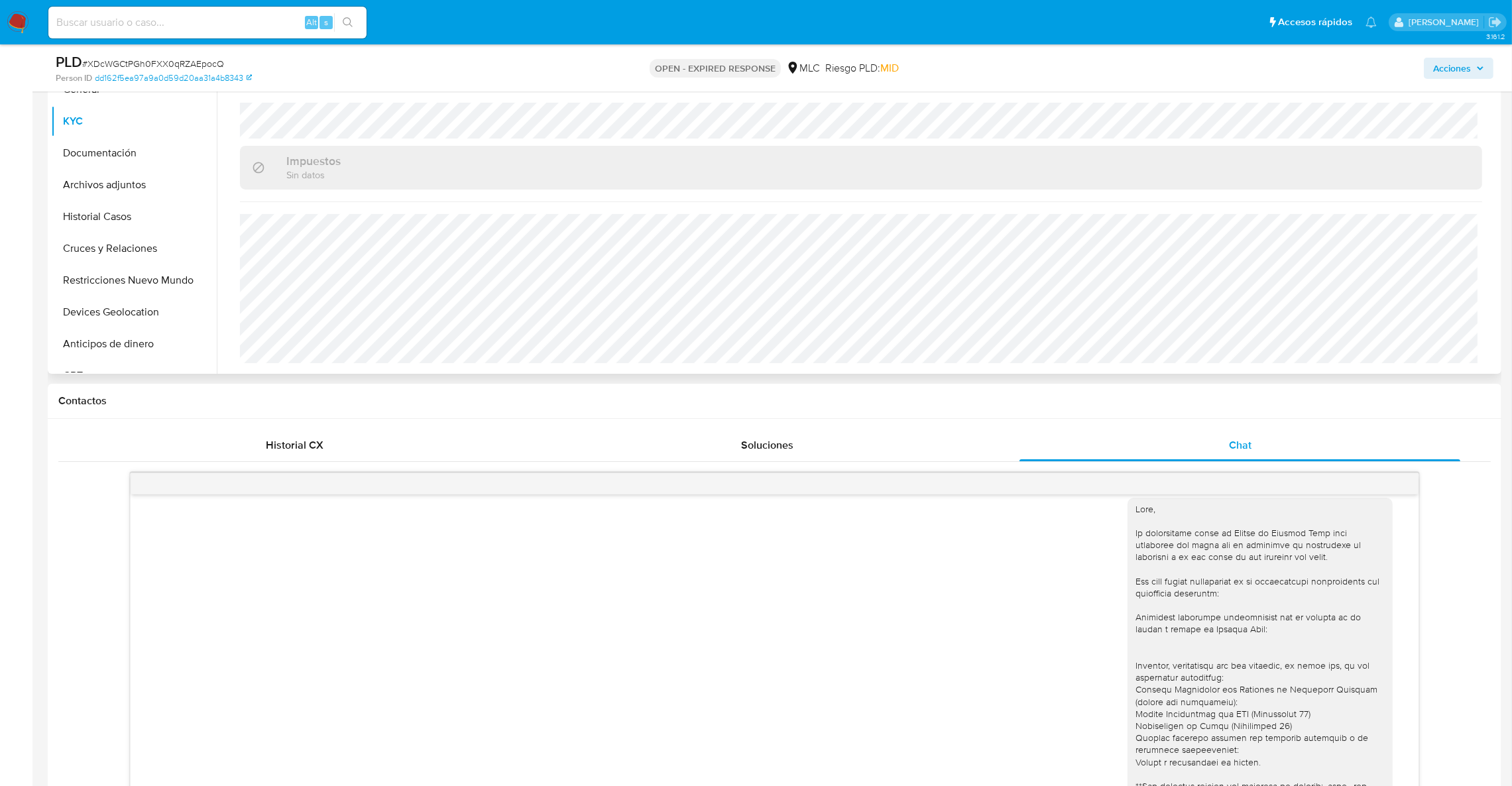
scroll to position [394, 0]
